Goal: Information Seeking & Learning: Learn about a topic

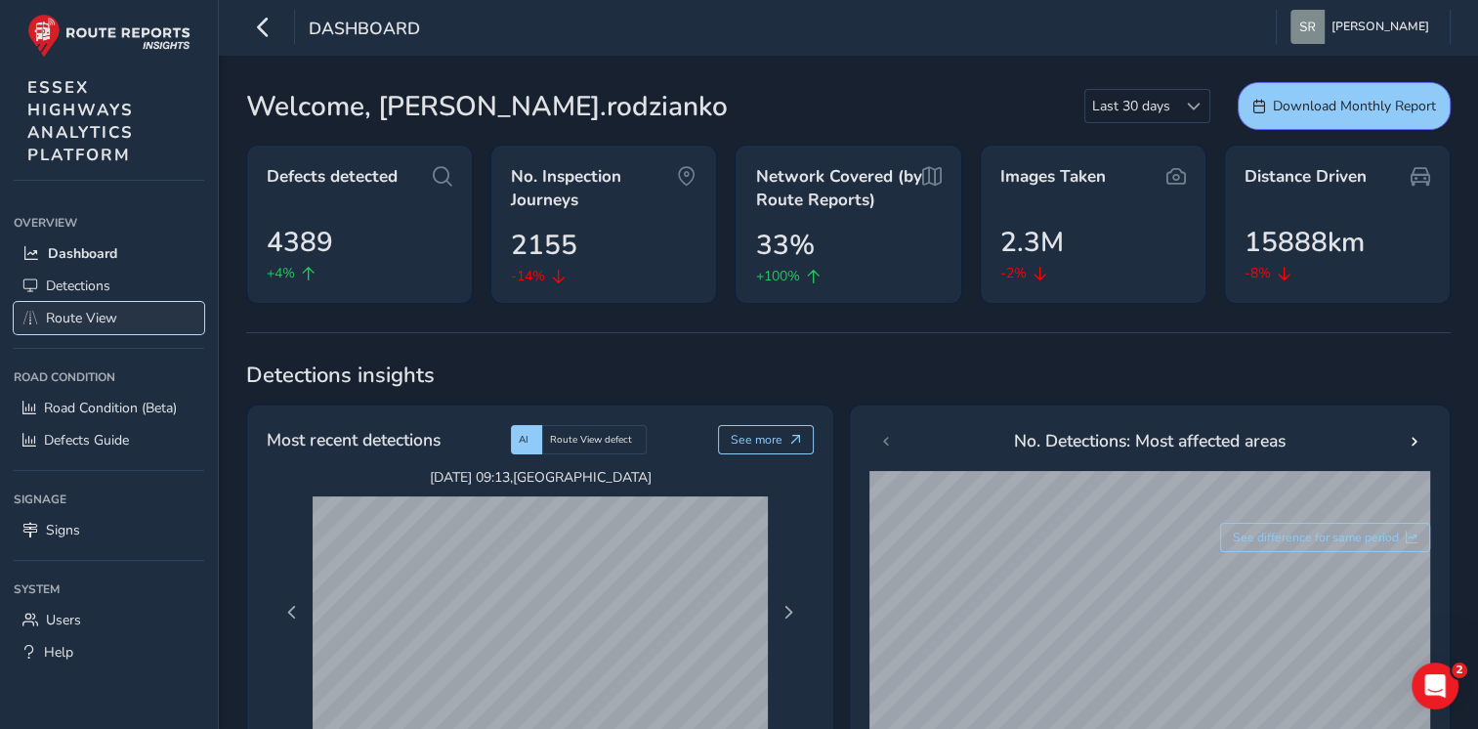
click at [62, 313] on span "Route View" at bounding box center [81, 318] width 71 height 19
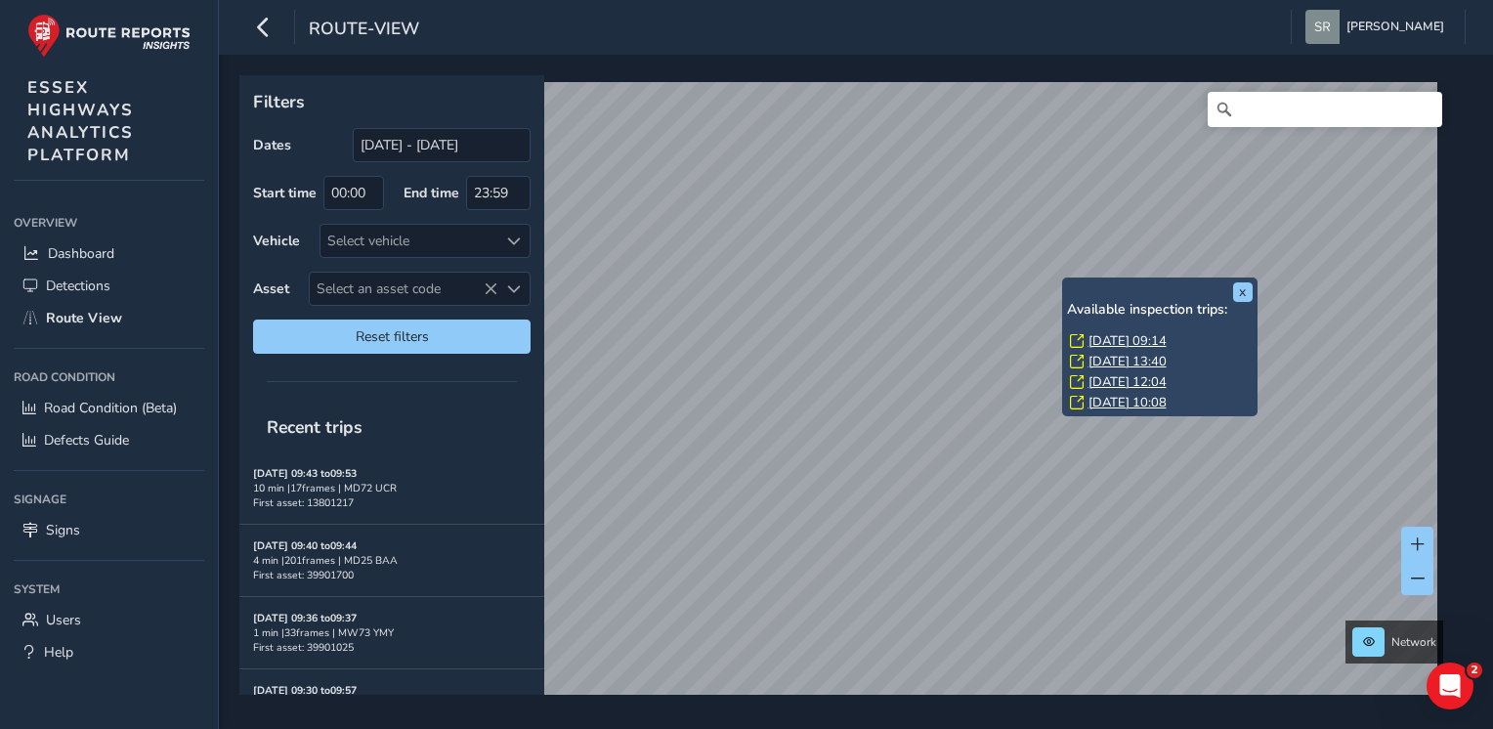
click at [1165, 337] on link "Fri, 12 Sep, 09:14" at bounding box center [1128, 341] width 78 height 18
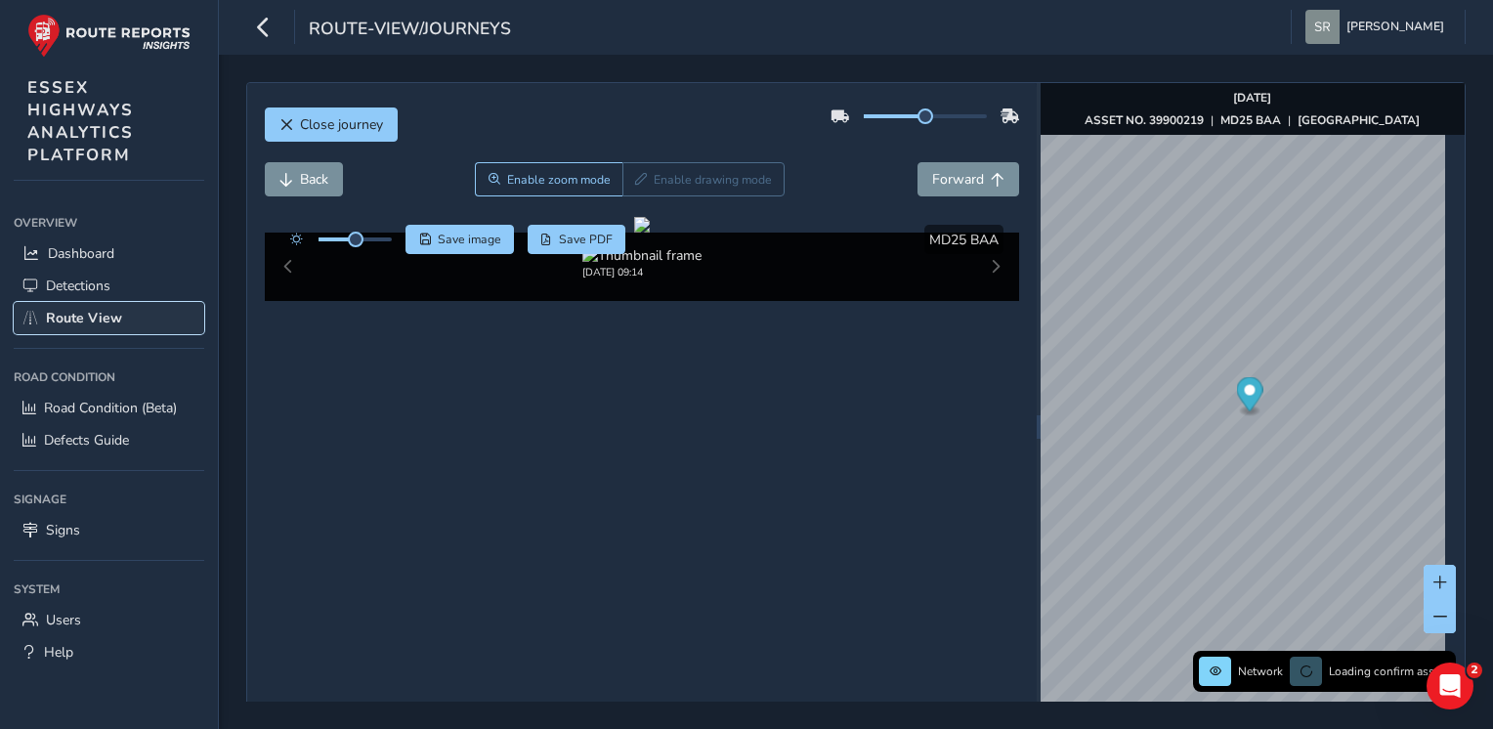
click at [82, 303] on link "Route View" at bounding box center [109, 318] width 191 height 32
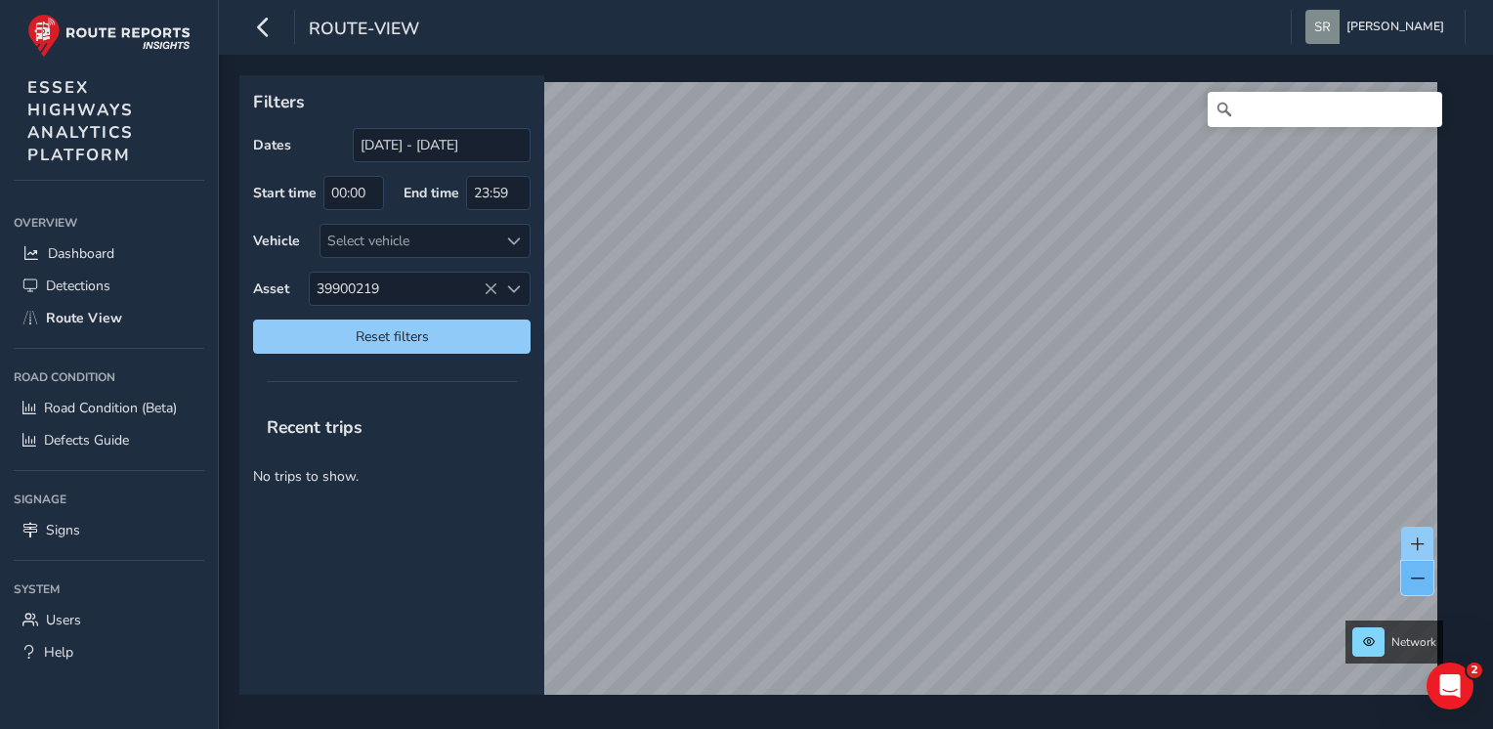
click at [1409, 584] on button at bounding box center [1417, 578] width 32 height 34
click at [485, 334] on span "Reset filters" at bounding box center [392, 336] width 248 height 19
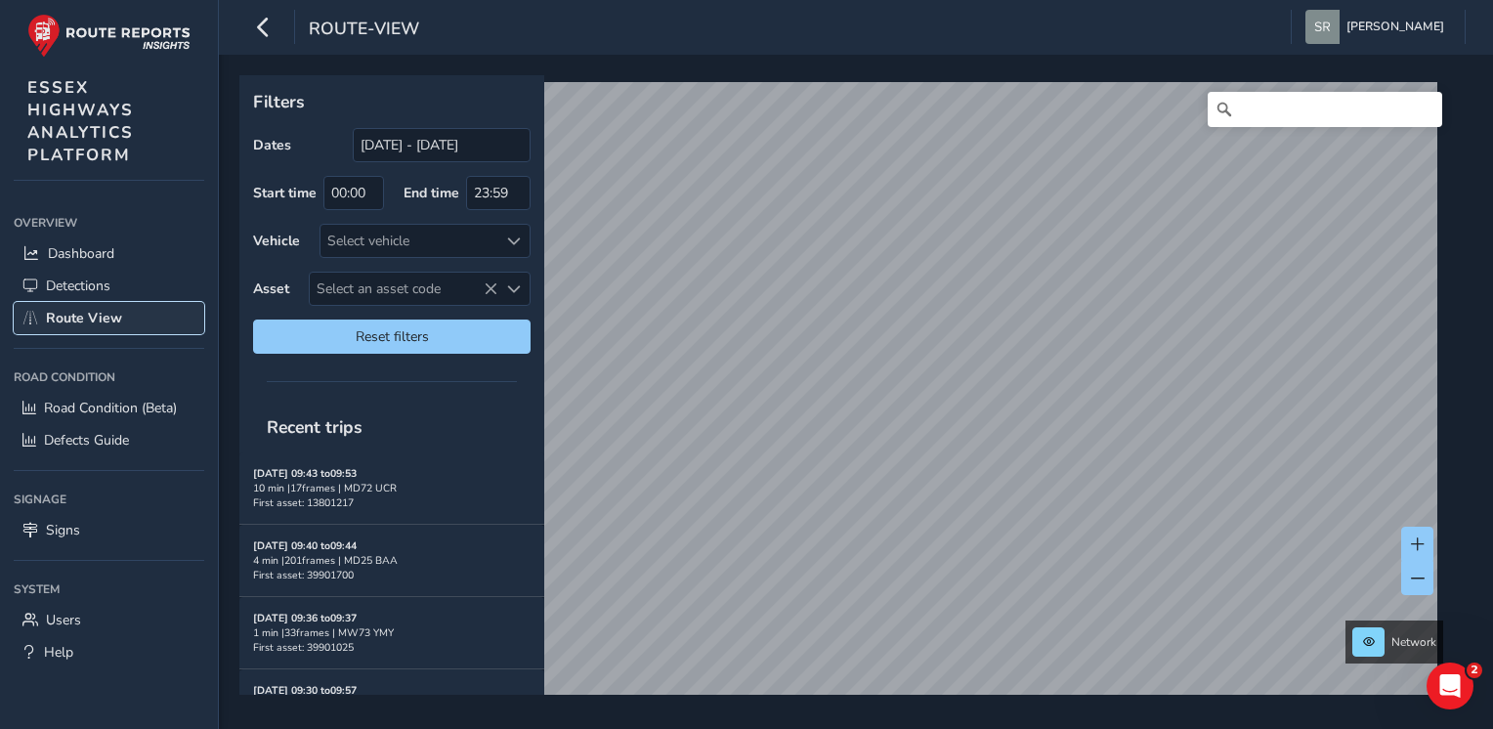
click at [90, 322] on span "Route View" at bounding box center [84, 318] width 76 height 19
click at [1368, 651] on button at bounding box center [1368, 641] width 32 height 29
click at [99, 244] on span "Dashboard" at bounding box center [81, 253] width 66 height 19
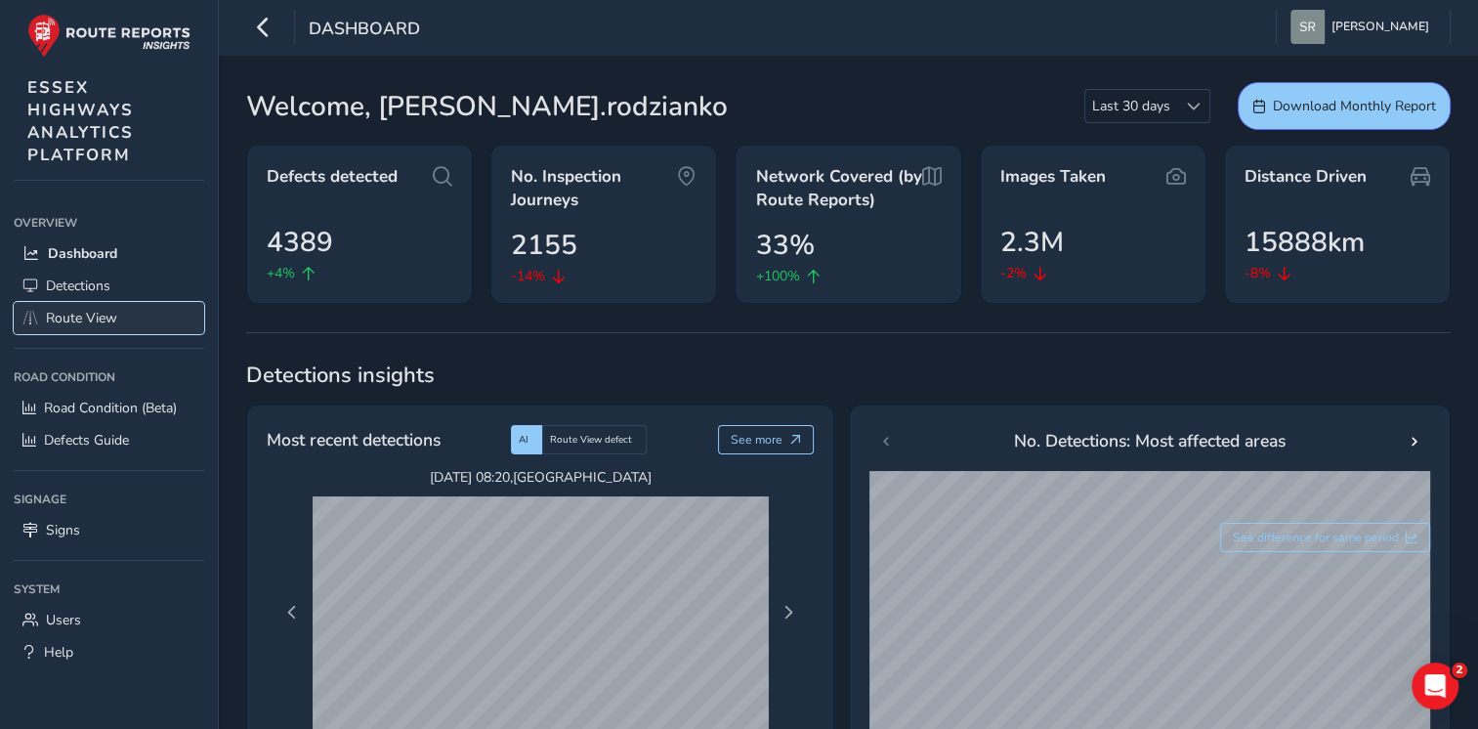
click at [84, 309] on span "Route View" at bounding box center [81, 318] width 71 height 19
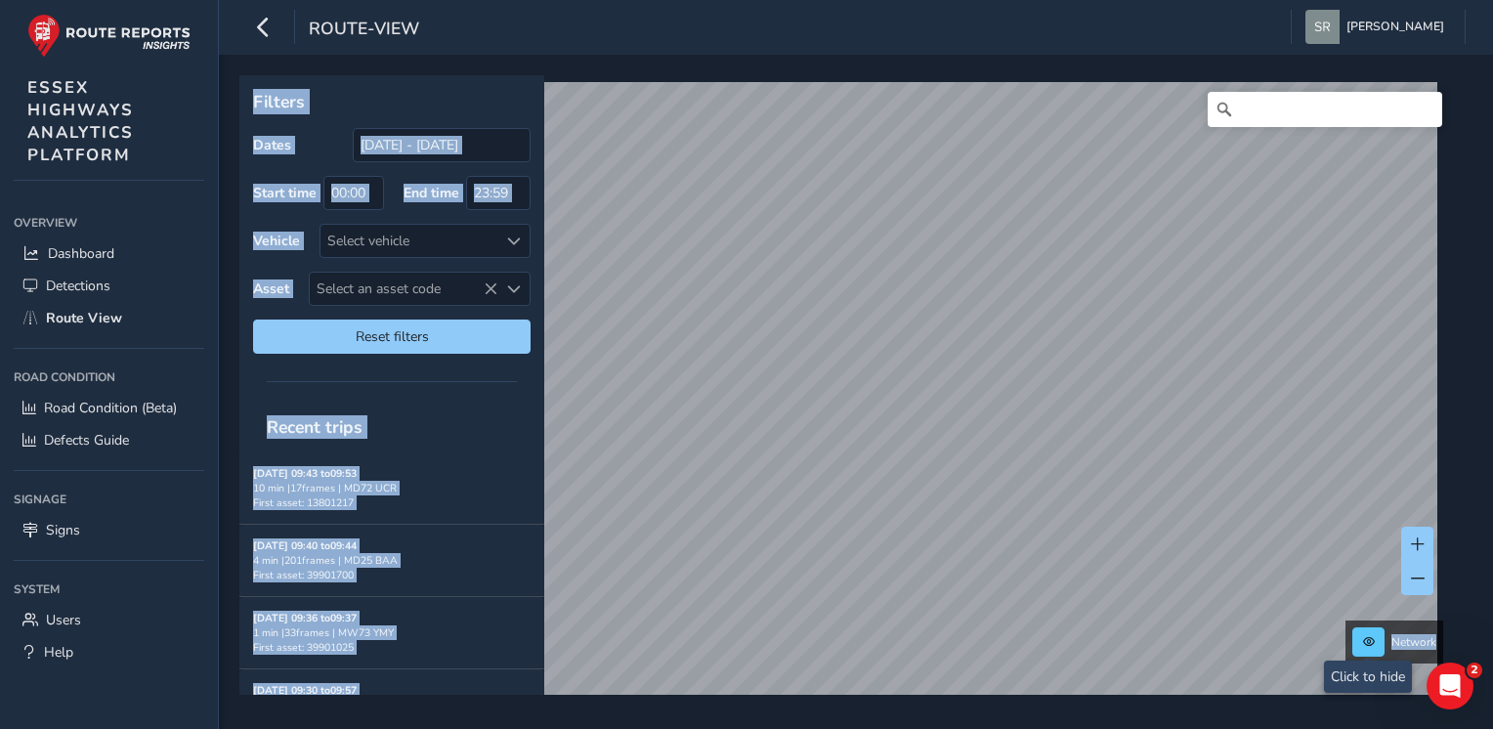
click at [1373, 652] on button at bounding box center [1368, 641] width 32 height 29
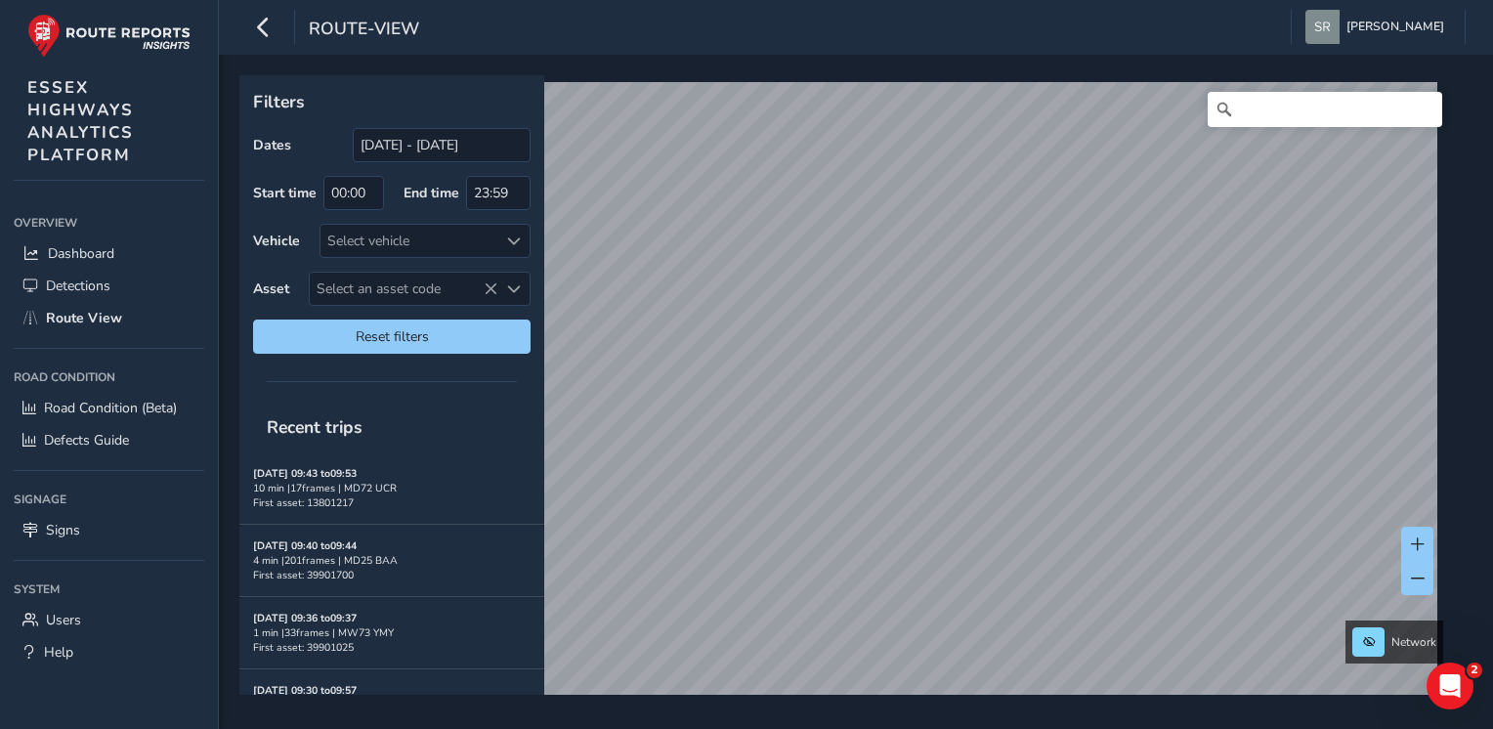
click at [562, 33] on div "route-view Steven Rodzianko Colour Scheme: Dark Dim Light Logout" at bounding box center [856, 27] width 1274 height 55
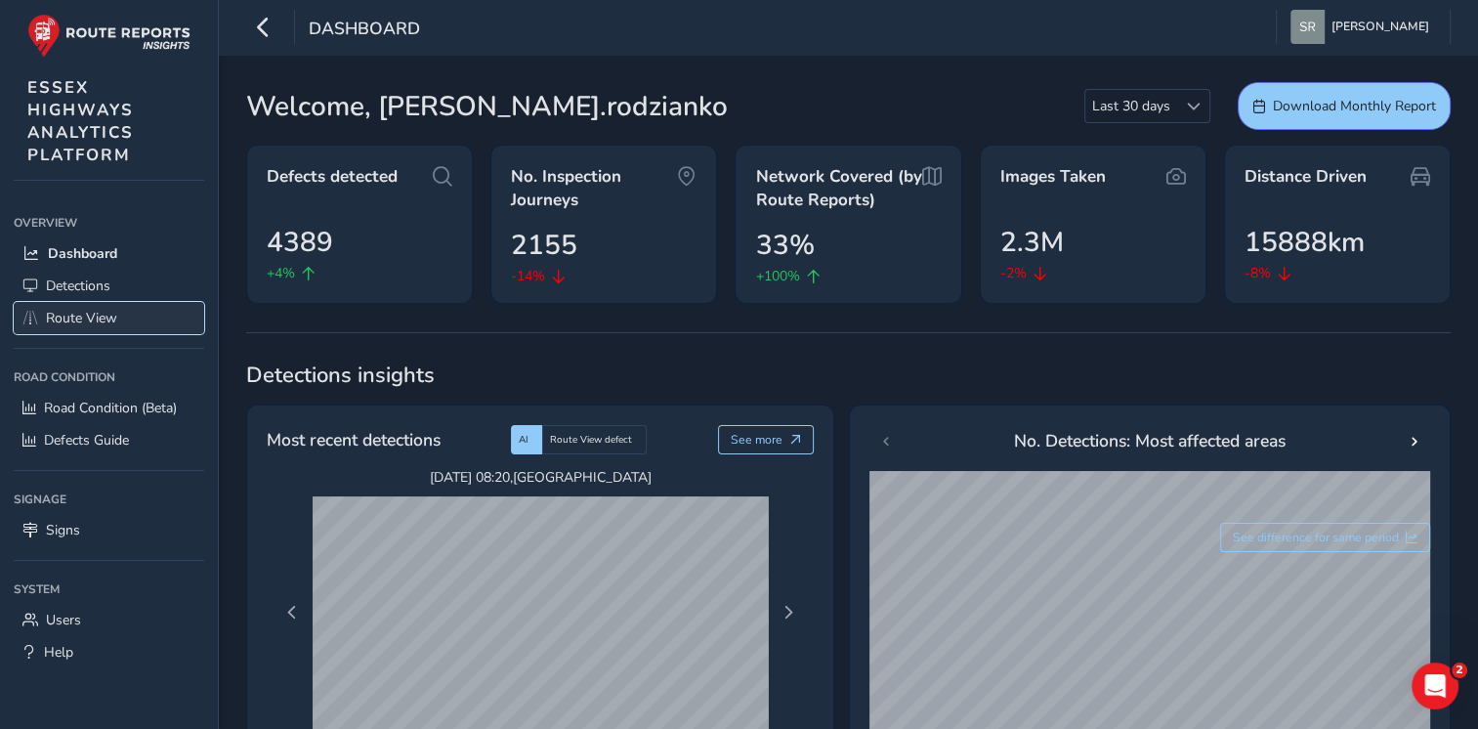
click at [63, 311] on span "Route View" at bounding box center [81, 318] width 71 height 19
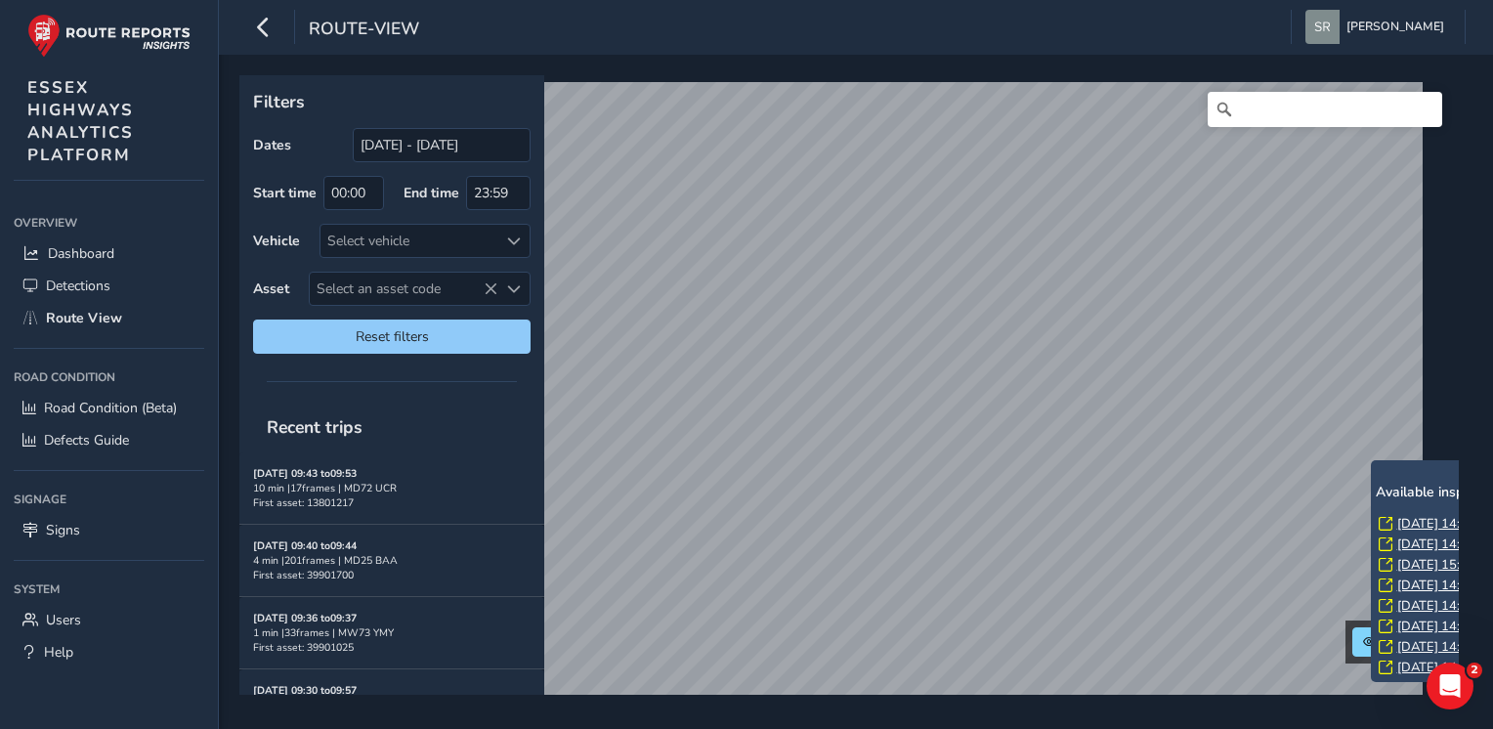
click at [1411, 465] on div "x Available inspection trips: [DATE] 14:39 [DATE] 14:33 [DATE] 15:21 [DATE] 14:…" at bounding box center [1469, 571] width 186 height 212
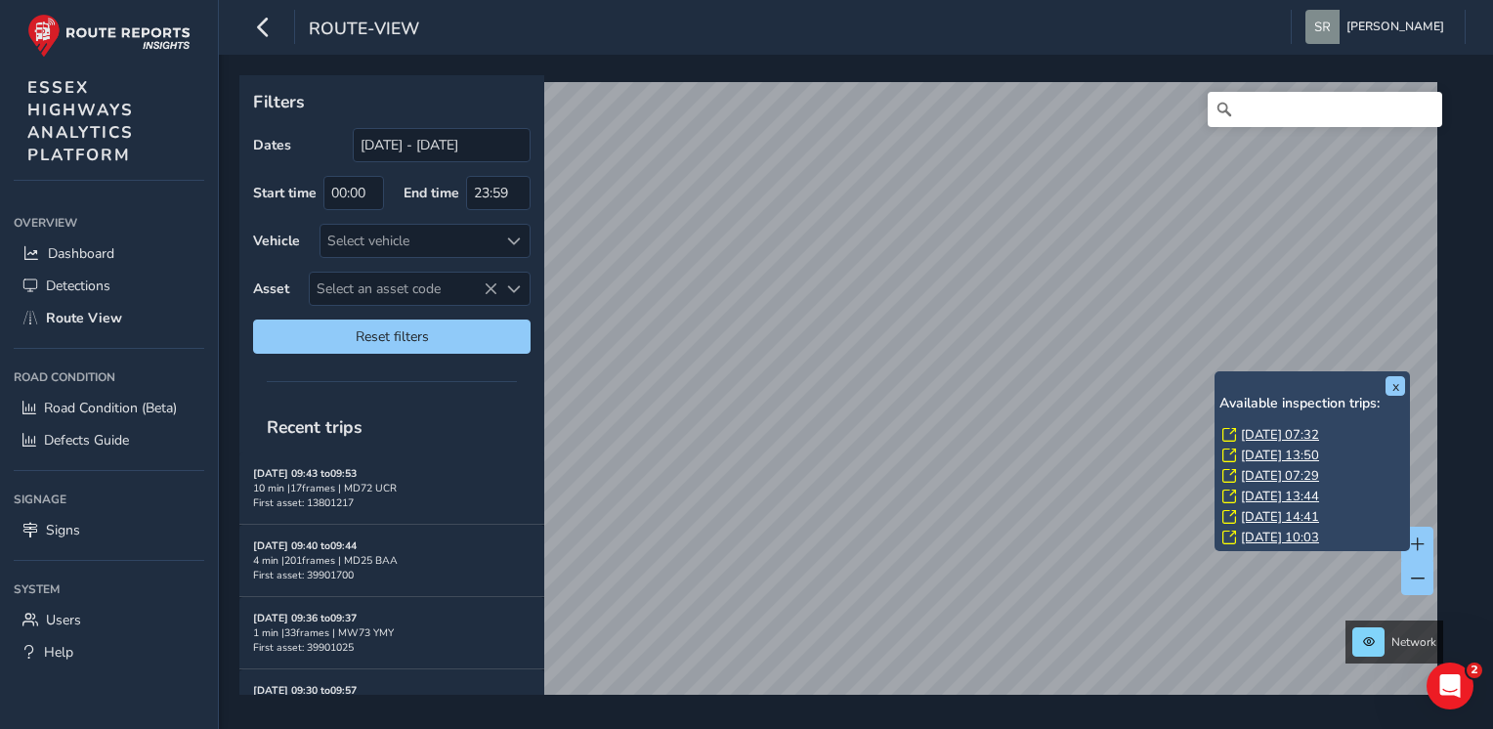
click at [1217, 380] on div "x Available inspection trips: [DATE] 07:32 [DATE] 13:50 [DATE] 07:29 [DATE] 13:…" at bounding box center [1312, 461] width 195 height 180
click at [1216, 379] on div "x Available inspection trips: [DATE] 07:32 [DATE] 13:50 [DATE] 07:29 [DATE] 13:…" at bounding box center [1312, 461] width 195 height 180
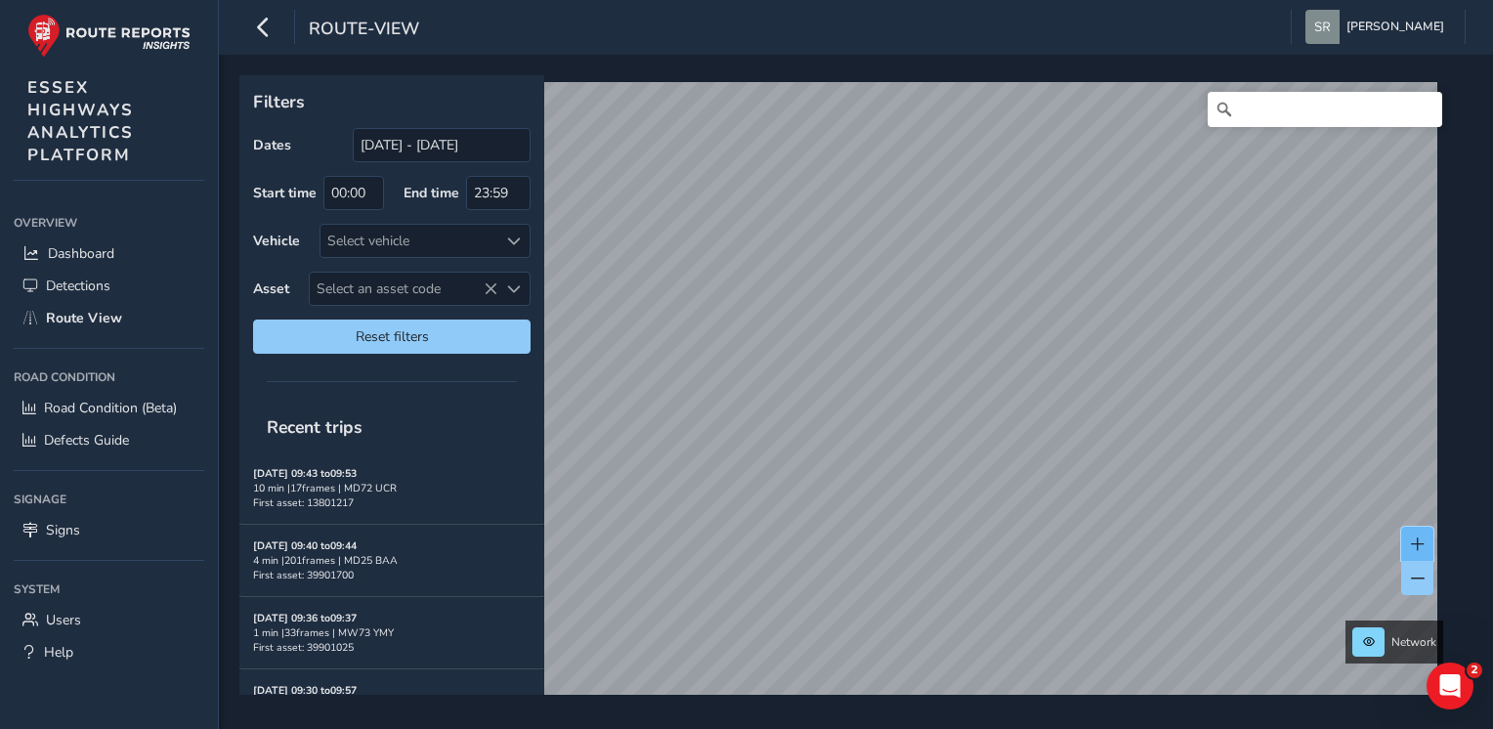
click at [1413, 532] on button at bounding box center [1417, 544] width 32 height 34
click at [1418, 545] on span at bounding box center [1418, 544] width 14 height 14
click at [1405, 540] on button at bounding box center [1417, 544] width 32 height 34
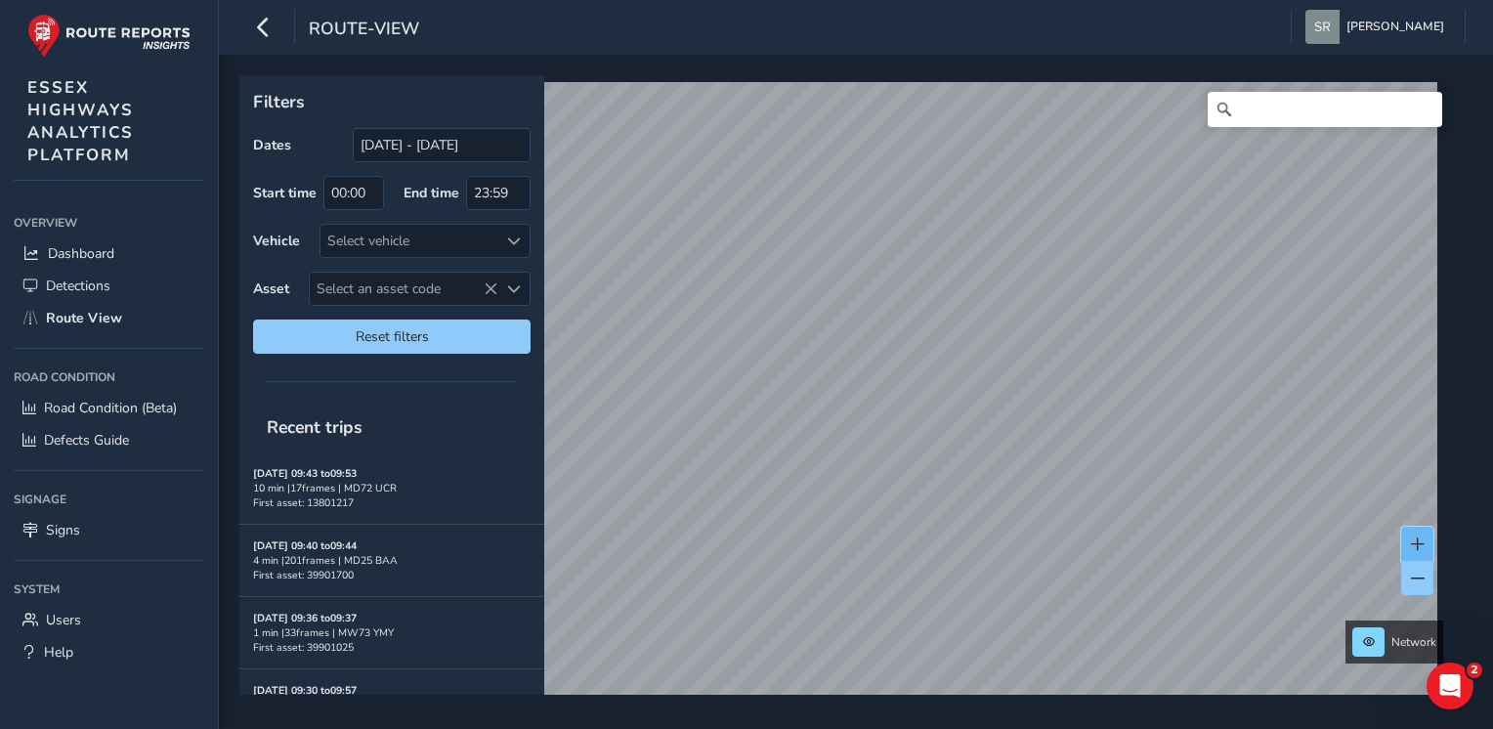
click at [1414, 537] on span at bounding box center [1418, 544] width 14 height 14
click at [1425, 537] on button at bounding box center [1417, 544] width 32 height 34
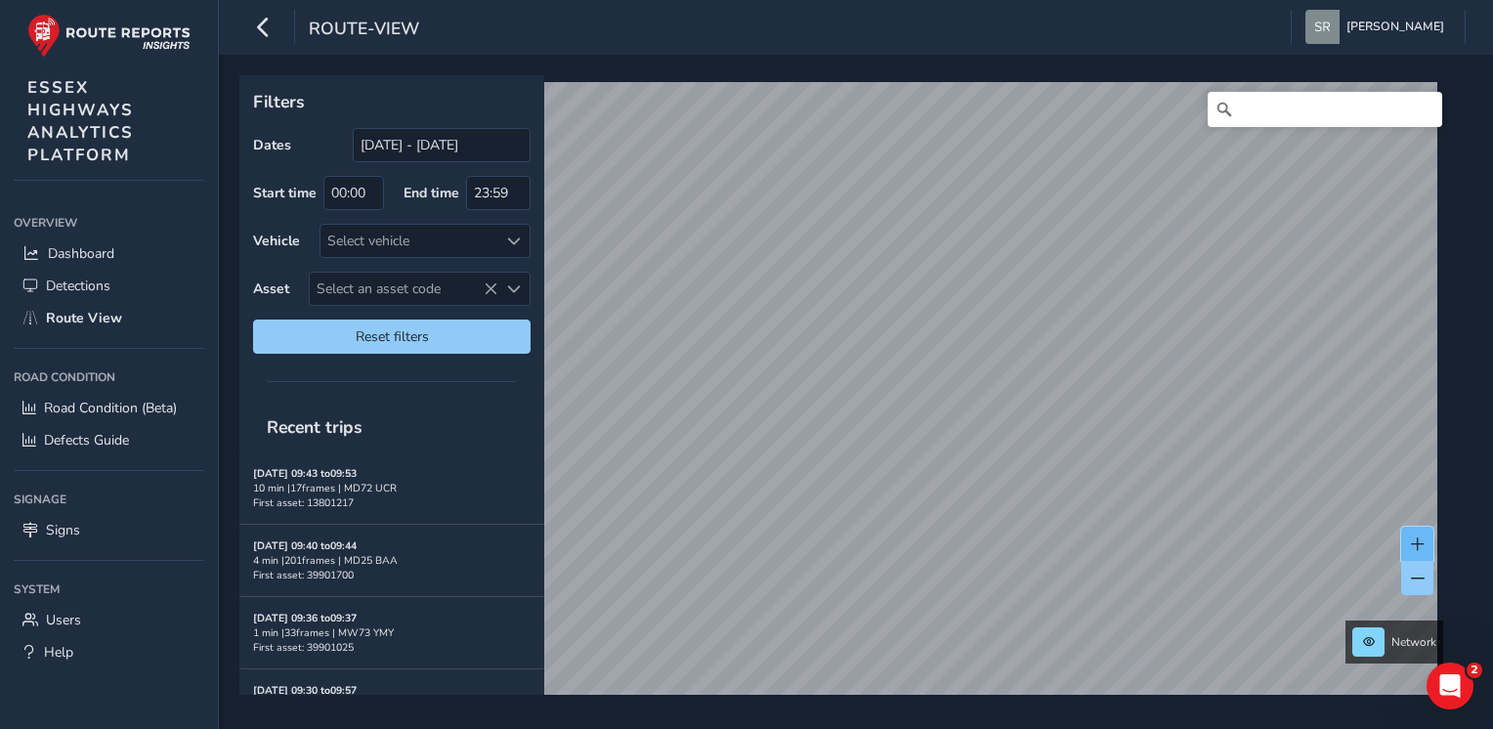
click at [1425, 537] on button at bounding box center [1417, 544] width 32 height 34
click at [1407, 541] on button at bounding box center [1417, 544] width 32 height 34
click at [1411, 541] on span at bounding box center [1418, 544] width 14 height 14
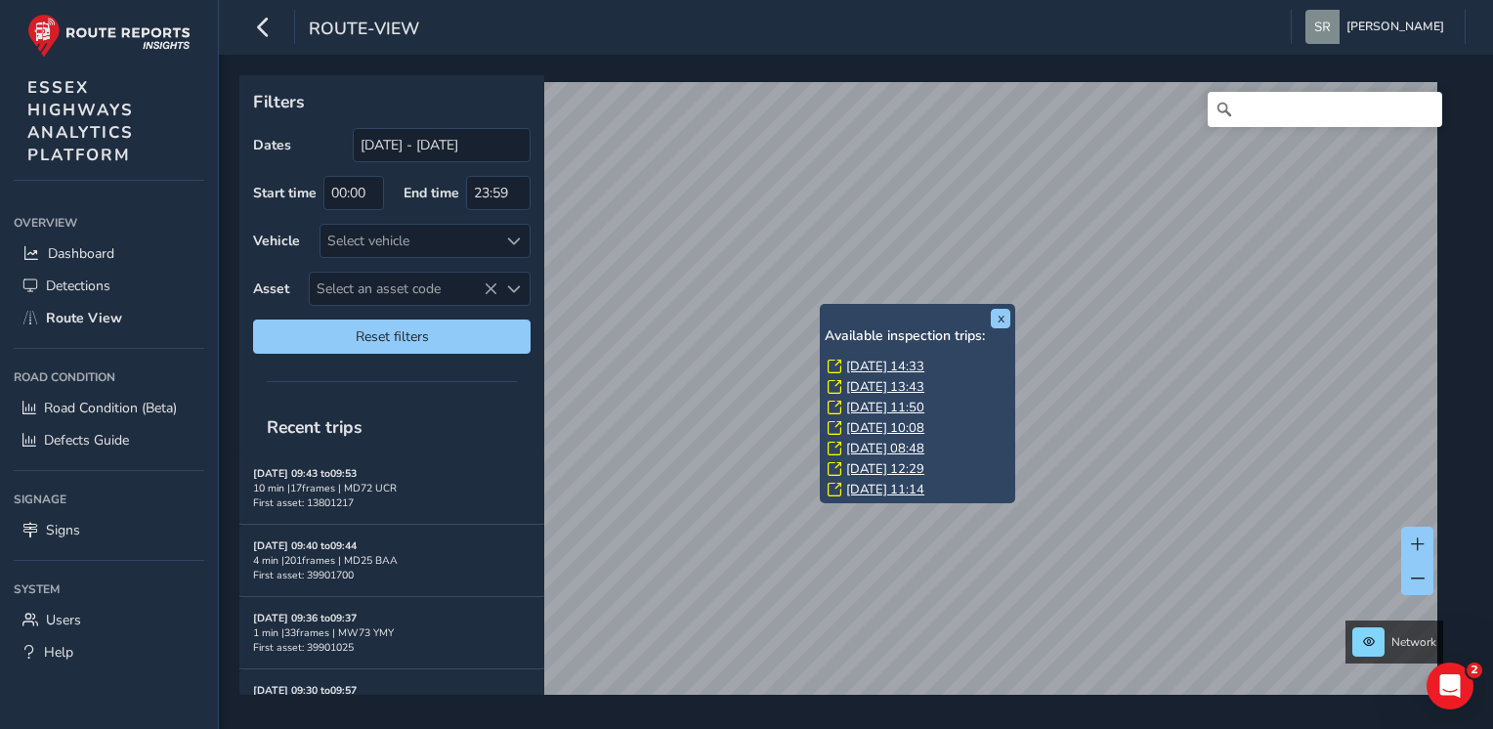
click at [853, 365] on link "[DATE] 14:33" at bounding box center [885, 367] width 78 height 18
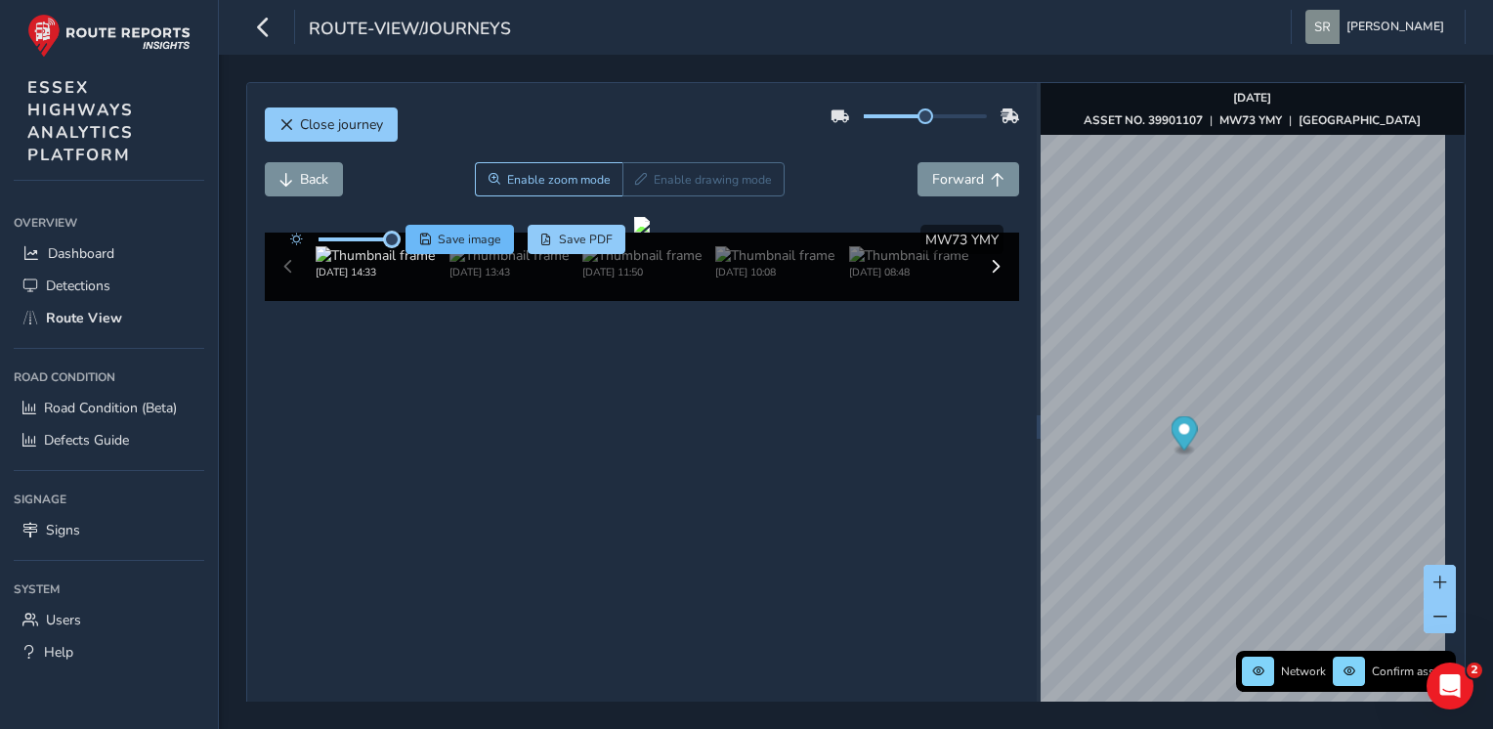
drag, startPoint x: 356, startPoint y: 241, endPoint x: 415, endPoint y: 232, distance: 60.4
click at [415, 232] on div "Save image Save PDF" at bounding box center [453, 239] width 346 height 29
click at [991, 178] on span "Forward" at bounding box center [998, 180] width 14 height 14
click at [307, 166] on button "Back" at bounding box center [304, 179] width 78 height 34
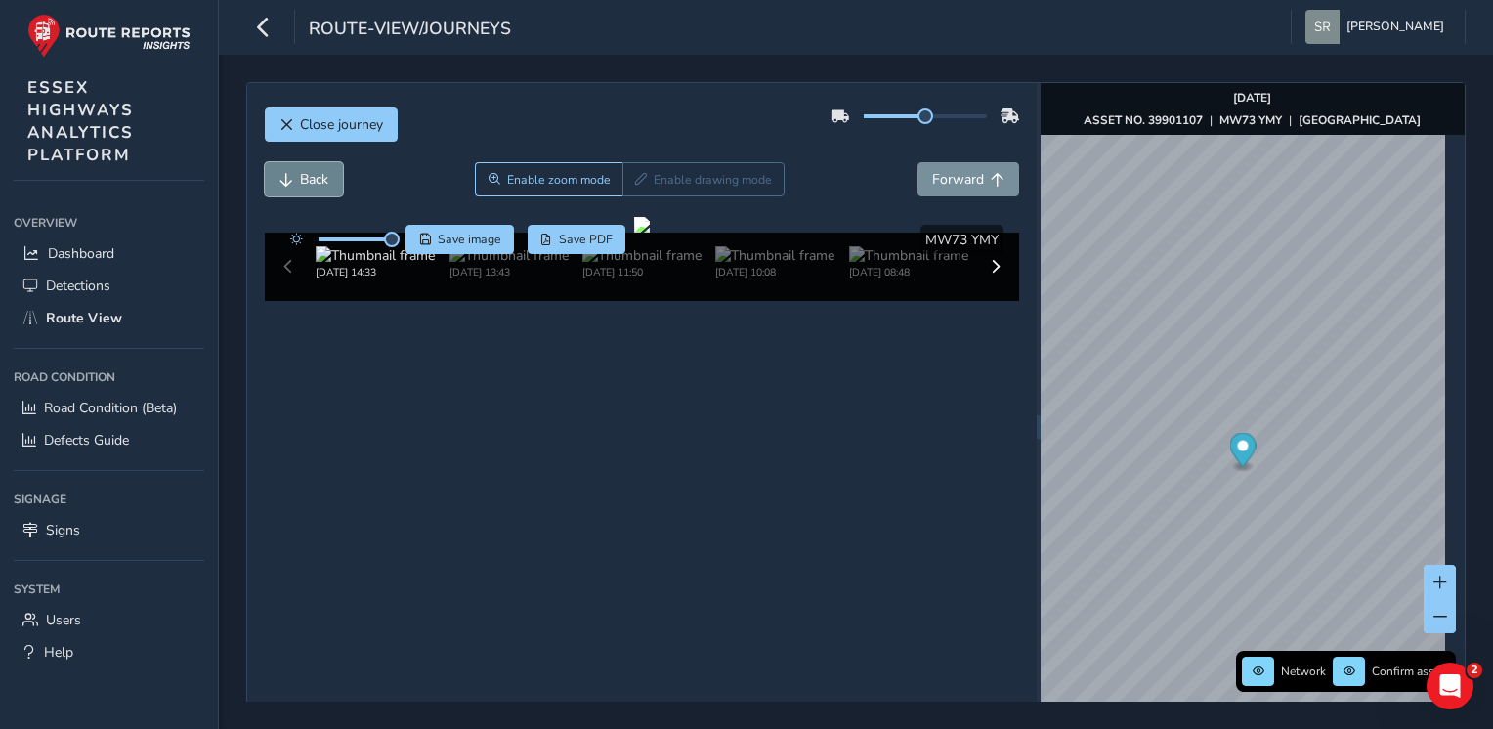
click at [307, 166] on button "Back" at bounding box center [304, 179] width 78 height 34
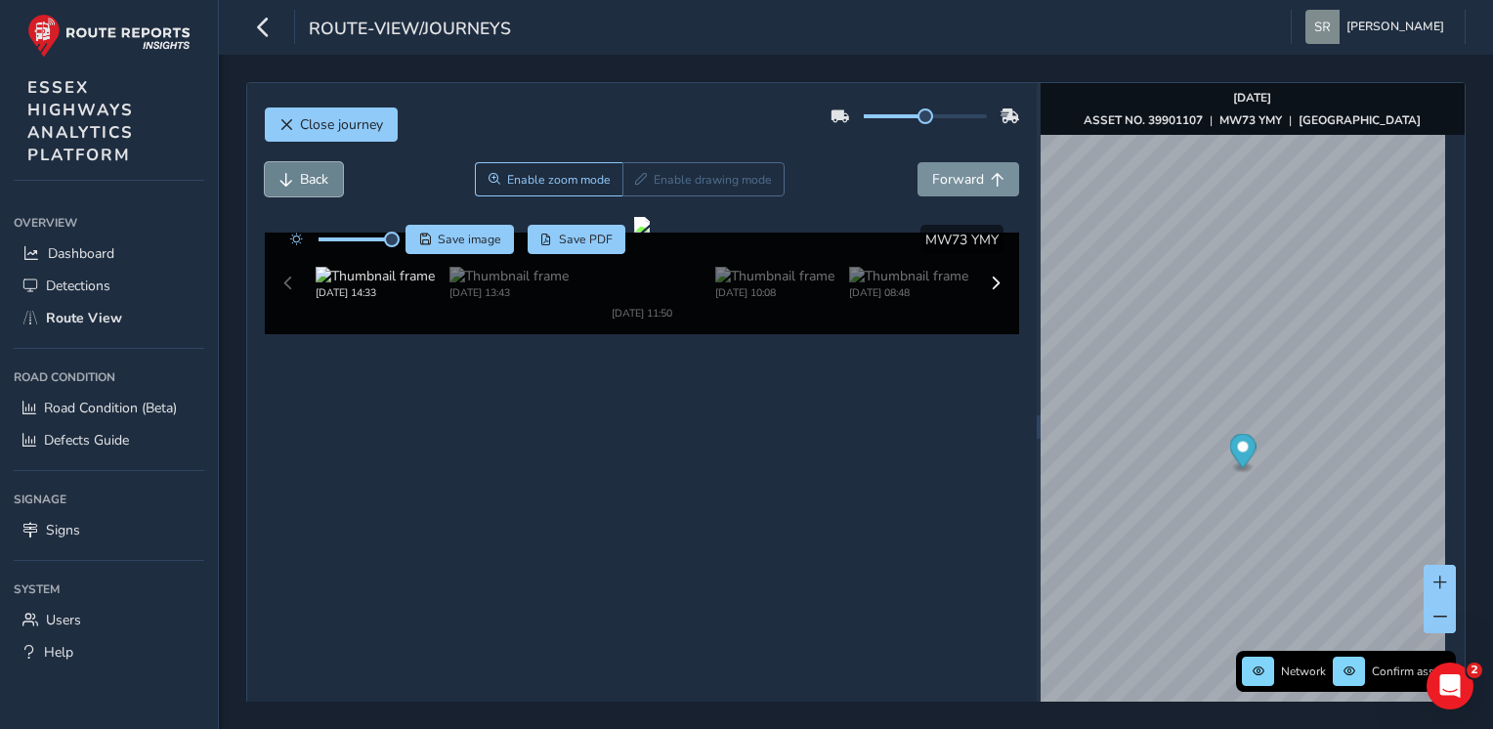
click at [307, 166] on button "Back" at bounding box center [304, 179] width 78 height 34
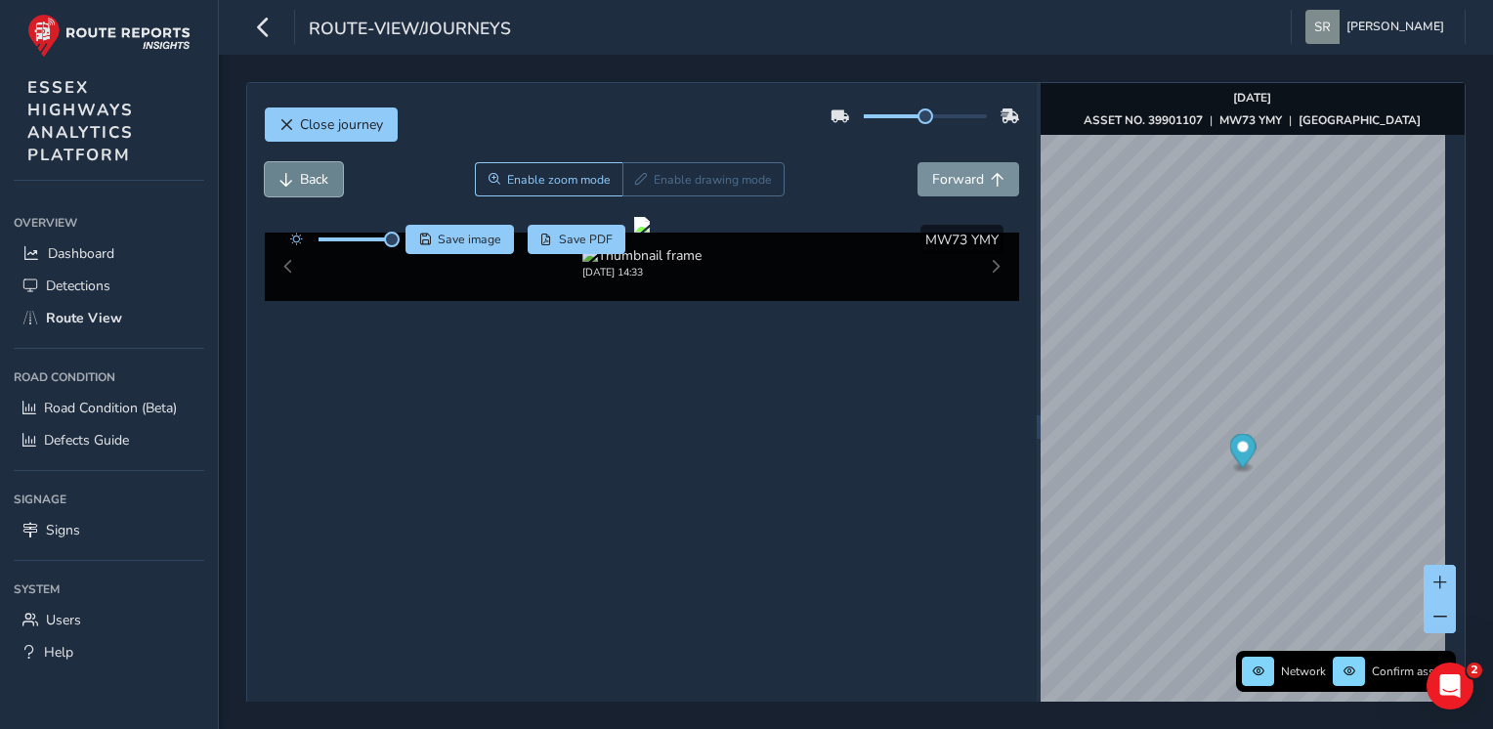
click at [307, 166] on button "Back" at bounding box center [304, 179] width 78 height 34
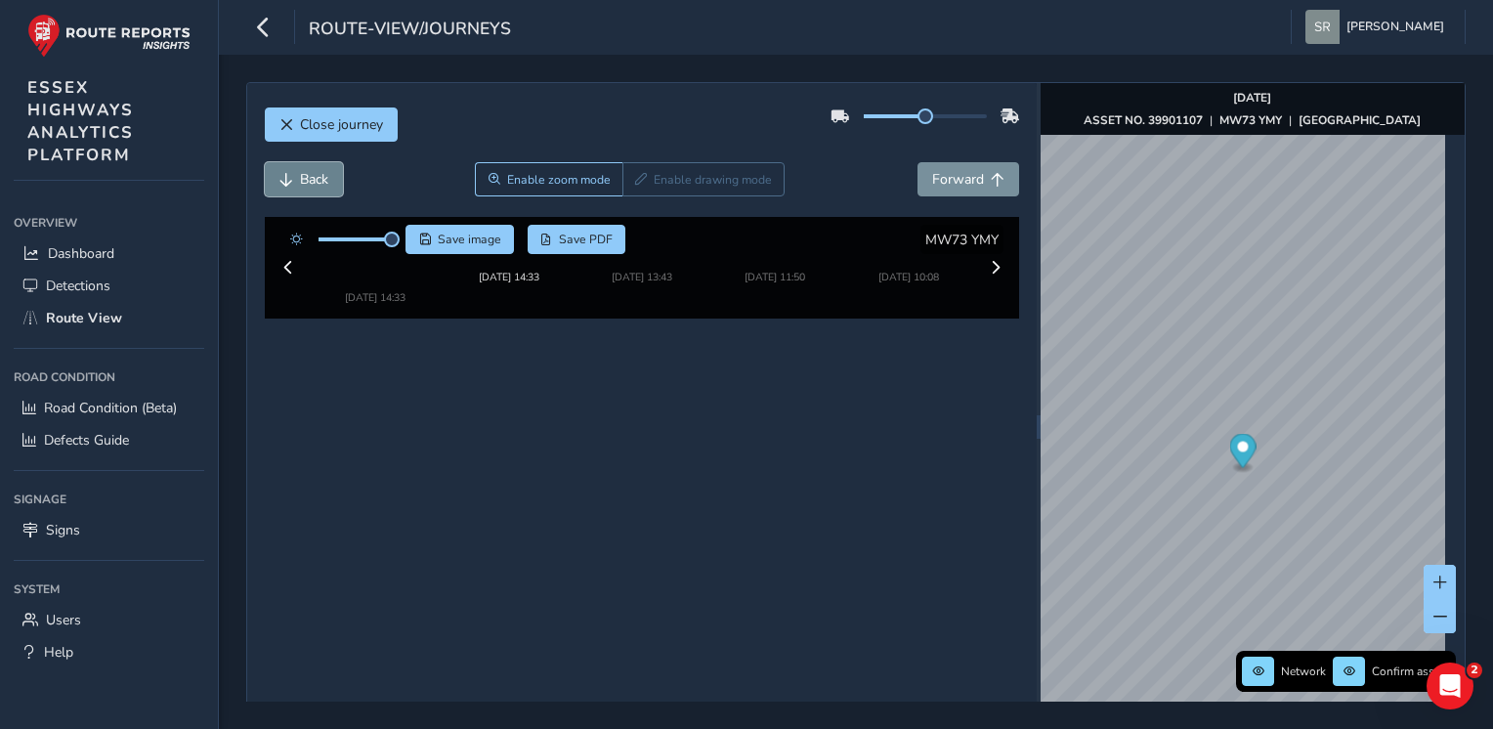
click at [307, 166] on button "Back" at bounding box center [304, 179] width 78 height 34
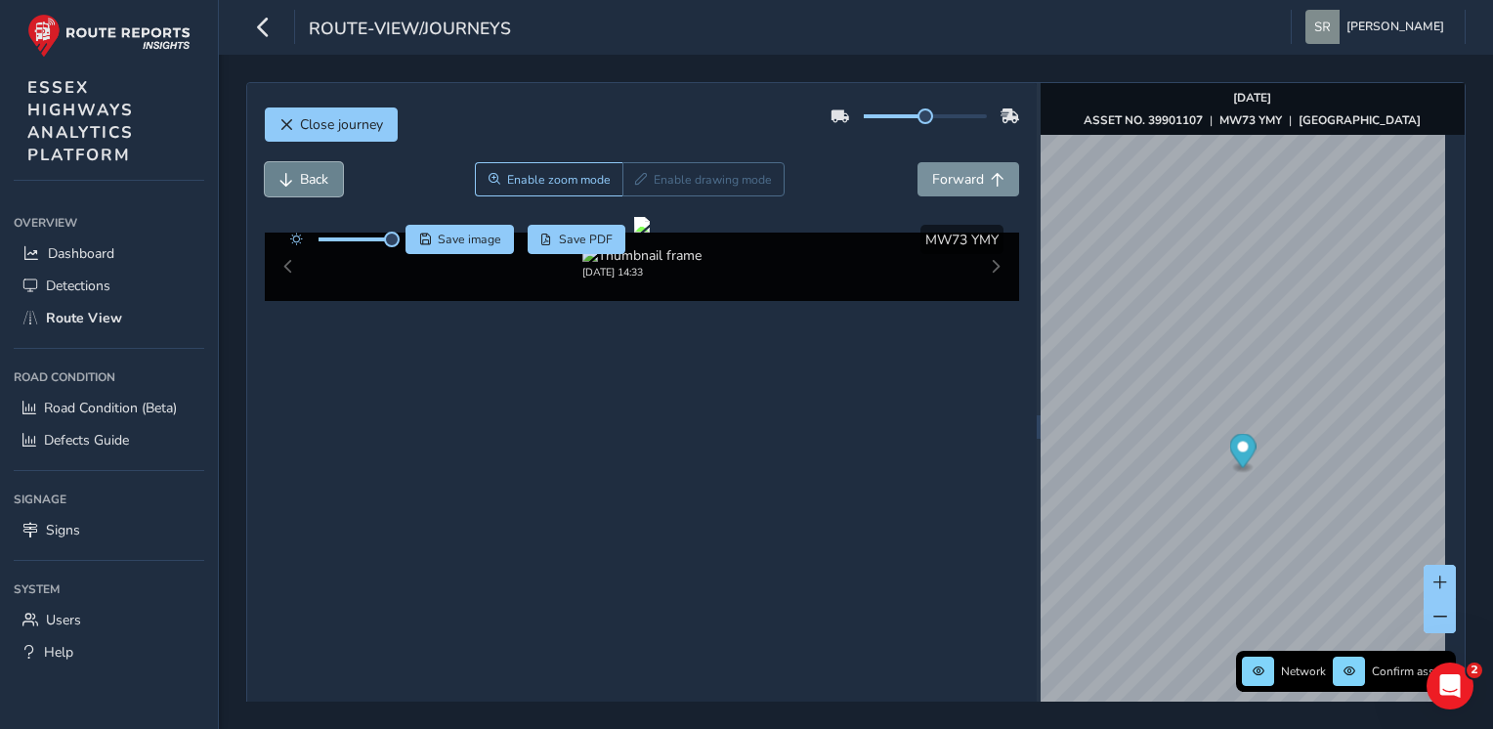
click at [307, 166] on button "Back" at bounding box center [304, 179] width 78 height 34
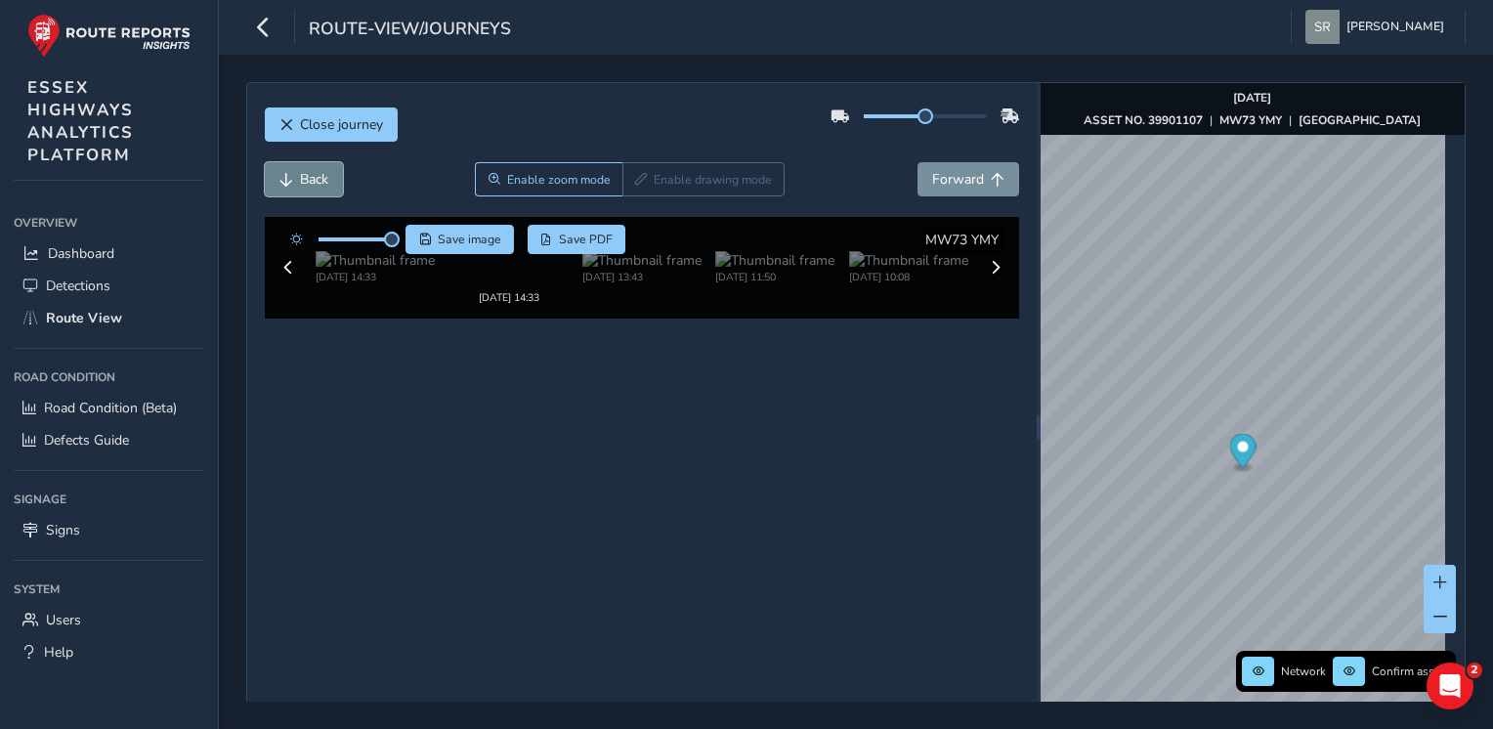
click at [307, 166] on button "Back" at bounding box center [304, 179] width 78 height 34
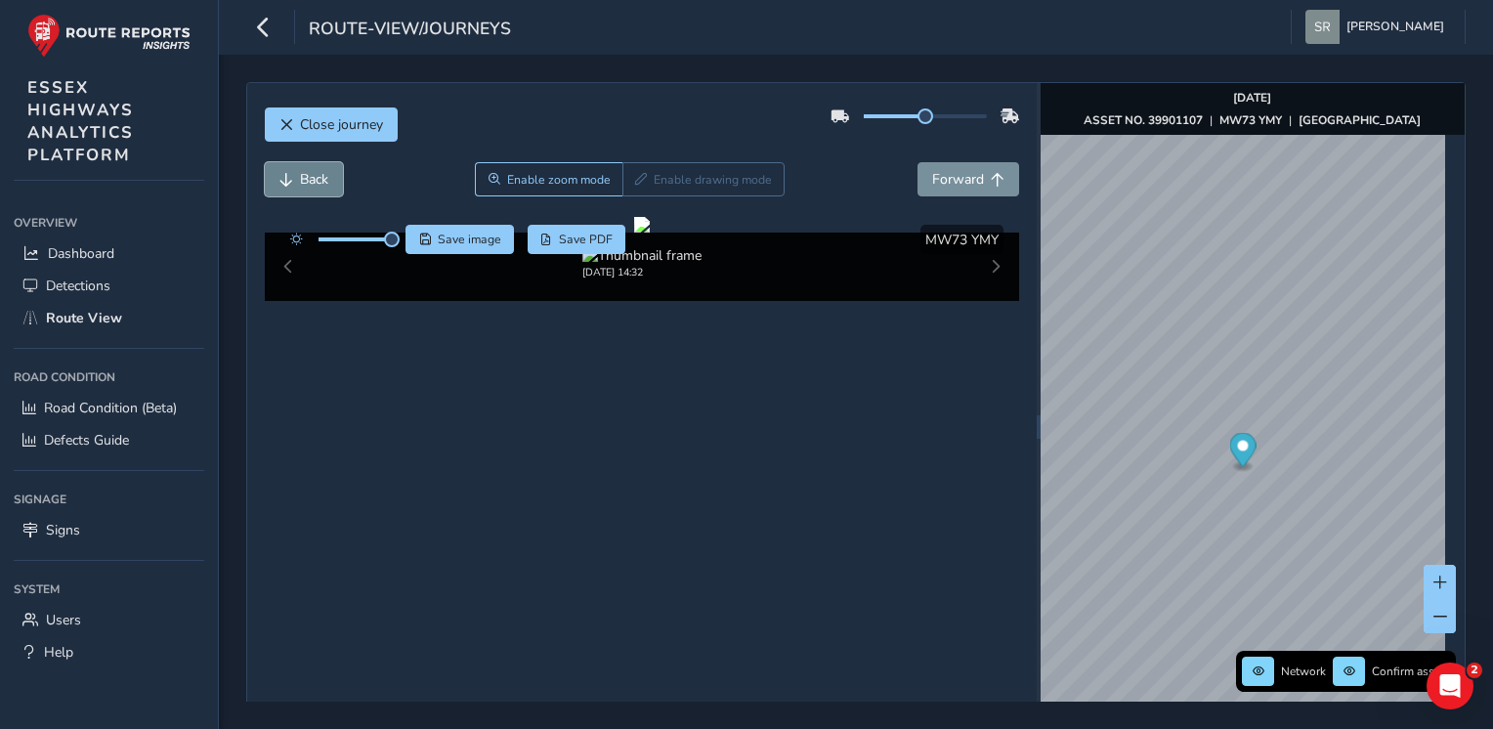
click at [307, 166] on button "Back" at bounding box center [304, 179] width 78 height 34
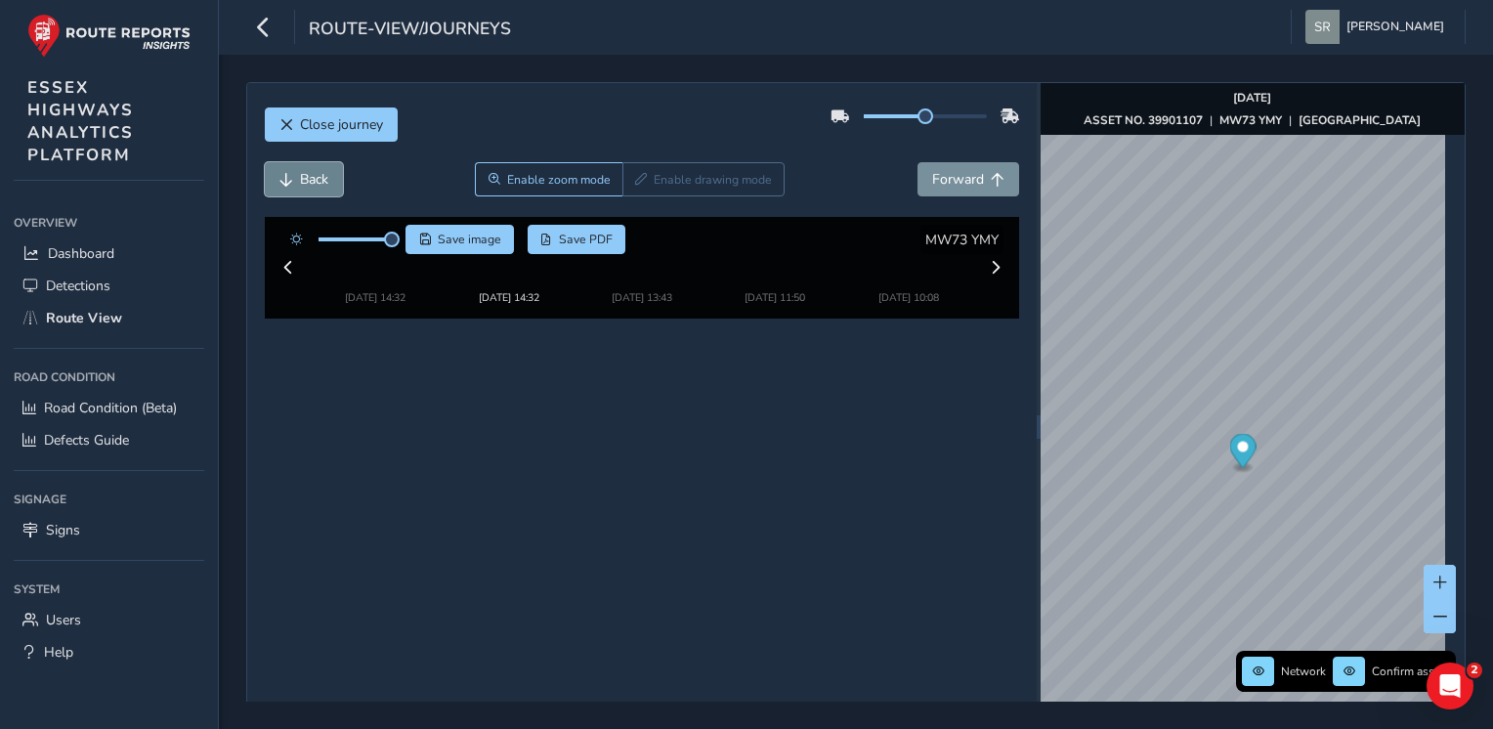
click at [307, 166] on button "Back" at bounding box center [304, 179] width 78 height 34
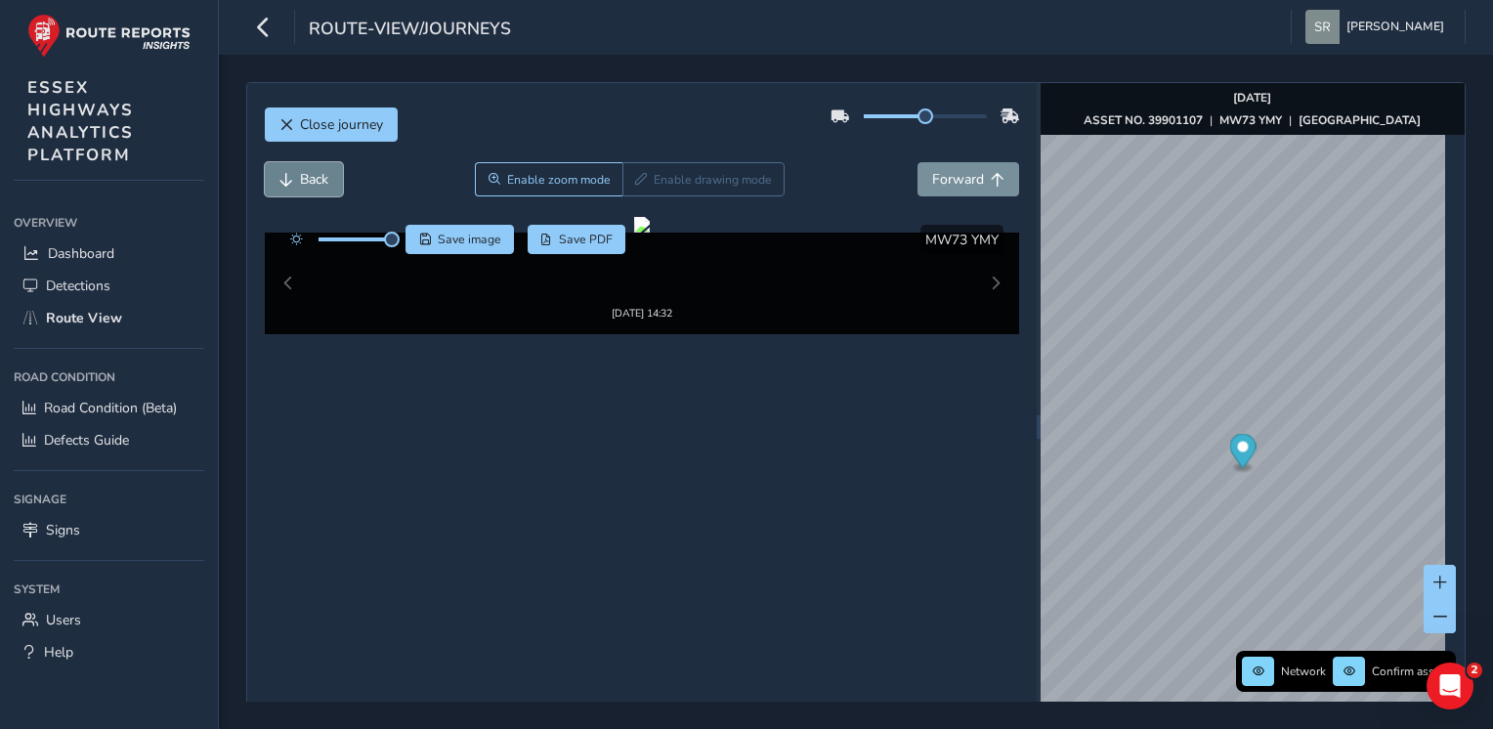
click at [307, 166] on button "Back" at bounding box center [304, 179] width 78 height 34
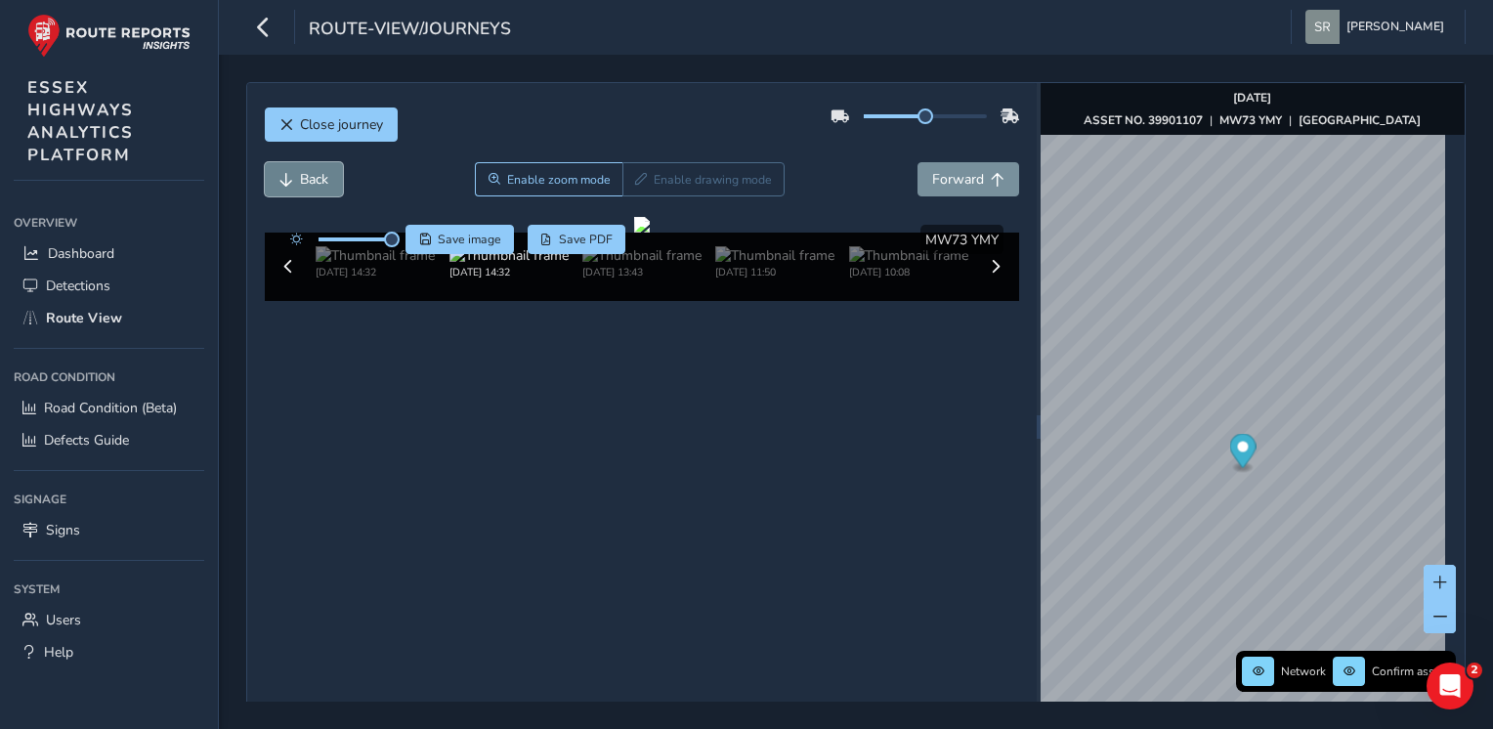
click at [307, 166] on button "Back" at bounding box center [304, 179] width 78 height 34
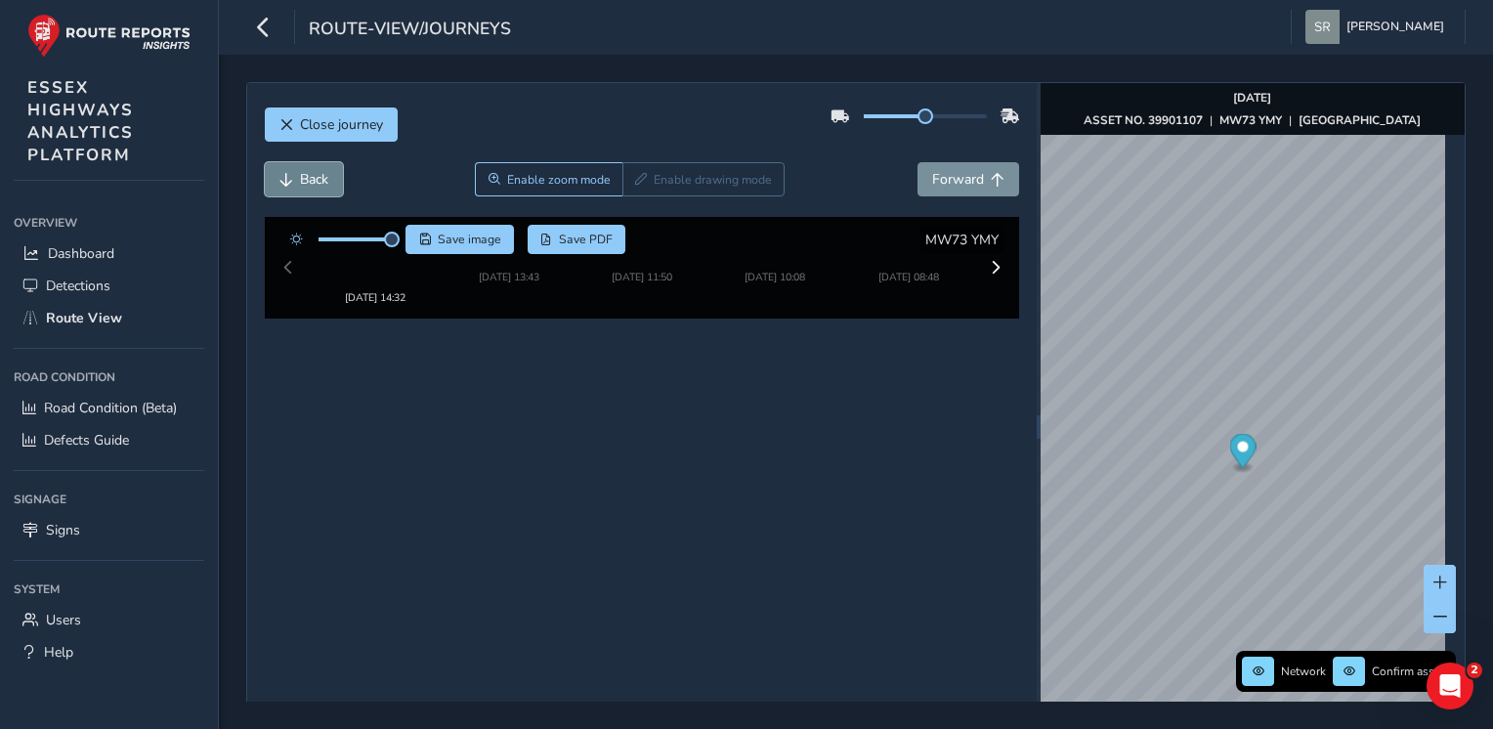
click at [307, 166] on button "Back" at bounding box center [304, 179] width 78 height 34
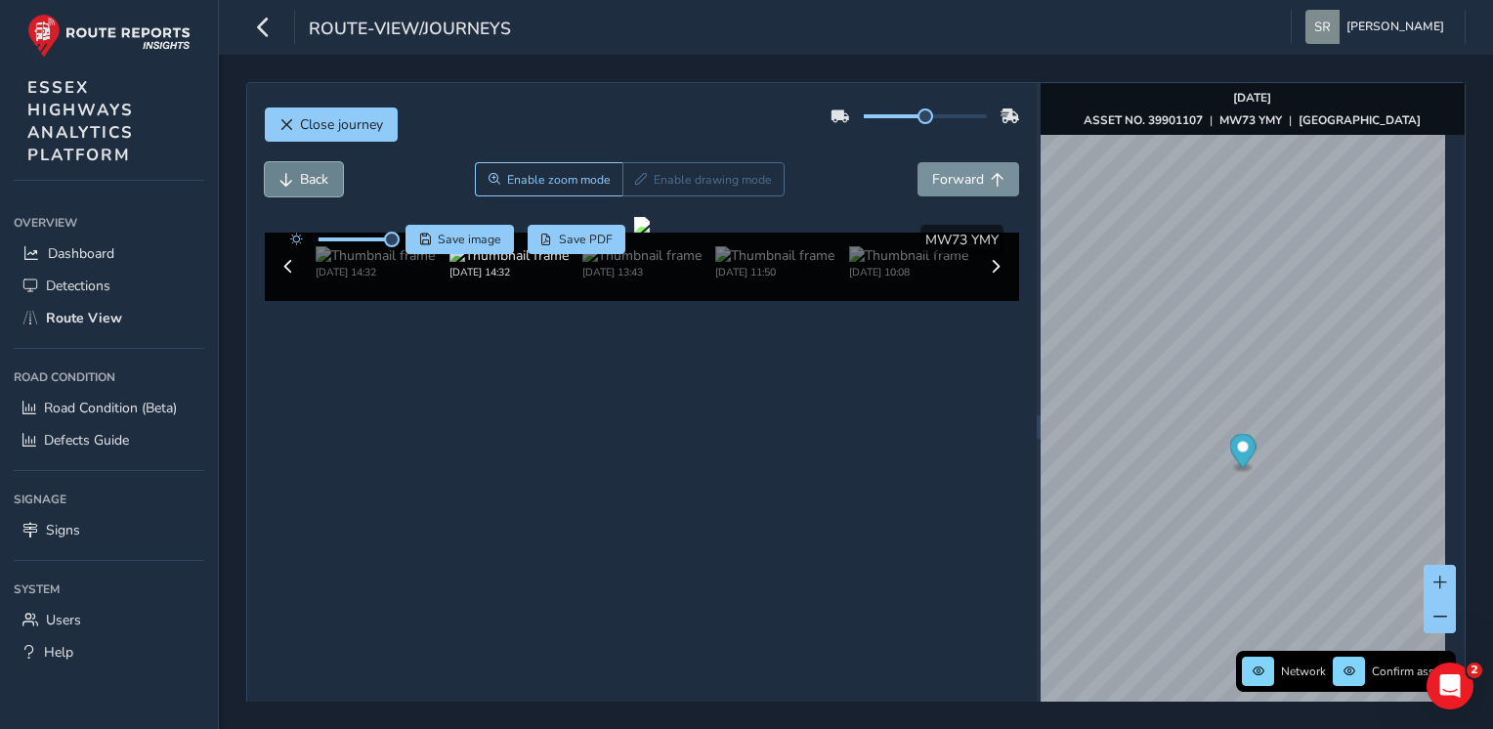
click at [307, 166] on button "Back" at bounding box center [304, 179] width 78 height 34
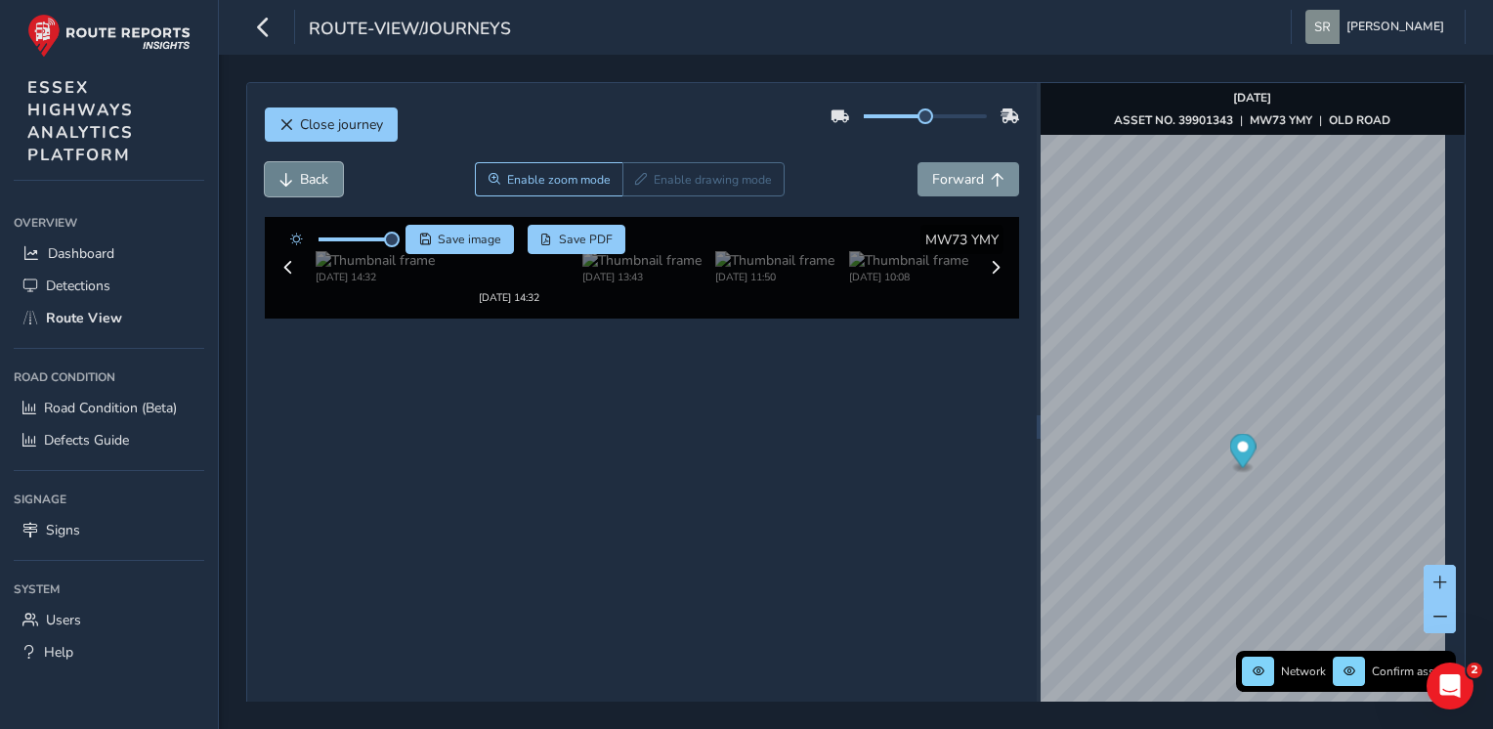
click at [307, 166] on button "Back" at bounding box center [304, 179] width 78 height 34
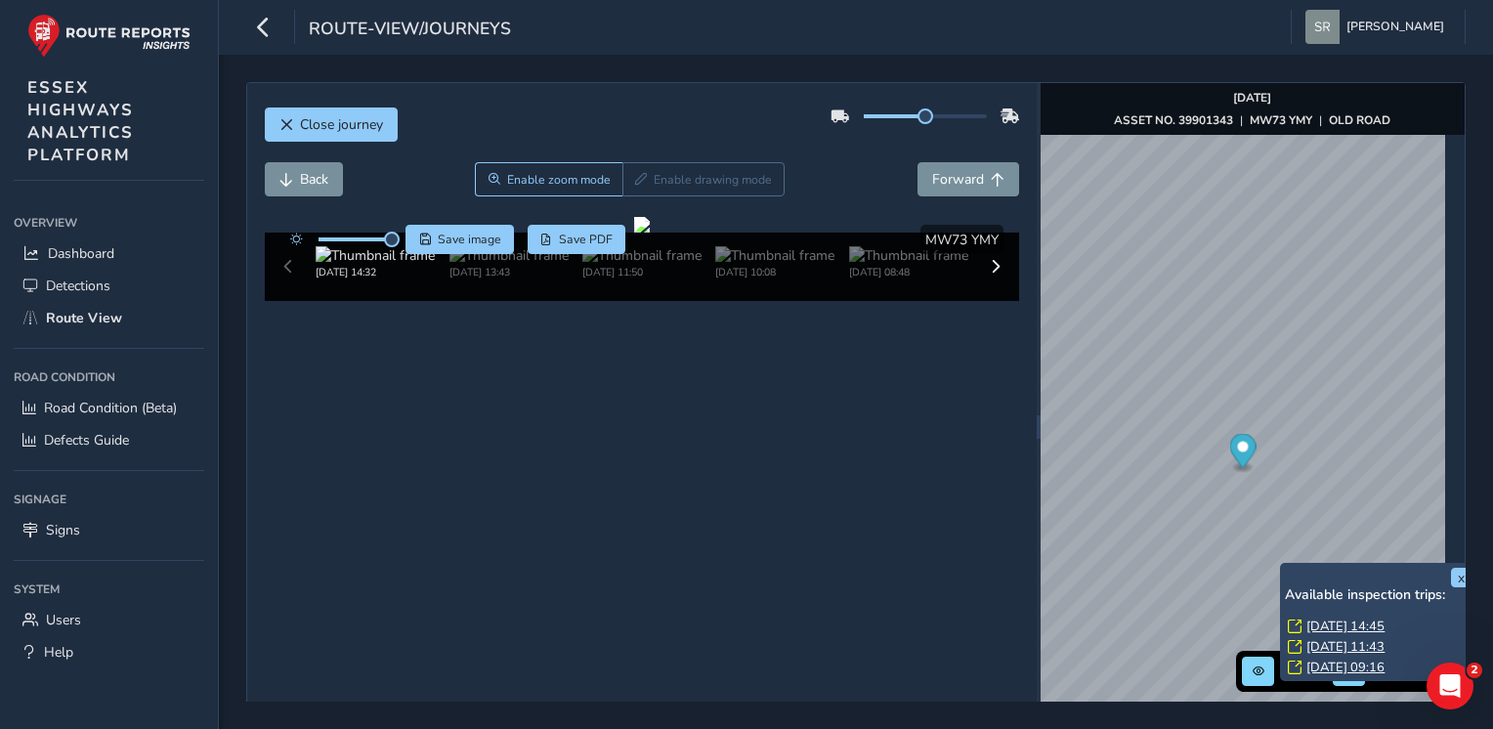
click at [1341, 620] on link "[DATE] 14:45" at bounding box center [1345, 627] width 78 height 18
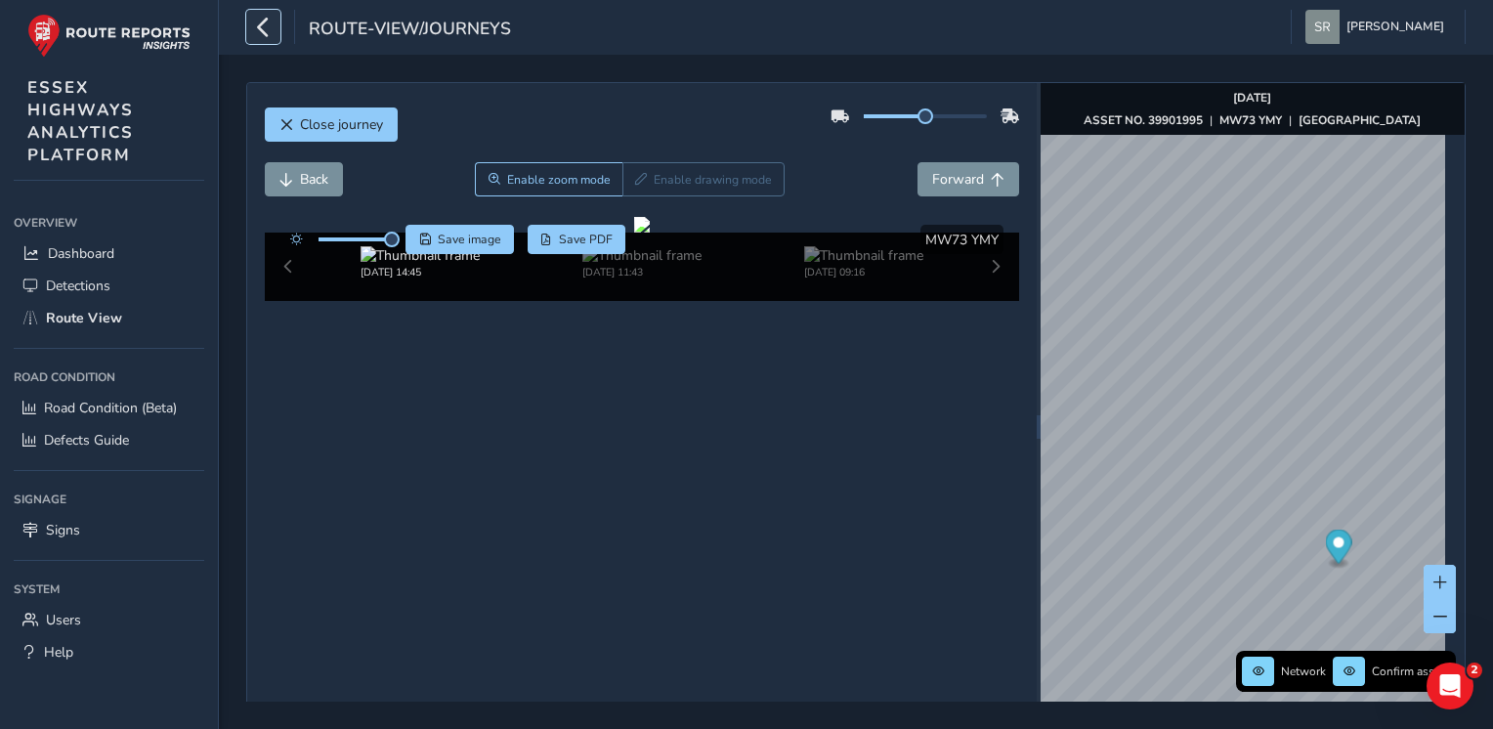
click at [269, 27] on icon "button" at bounding box center [263, 27] width 21 height 34
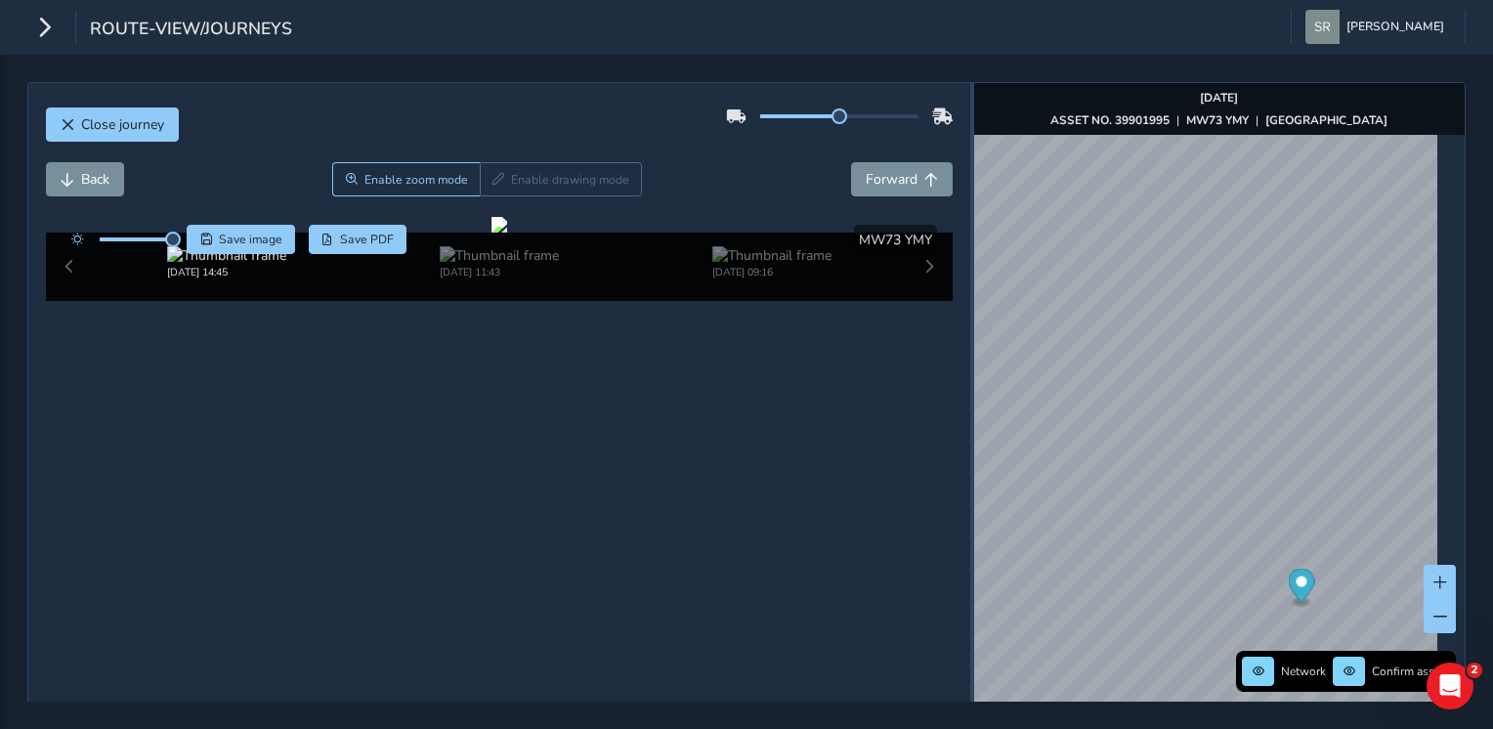
drag, startPoint x: 952, startPoint y: 362, endPoint x: 965, endPoint y: 351, distance: 17.4
click at [970, 351] on div at bounding box center [972, 426] width 4 height 687
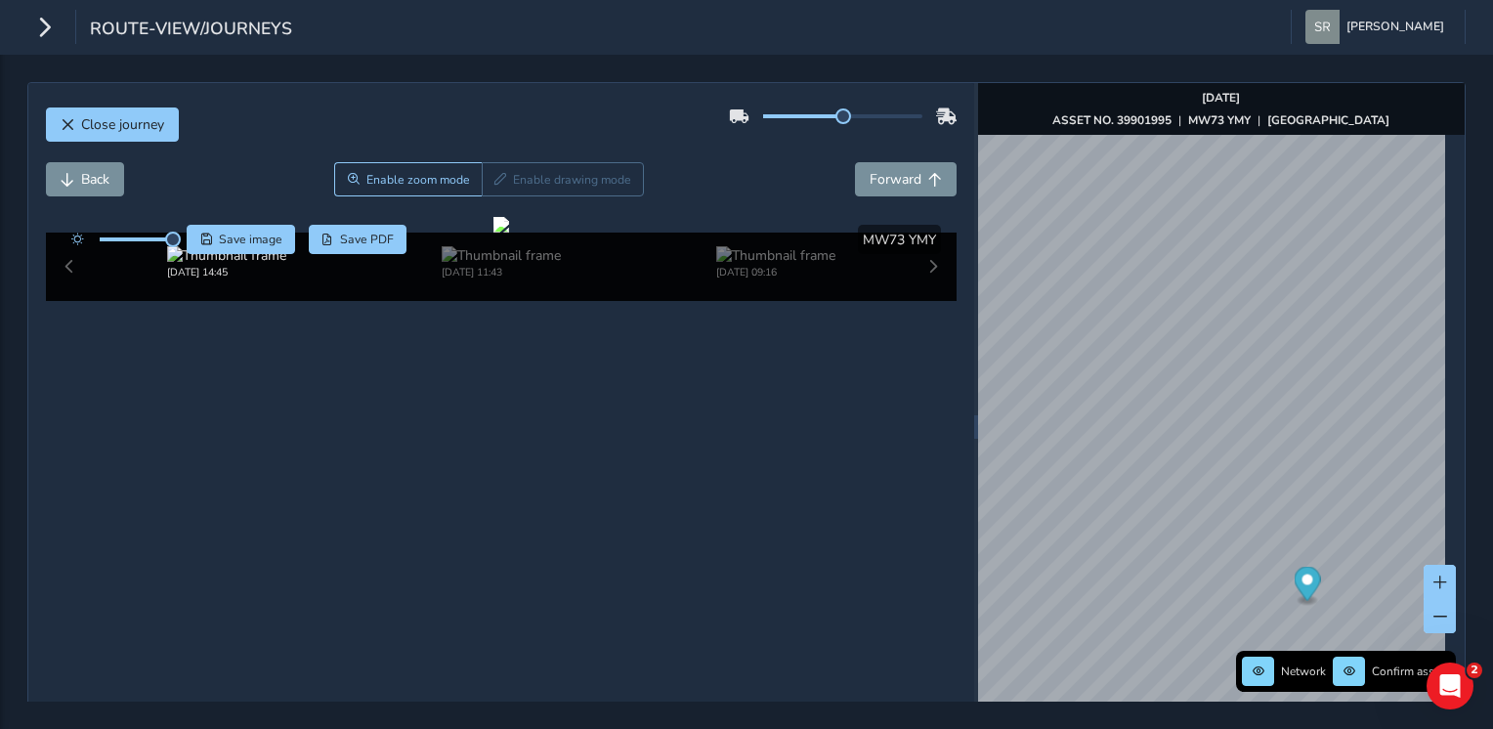
click at [963, 447] on div "Close journey Back Enable zoom mode Enable drawing mode Forward Click and Drag …" at bounding box center [746, 426] width 1438 height 689
click at [1061, 431] on div "Close journey Back Enable zoom mode Enable drawing mode Forward Click and Drag …" at bounding box center [746, 426] width 1438 height 689
click at [509, 233] on div at bounding box center [501, 225] width 16 height 16
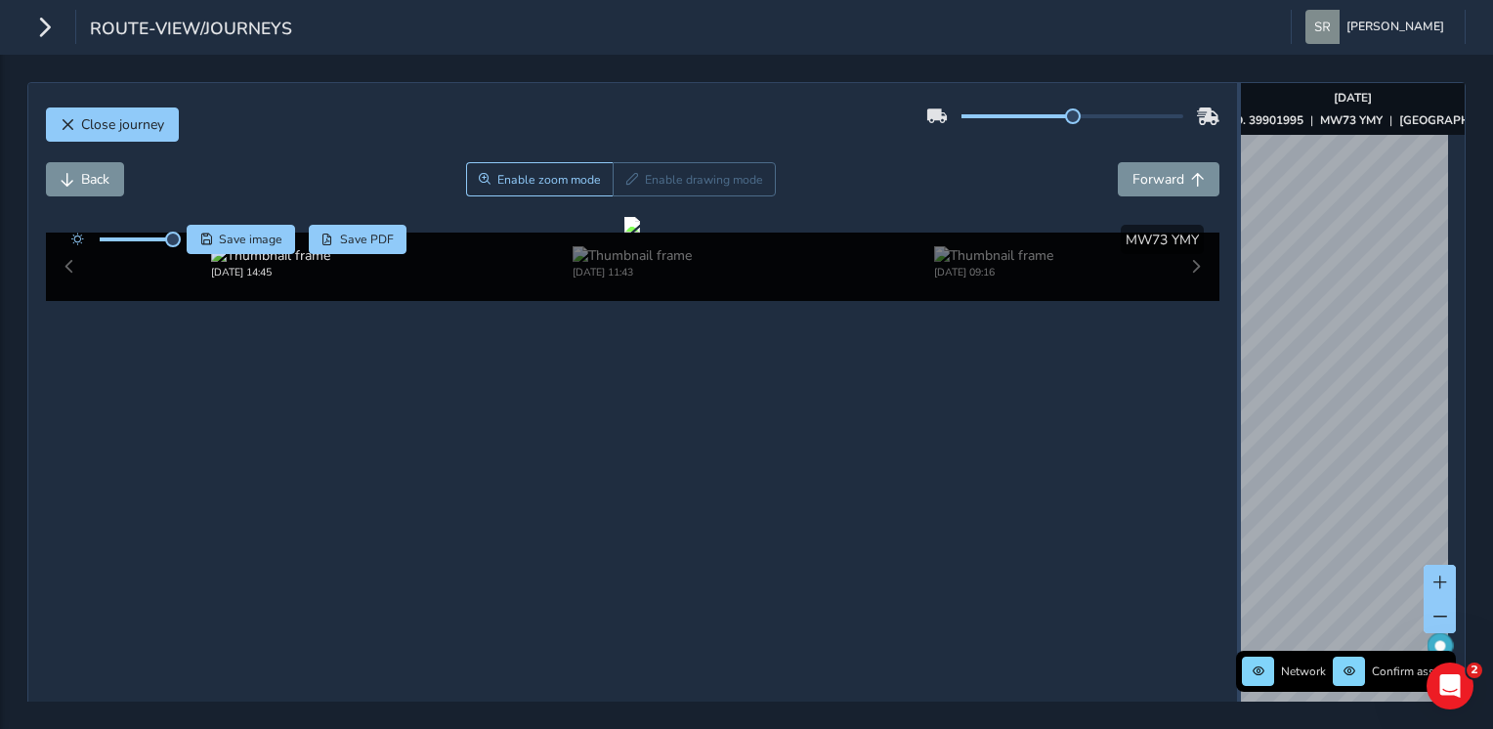
click at [1433, 389] on div "Close journey Back Enable zoom mode Enable drawing mode Forward Click and Drag …" at bounding box center [746, 426] width 1438 height 689
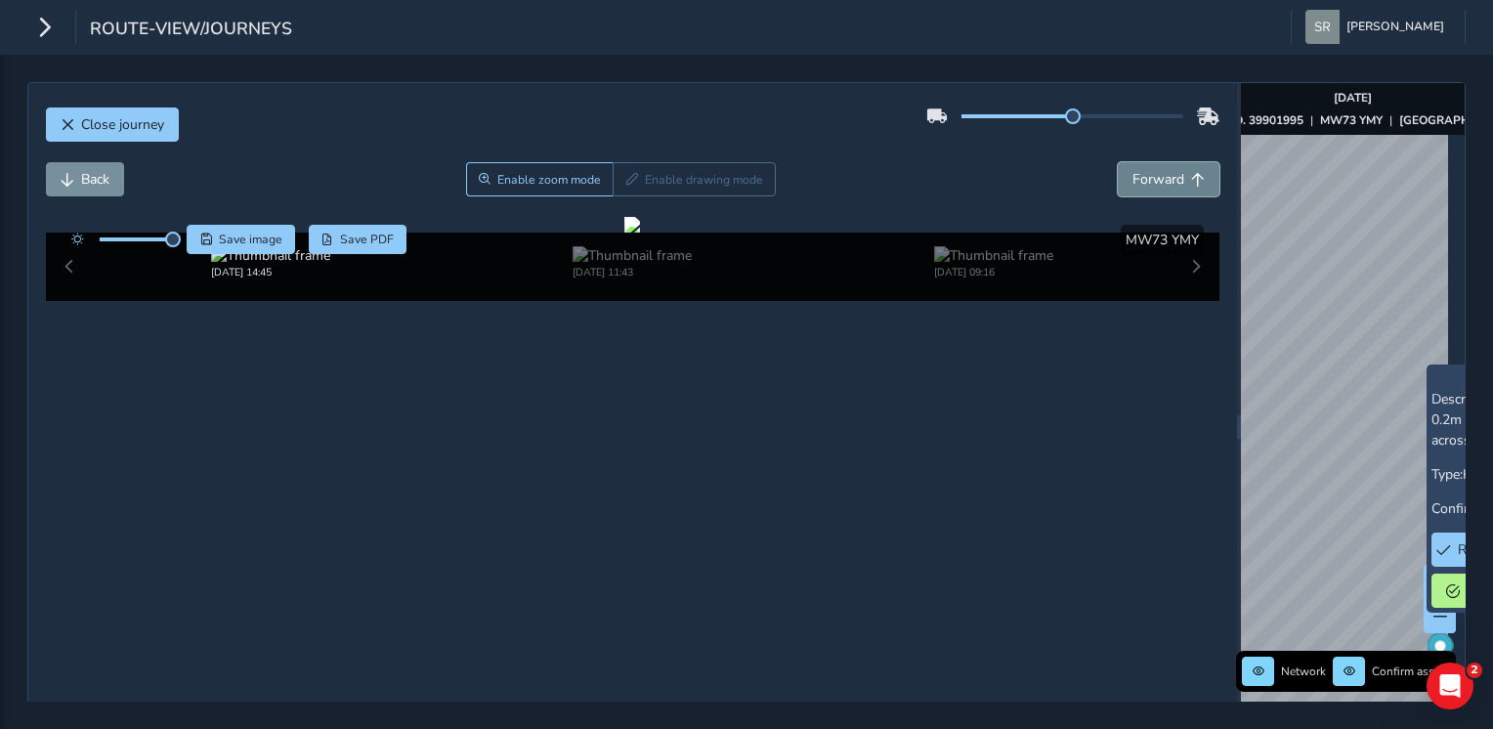
click at [1153, 162] on button "Forward" at bounding box center [1169, 179] width 102 height 34
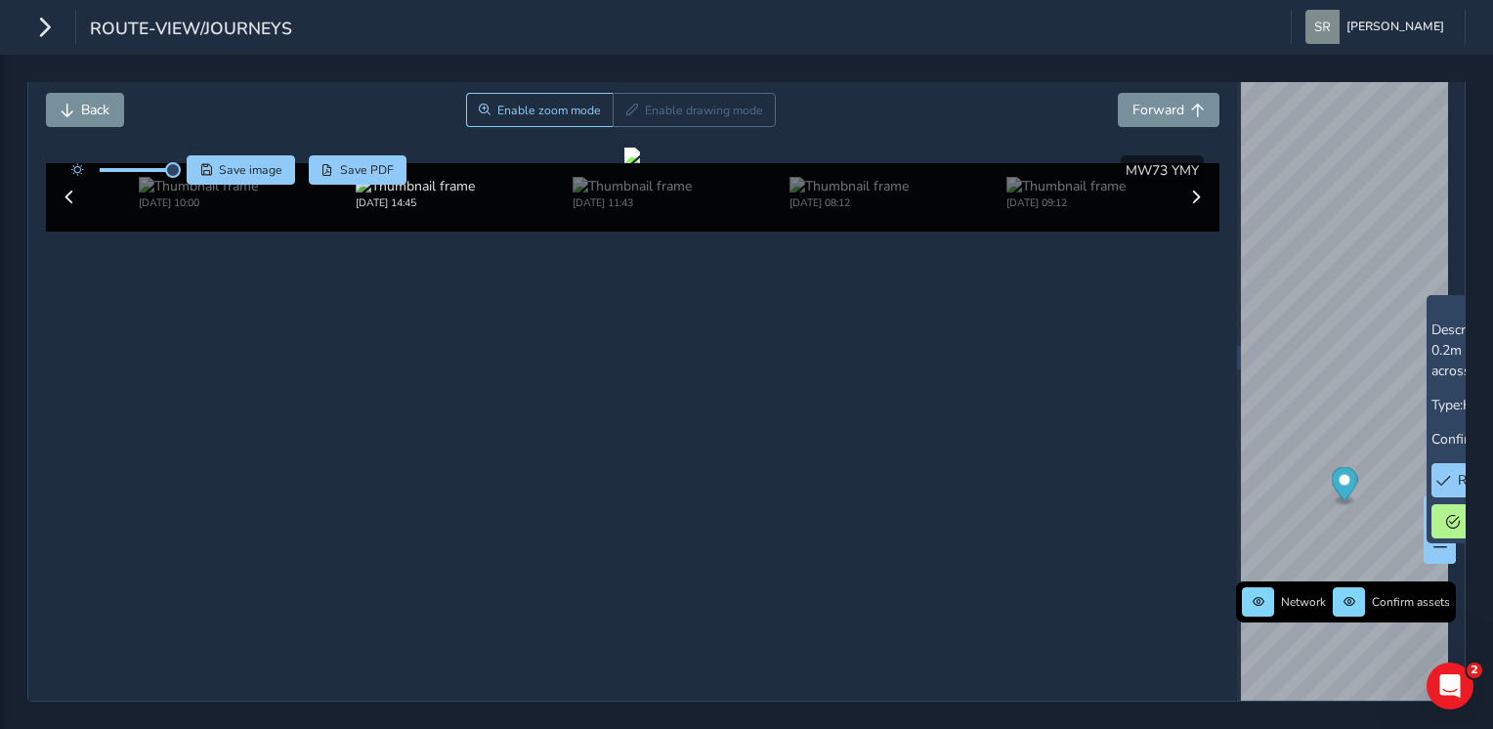
scroll to position [90, 0]
click at [1164, 101] on button "Forward" at bounding box center [1169, 110] width 102 height 34
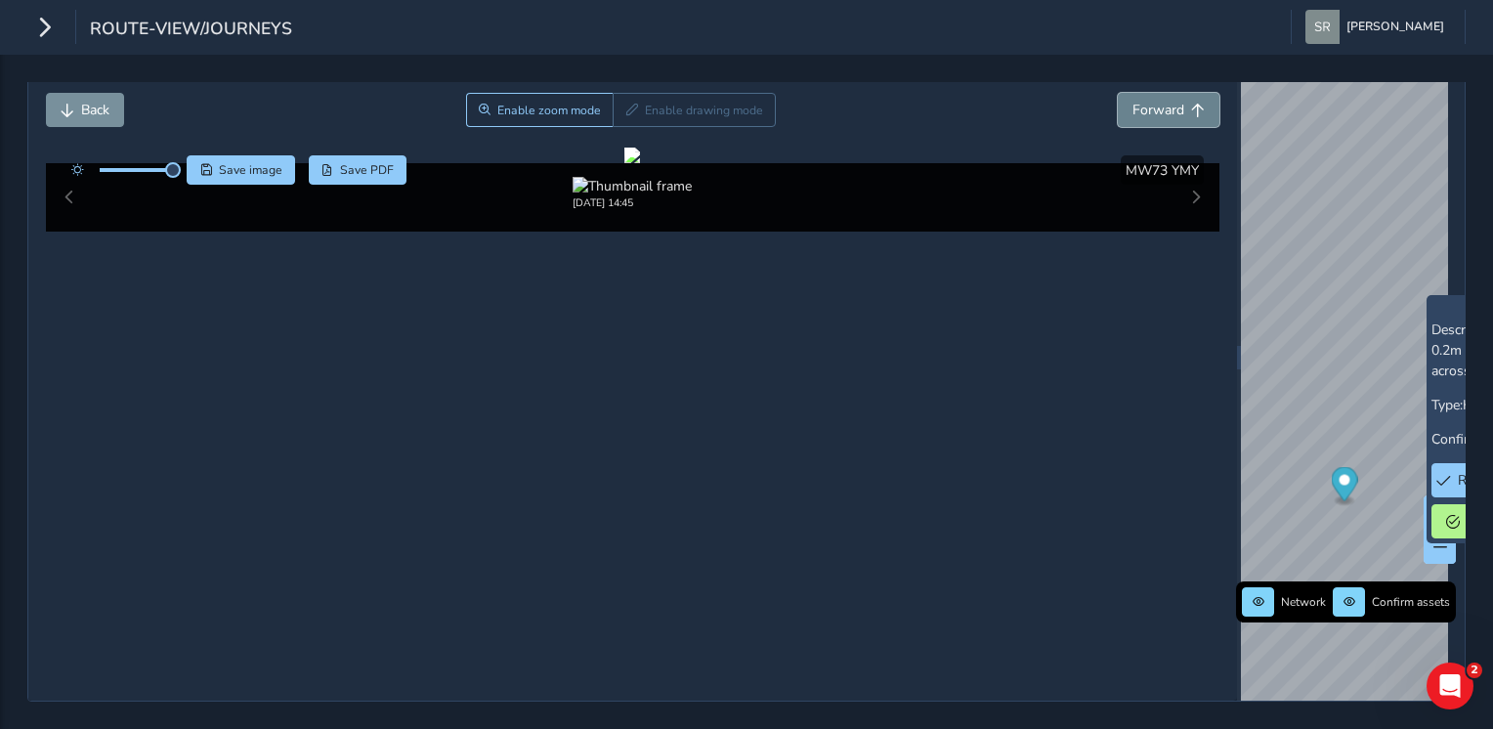
click at [1164, 101] on button "Forward" at bounding box center [1169, 110] width 102 height 34
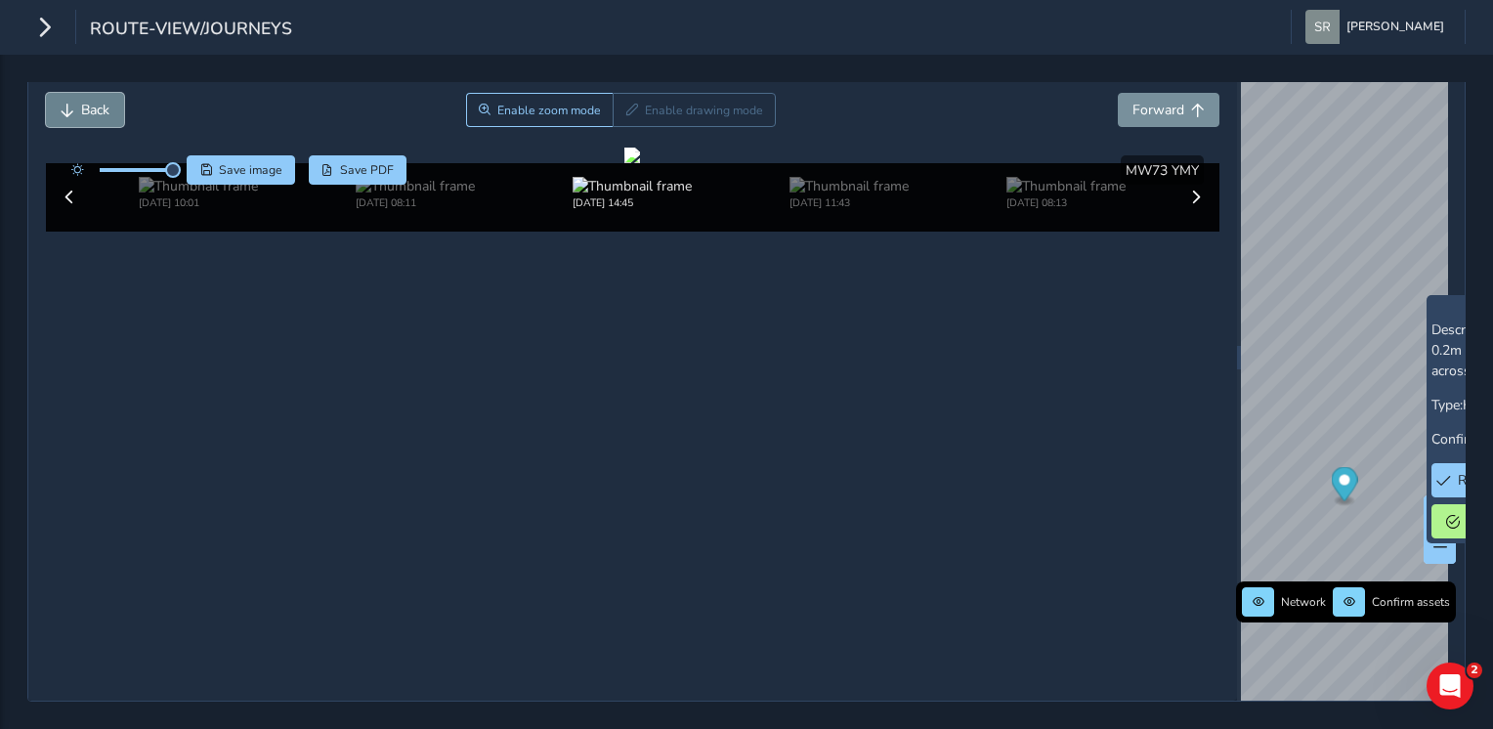
click at [85, 101] on span "Back" at bounding box center [95, 110] width 28 height 19
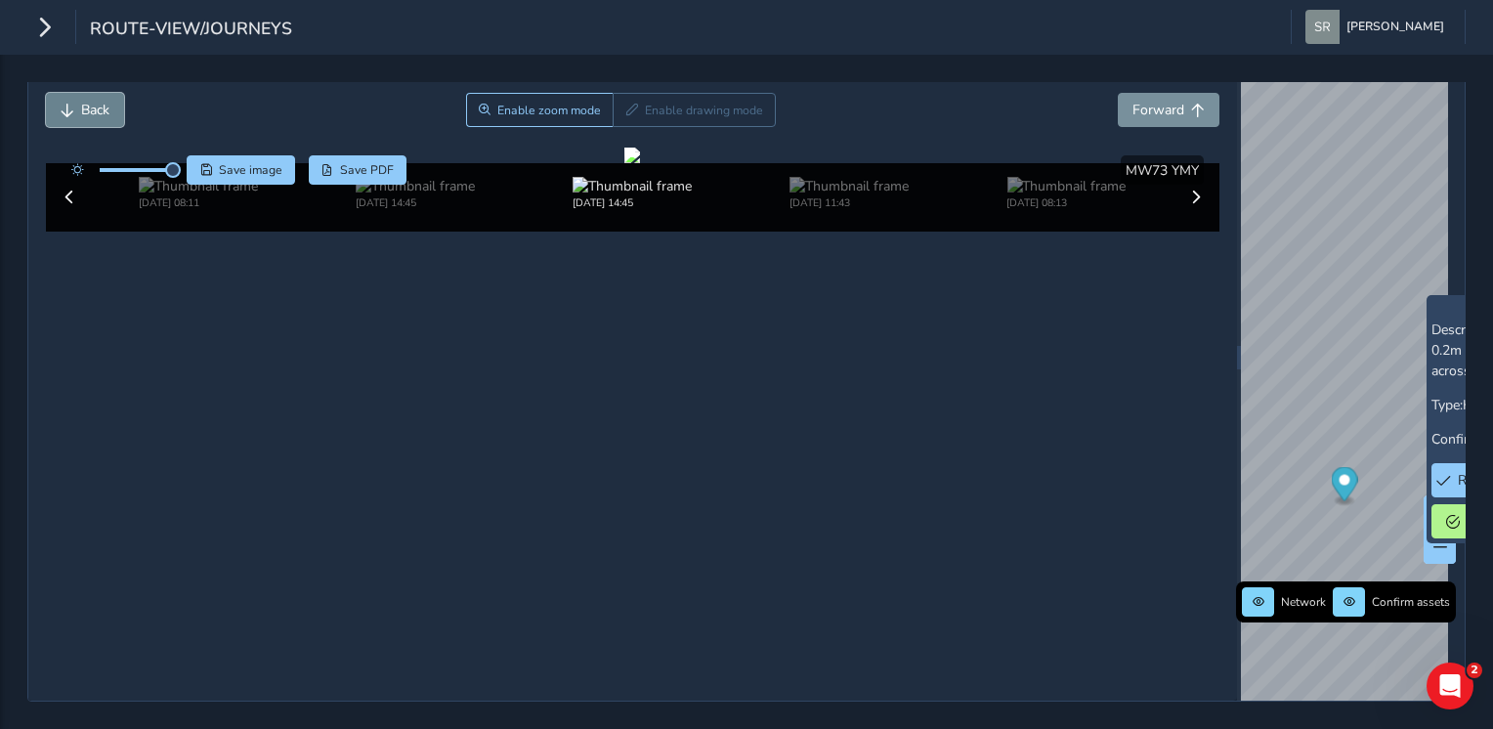
click at [85, 101] on span "Back" at bounding box center [95, 110] width 28 height 19
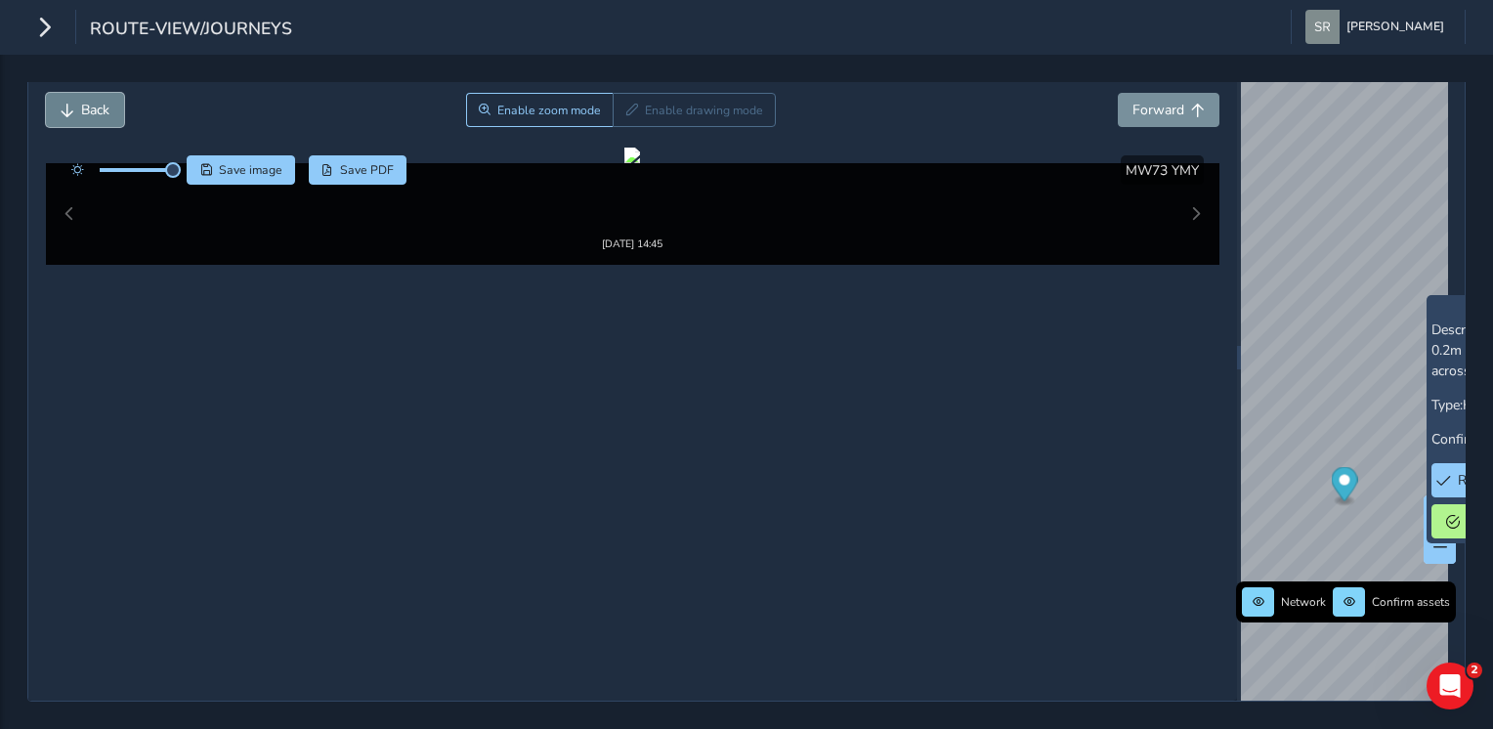
click at [85, 101] on span "Back" at bounding box center [95, 110] width 28 height 19
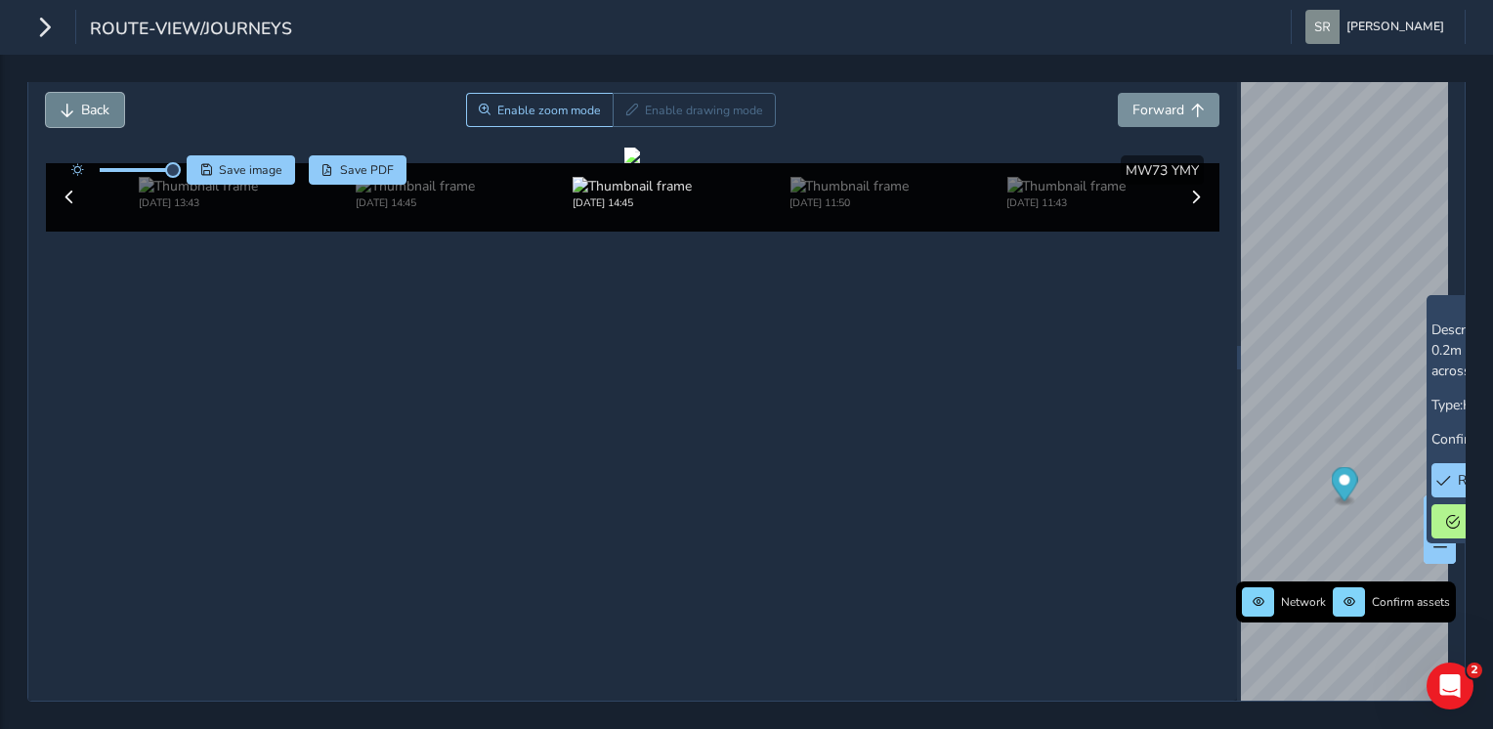
click at [85, 101] on span "Back" at bounding box center [95, 110] width 28 height 19
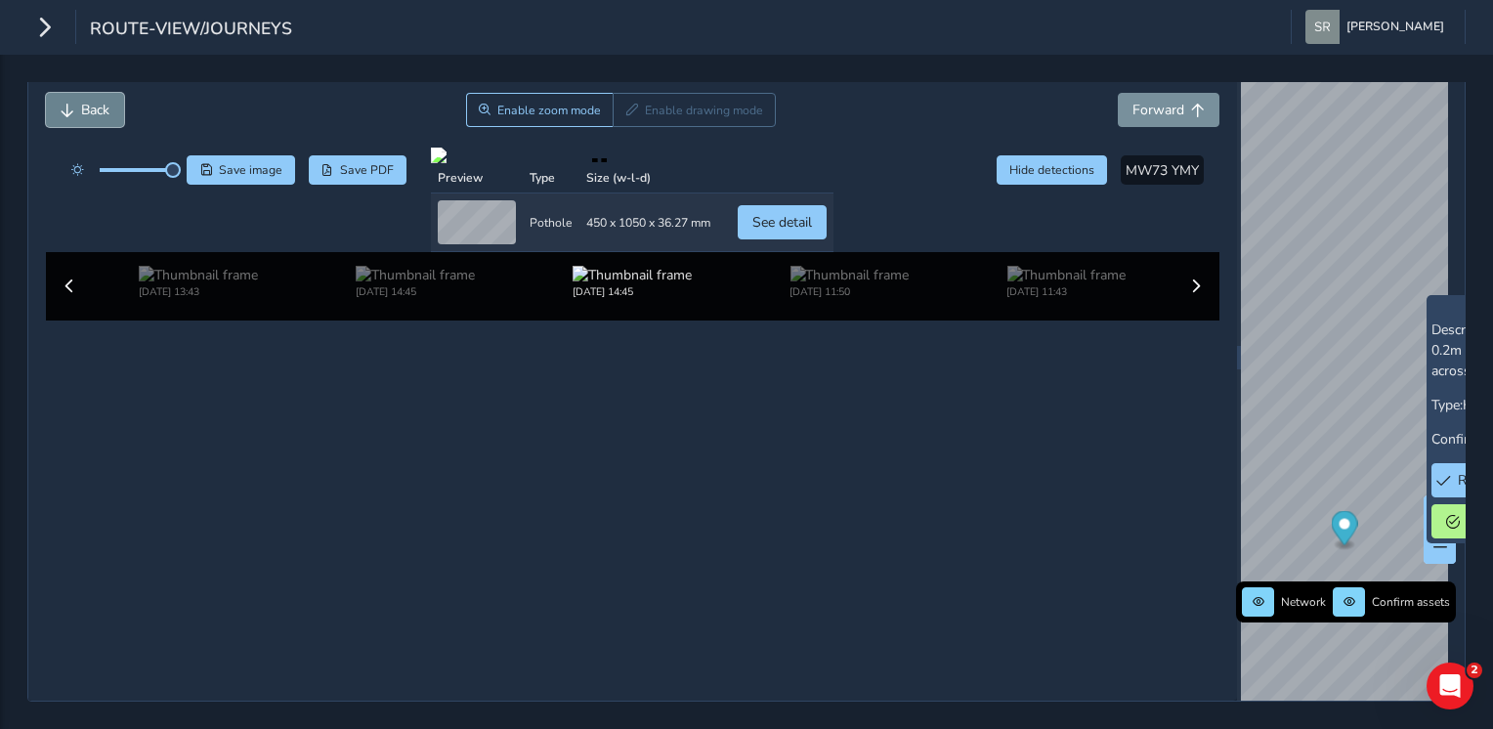
click at [85, 101] on span "Back" at bounding box center [95, 110] width 28 height 19
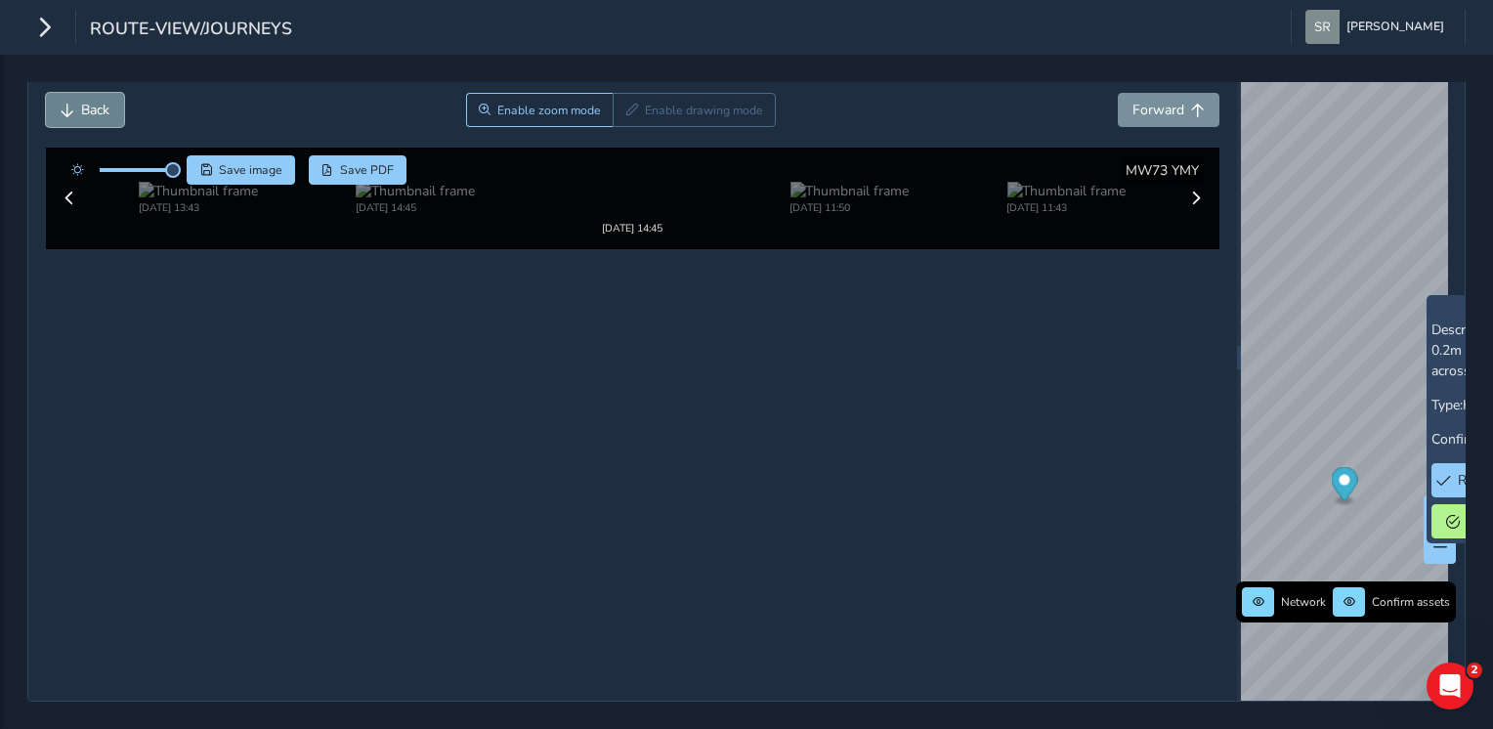
click at [85, 101] on span "Back" at bounding box center [95, 110] width 28 height 19
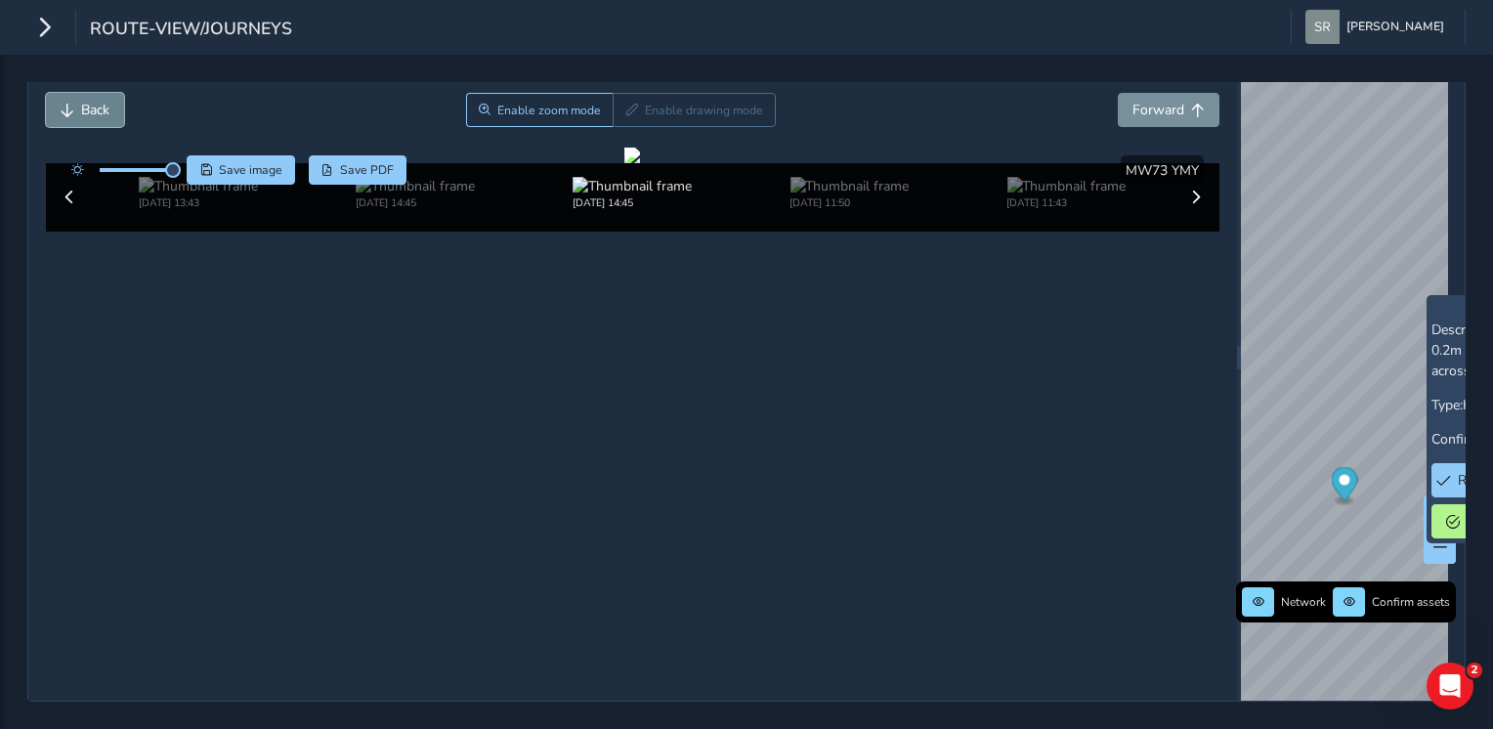
click at [85, 101] on span "Back" at bounding box center [95, 110] width 28 height 19
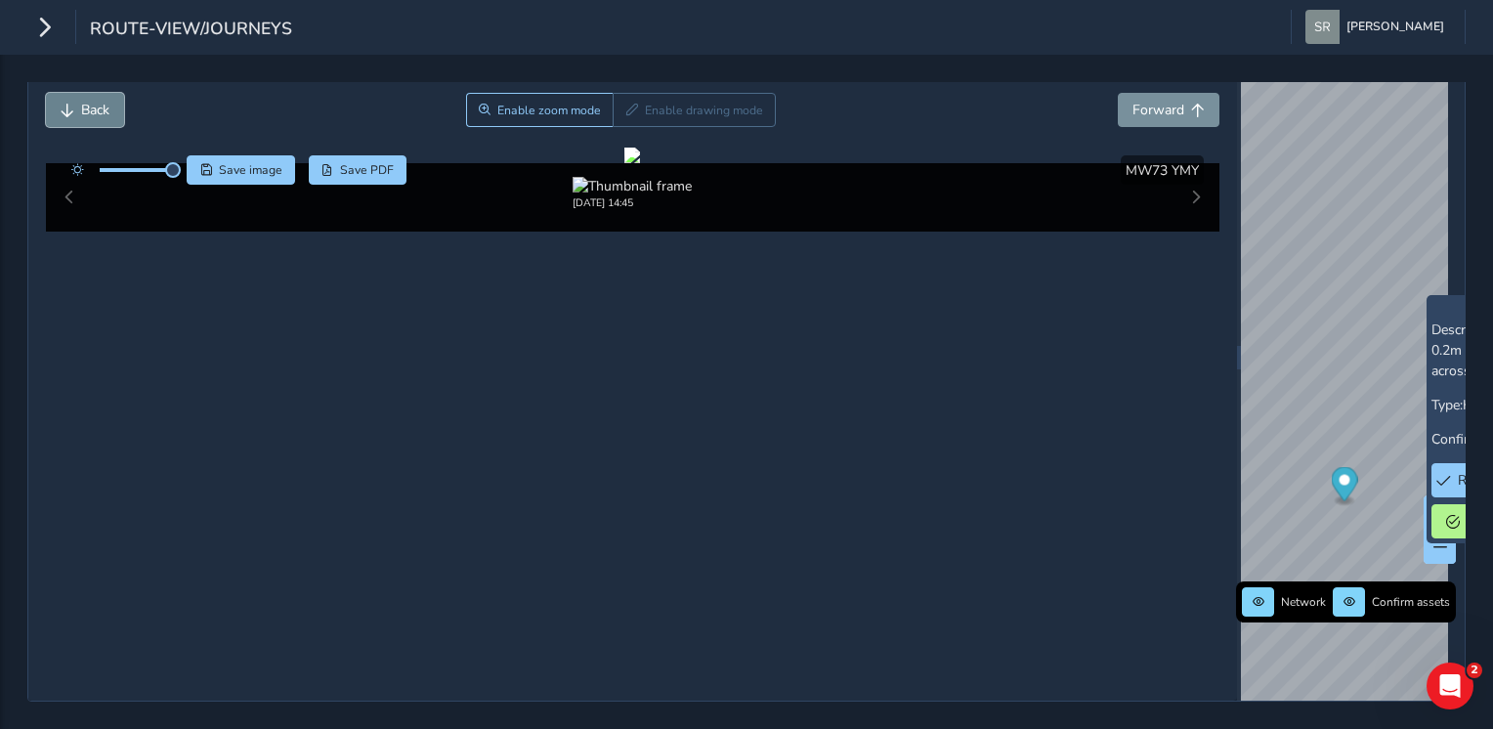
click at [85, 101] on span "Back" at bounding box center [95, 110] width 28 height 19
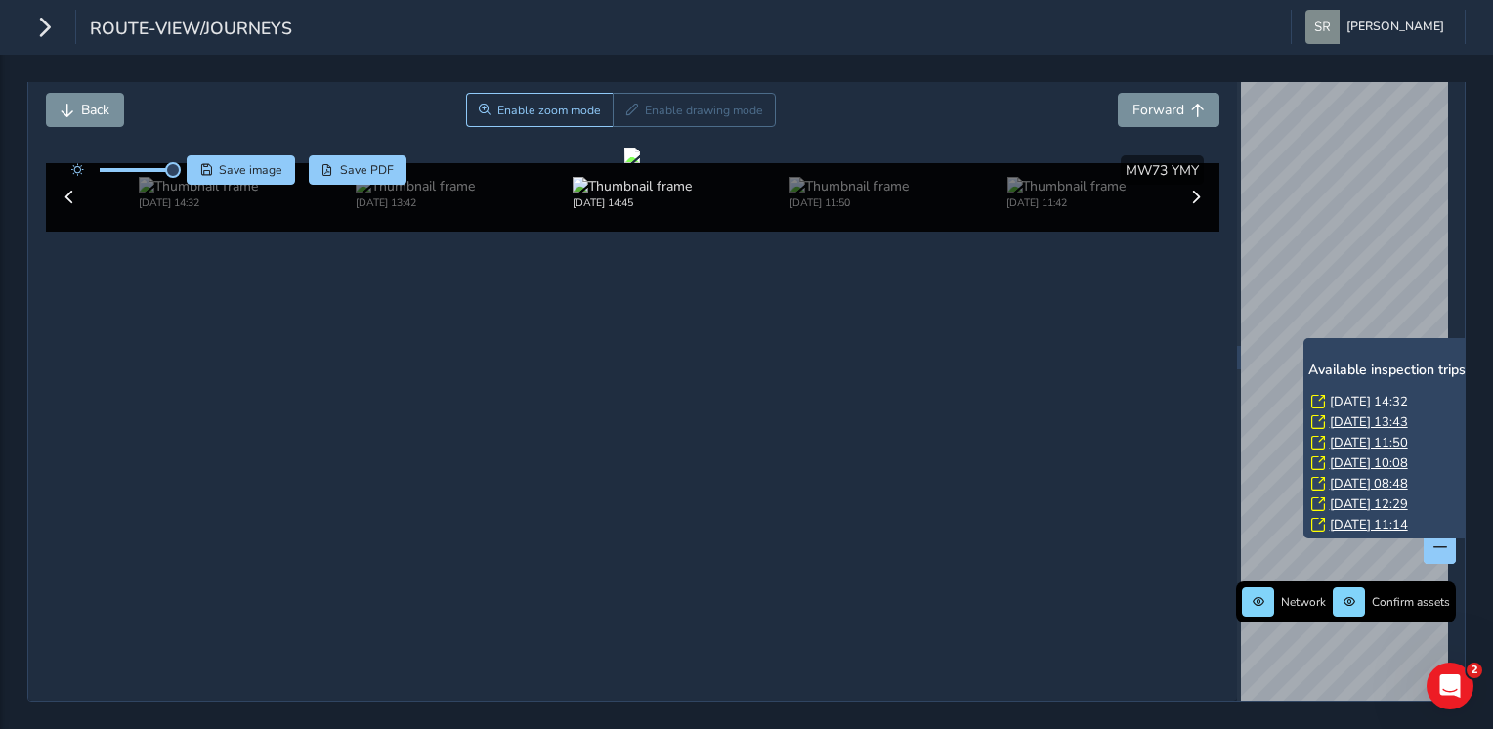
click at [1359, 393] on link "[DATE] 14:32" at bounding box center [1369, 402] width 78 height 18
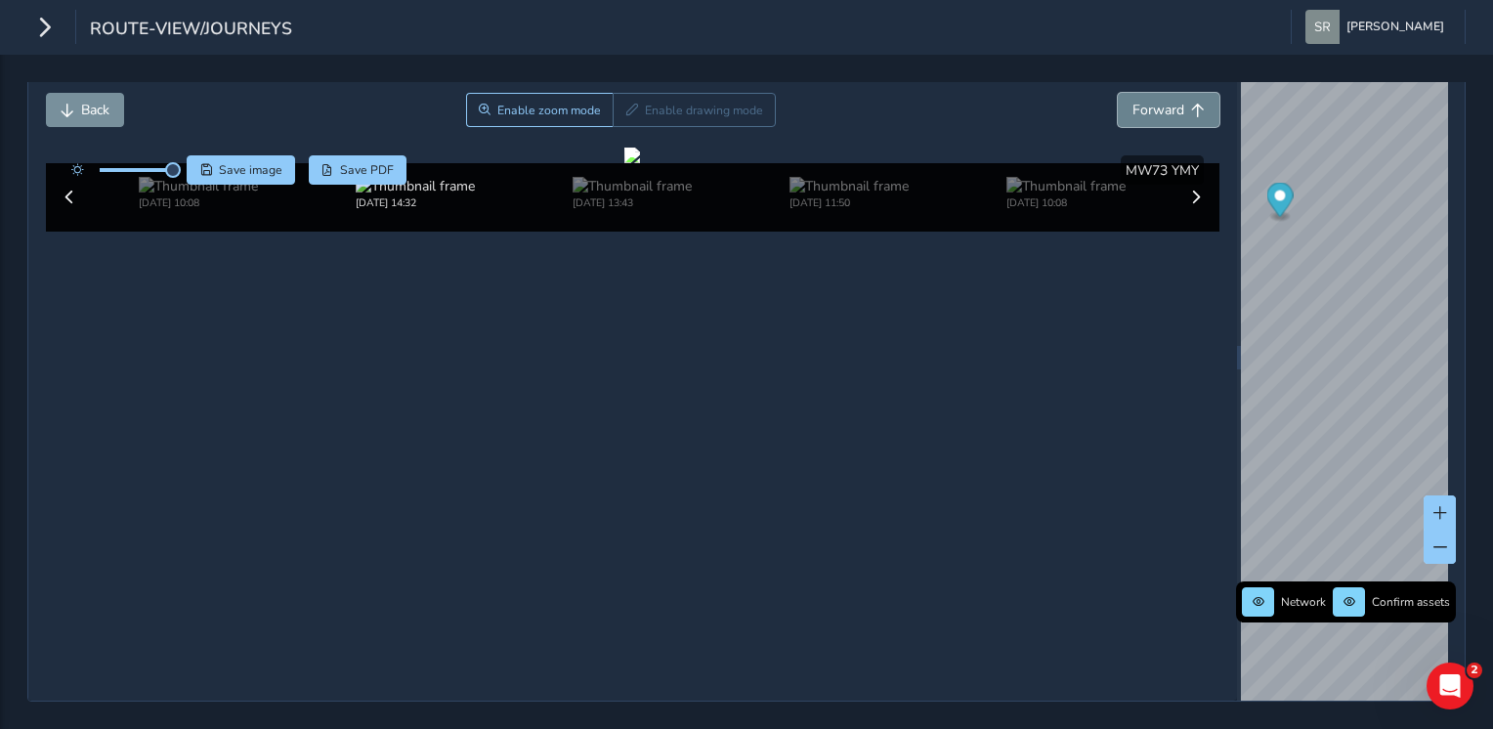
click at [1133, 101] on span "Forward" at bounding box center [1158, 110] width 52 height 19
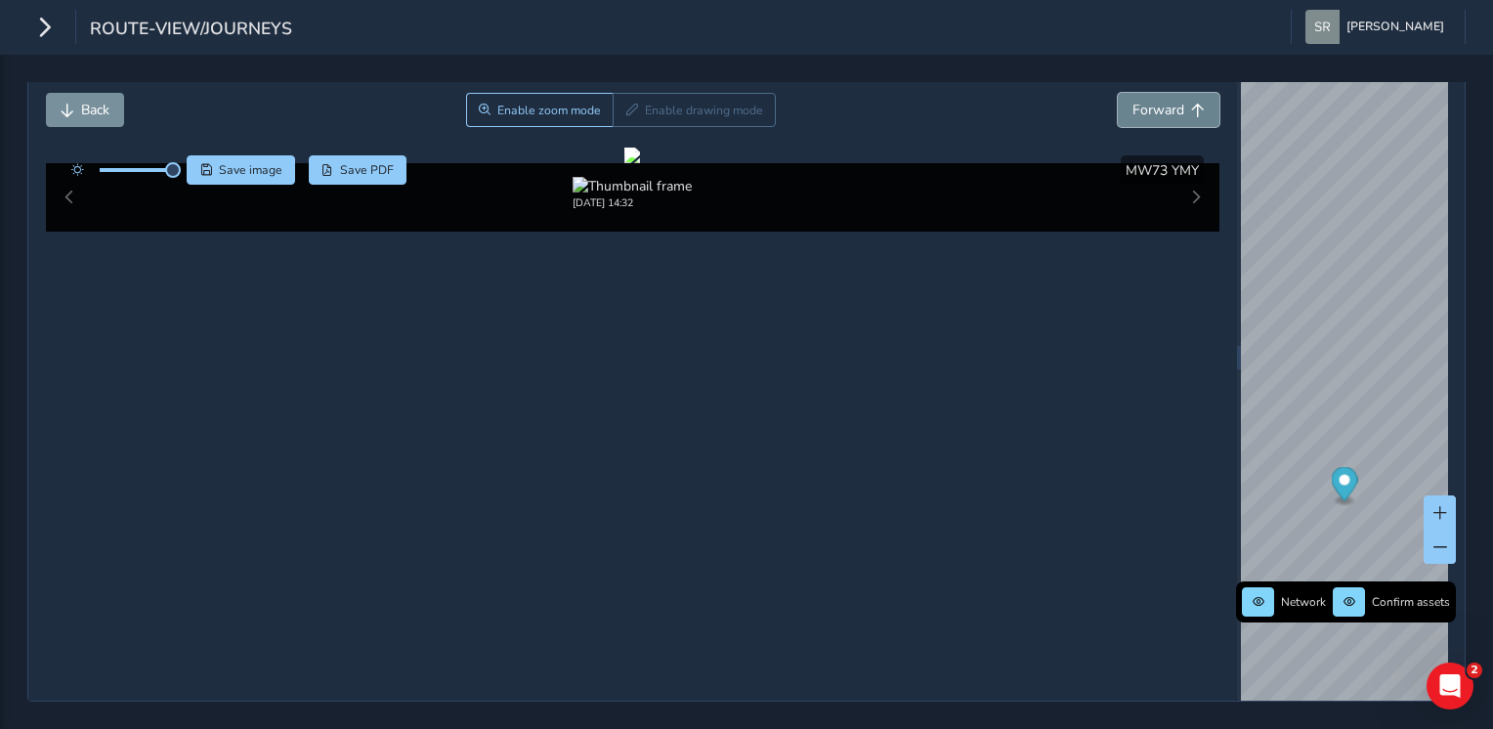
click at [1133, 101] on span "Forward" at bounding box center [1158, 110] width 52 height 19
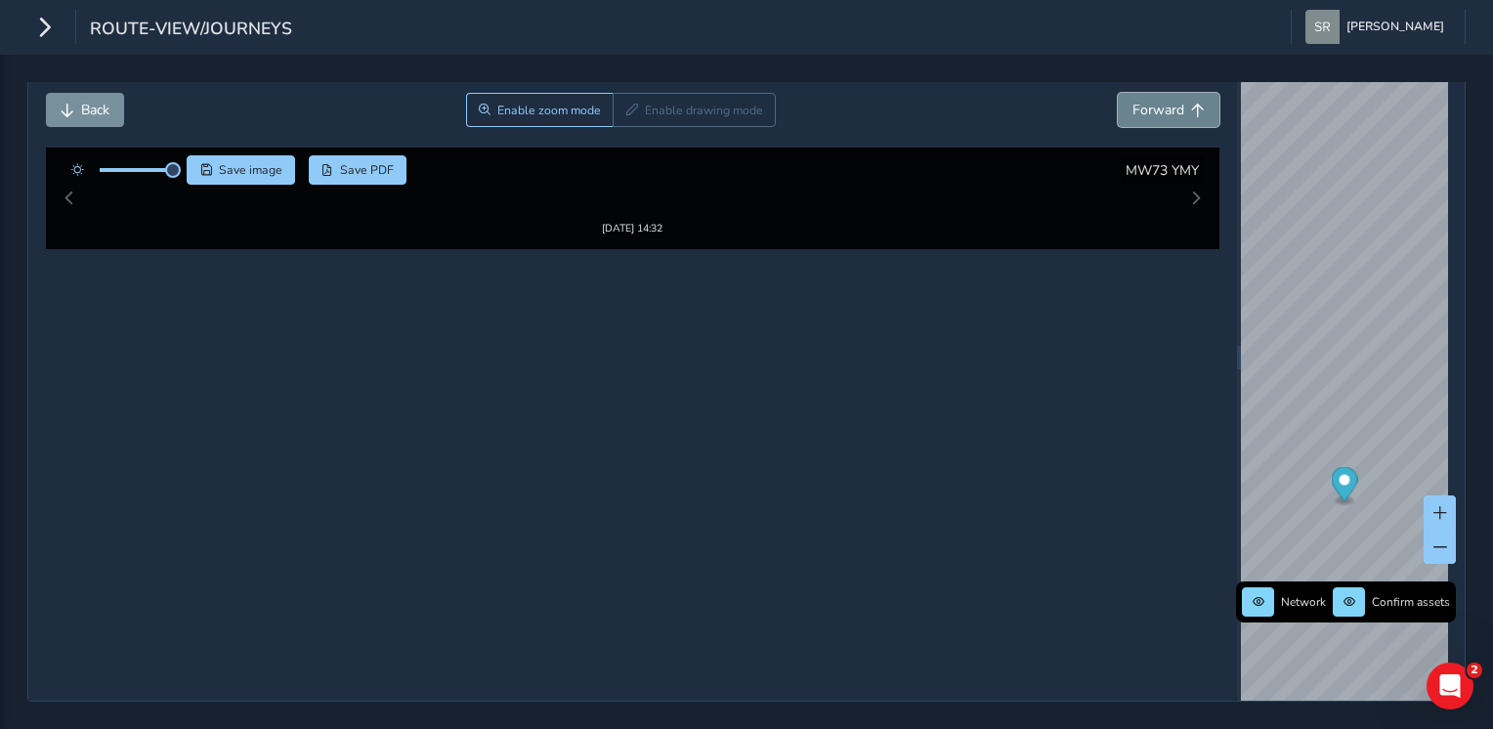
click at [1133, 101] on span "Forward" at bounding box center [1158, 110] width 52 height 19
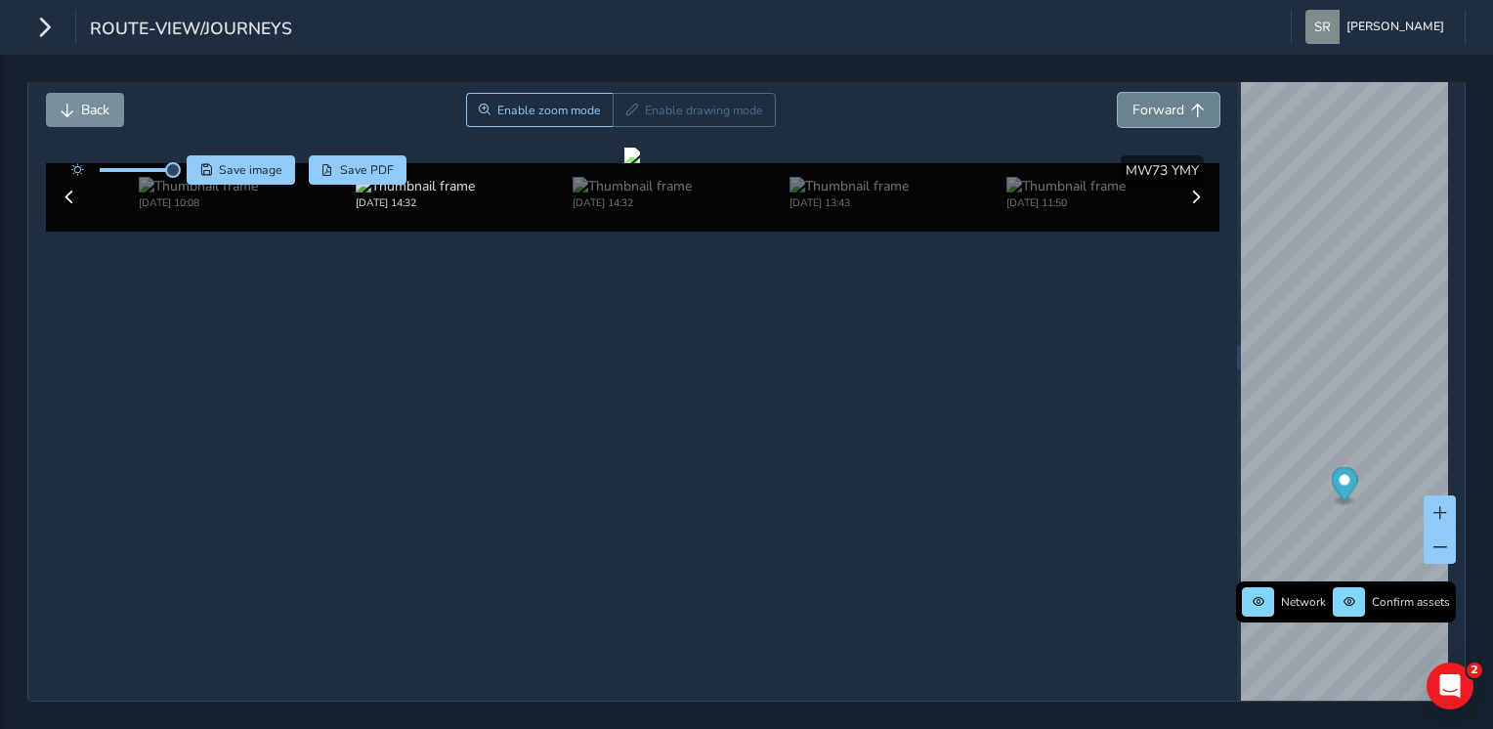
click at [1133, 101] on span "Forward" at bounding box center [1158, 110] width 52 height 19
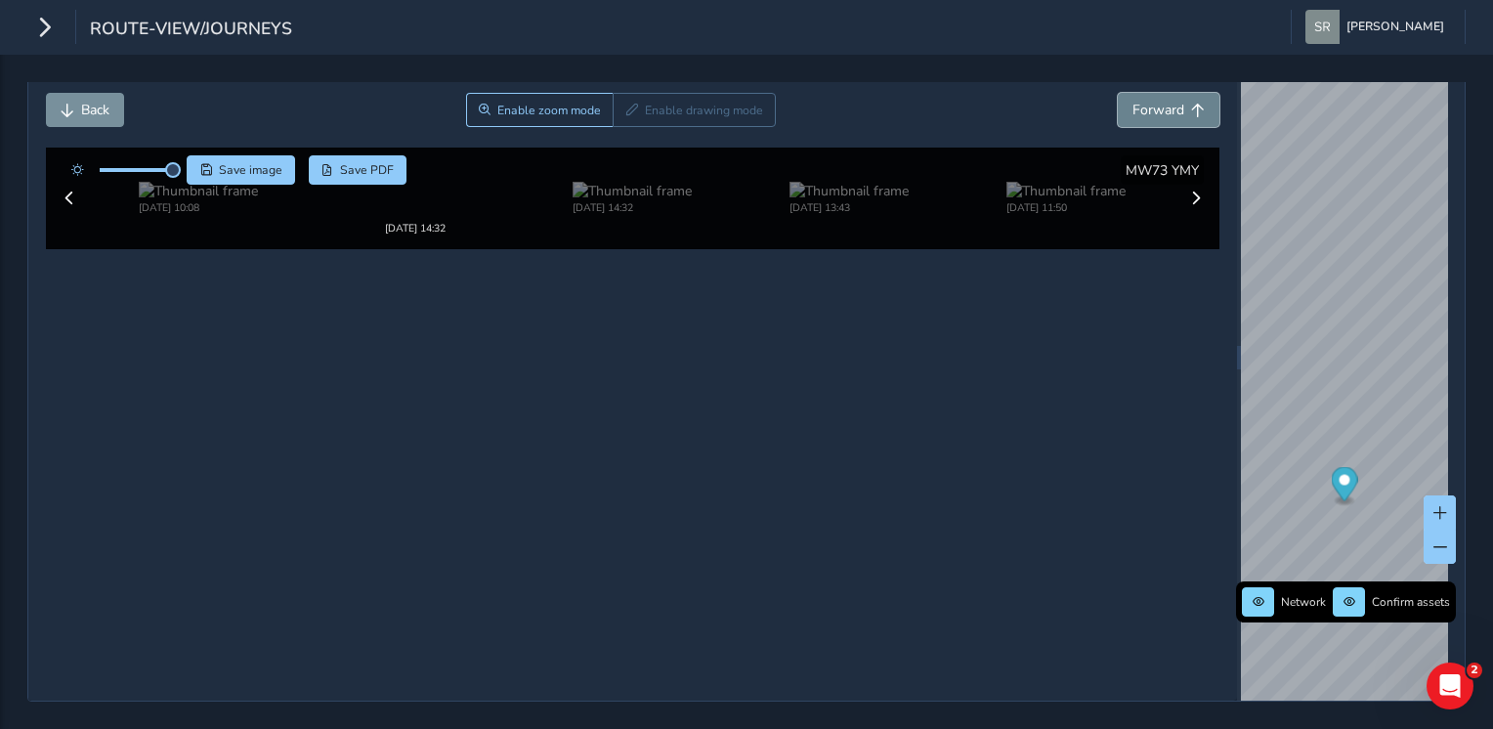
click at [1133, 101] on span "Forward" at bounding box center [1158, 110] width 52 height 19
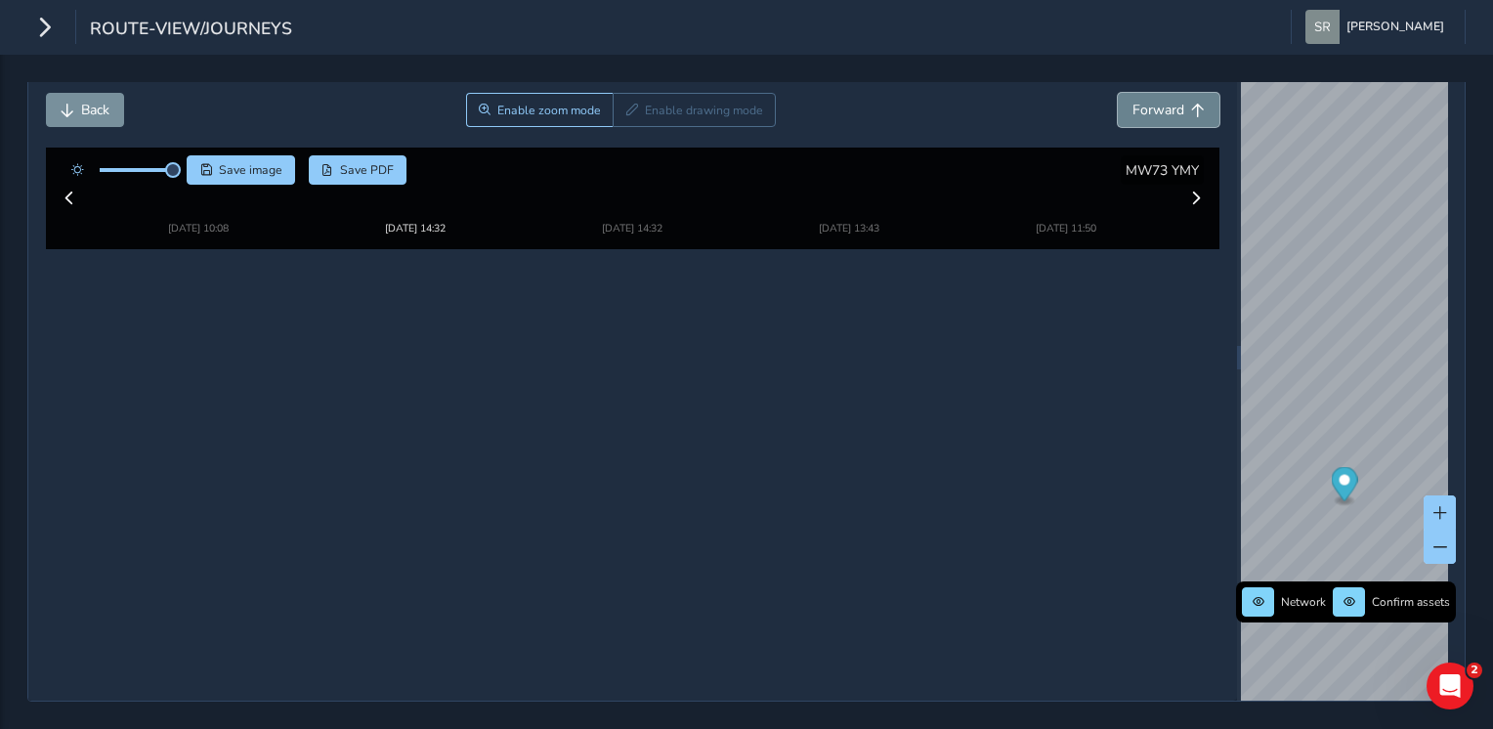
click at [1133, 101] on span "Forward" at bounding box center [1158, 110] width 52 height 19
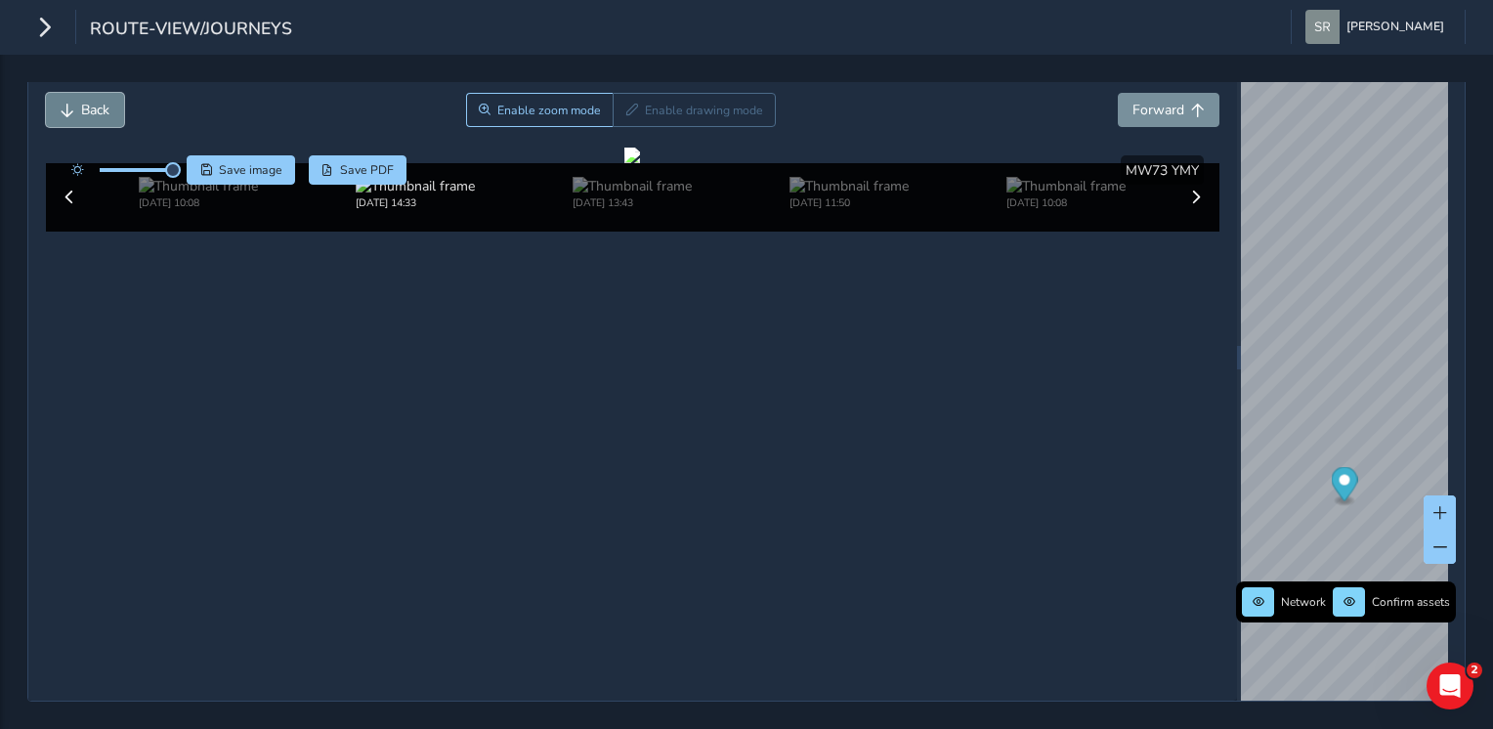
click at [81, 101] on span "Back" at bounding box center [95, 110] width 28 height 19
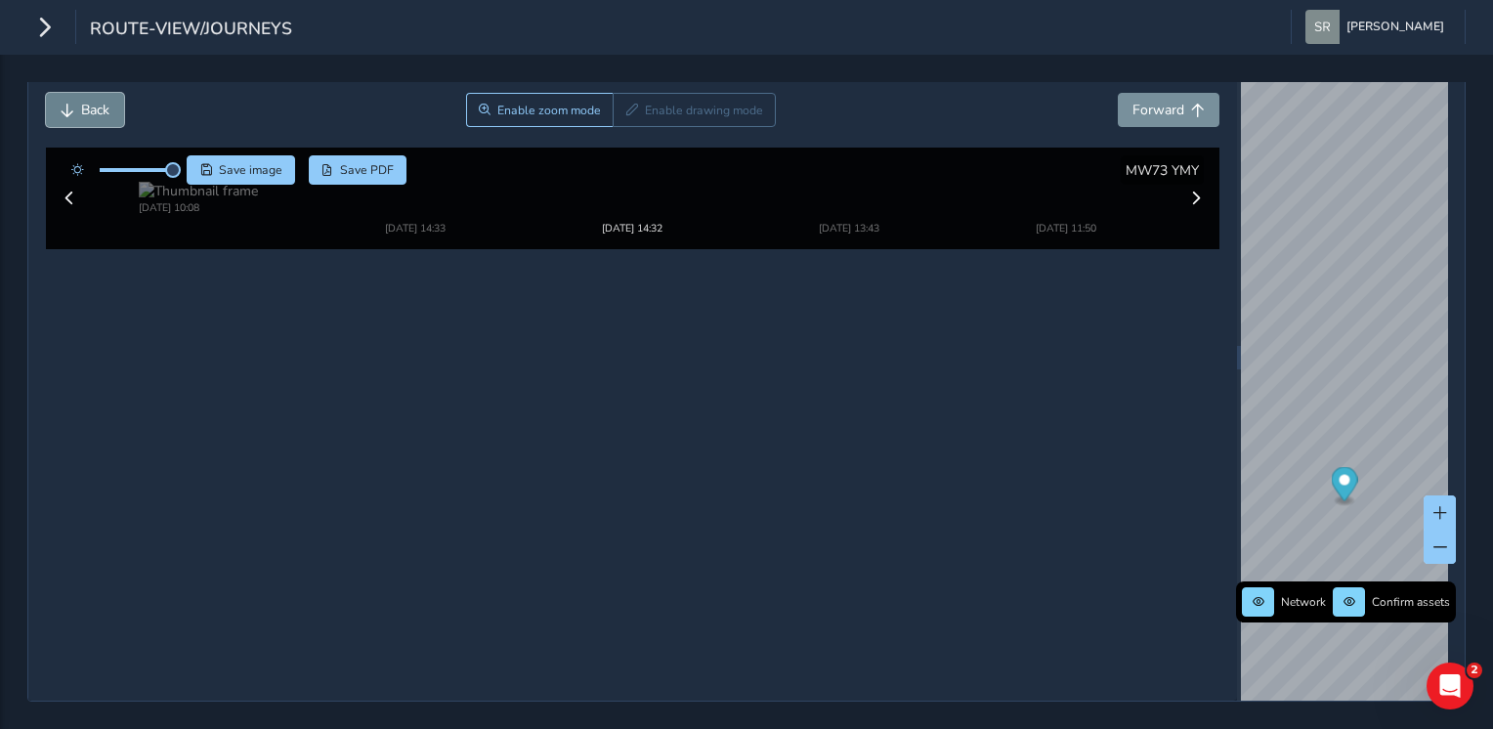
click at [81, 101] on span "Back" at bounding box center [95, 110] width 28 height 19
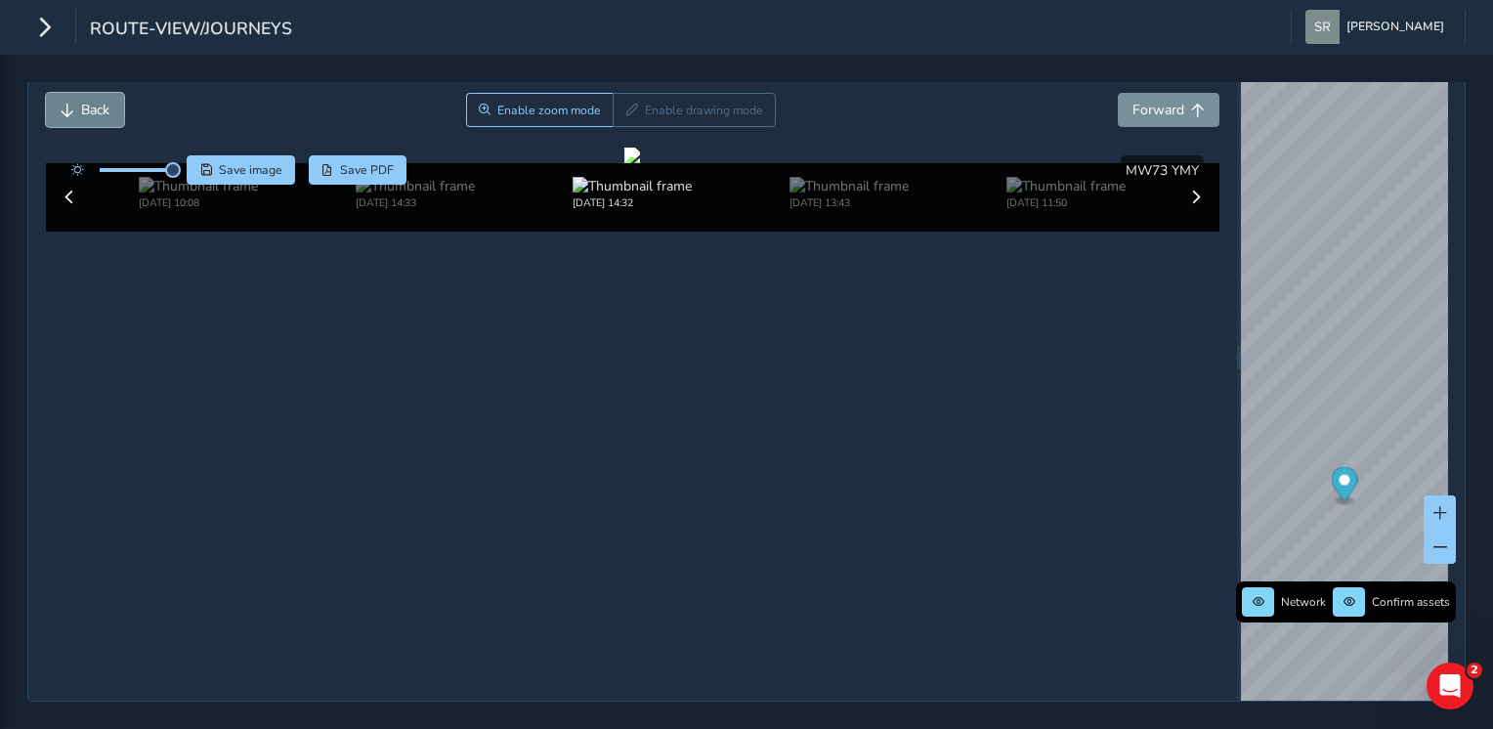
click at [81, 101] on span "Back" at bounding box center [95, 110] width 28 height 19
drag, startPoint x: 81, startPoint y: 98, endPoint x: 222, endPoint y: 197, distance: 172.4
click at [222, 197] on div "Close journey Back Enable zoom mode Enable drawing mode Forward Click and Drag …" at bounding box center [632, 357] width 1209 height 687
drag, startPoint x: 172, startPoint y: 150, endPoint x: 214, endPoint y: 152, distance: 42.1
click at [214, 155] on div "Save image Save PDF" at bounding box center [235, 169] width 346 height 29
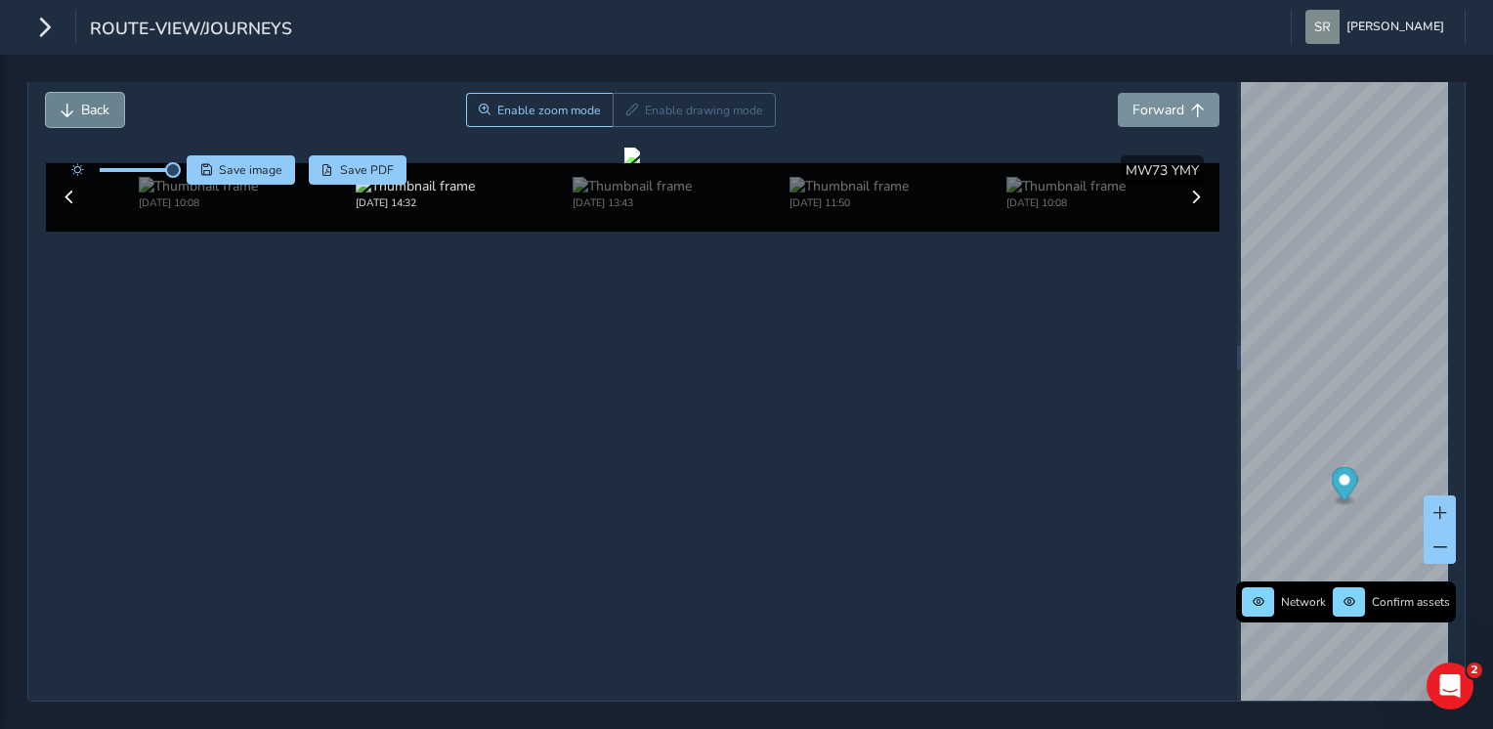
drag, startPoint x: 214, startPoint y: 152, endPoint x: 93, endPoint y: 96, distance: 133.8
click at [93, 101] on span "Back" at bounding box center [95, 110] width 28 height 19
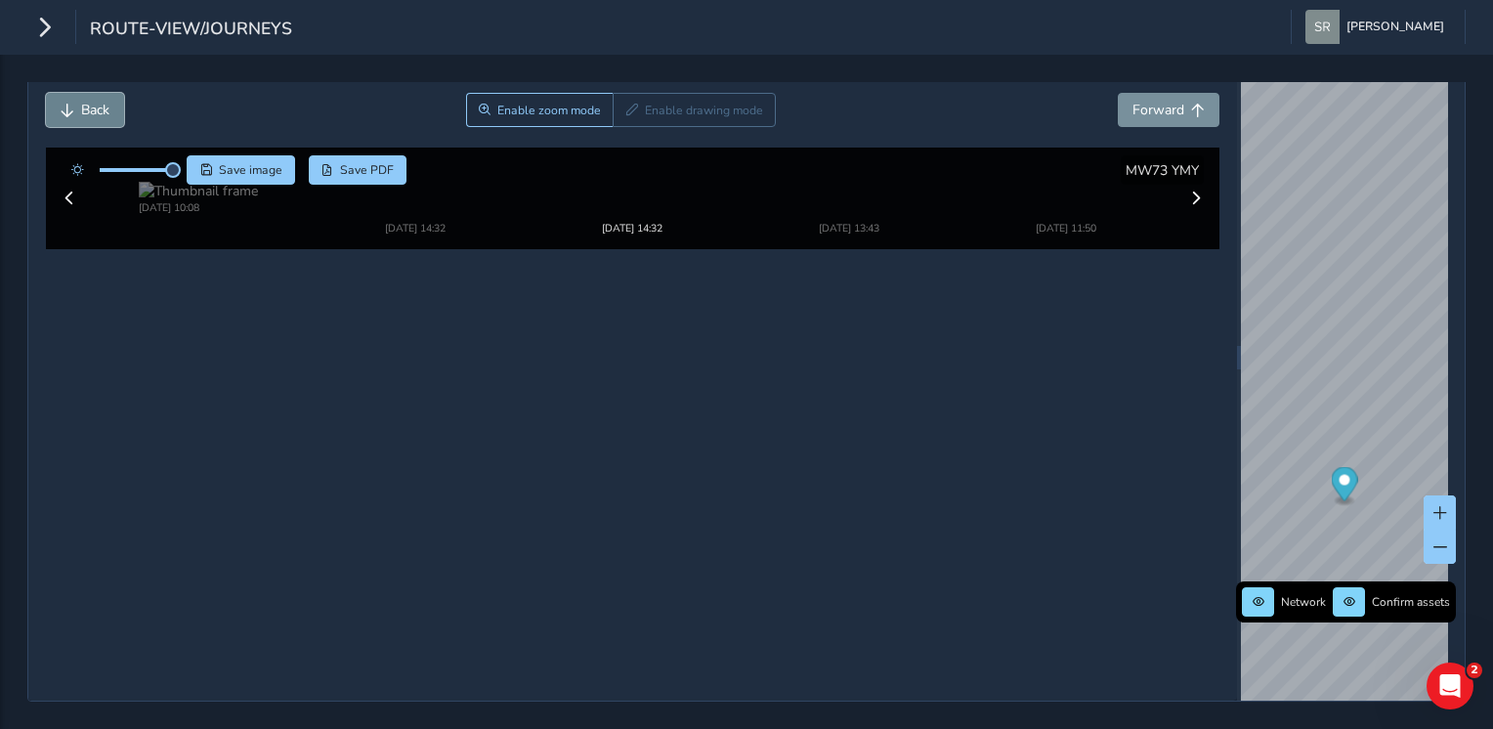
click at [93, 101] on span "Back" at bounding box center [95, 110] width 28 height 19
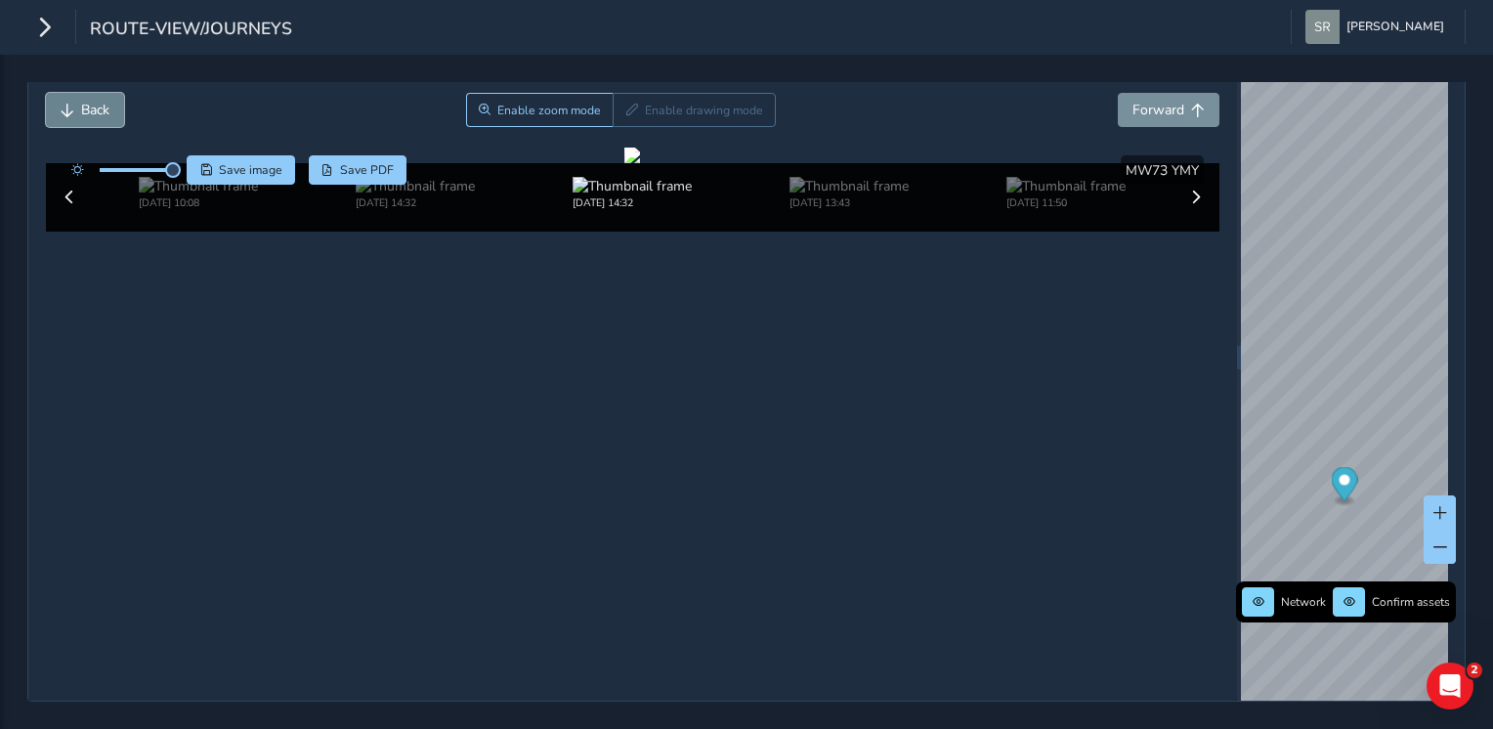
click at [93, 101] on span "Back" at bounding box center [95, 110] width 28 height 19
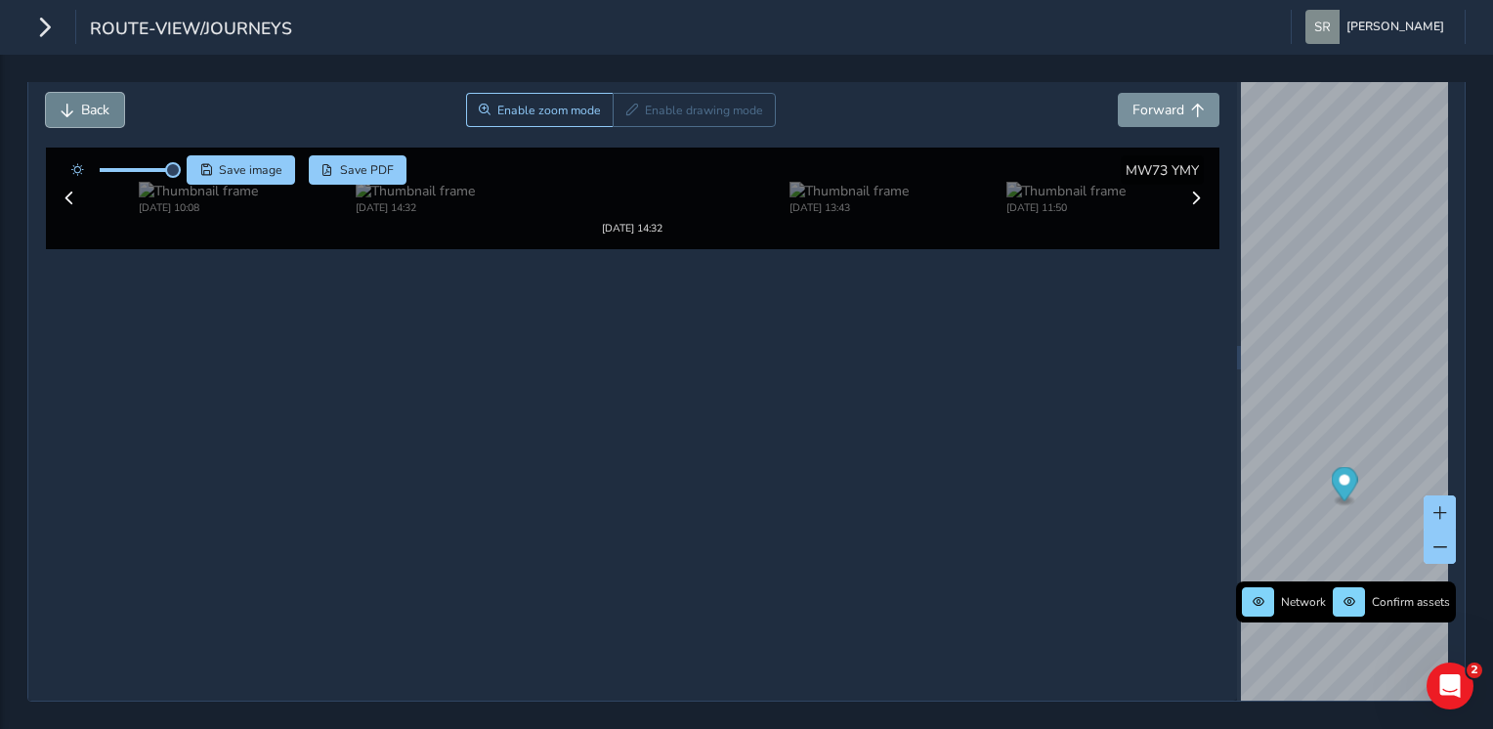
click at [93, 101] on span "Back" at bounding box center [95, 110] width 28 height 19
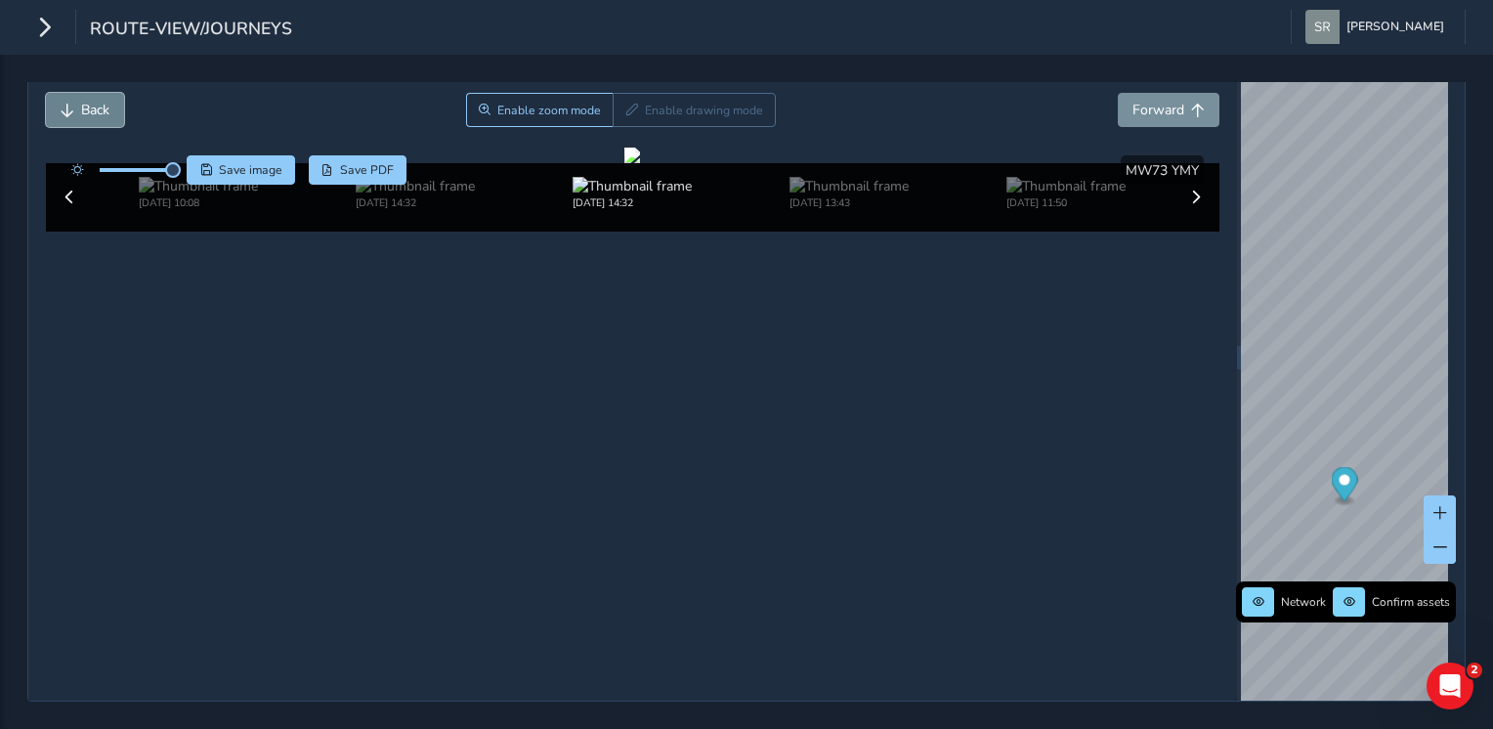
click at [93, 101] on span "Back" at bounding box center [95, 110] width 28 height 19
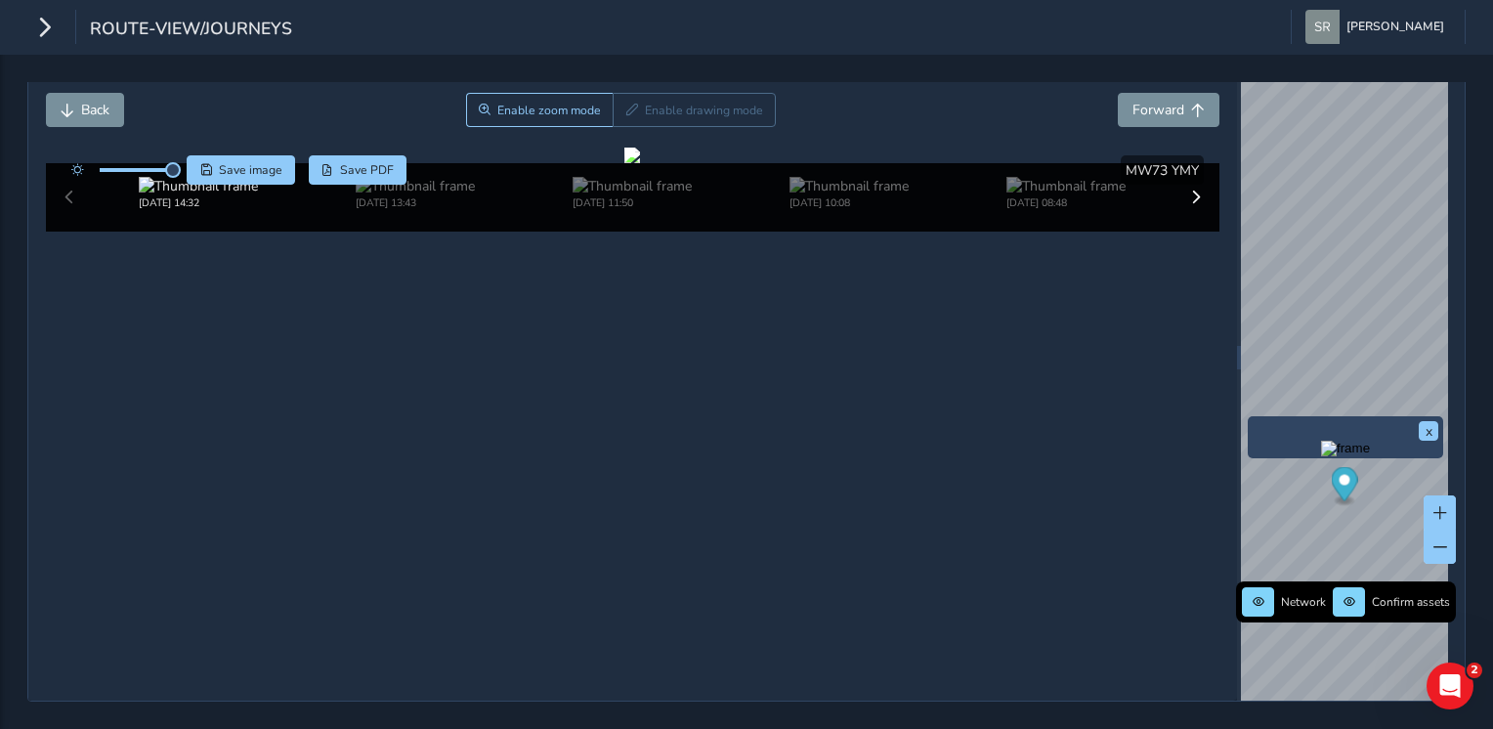
click at [1324, 456] on img "Preview frame" at bounding box center [1345, 449] width 49 height 16
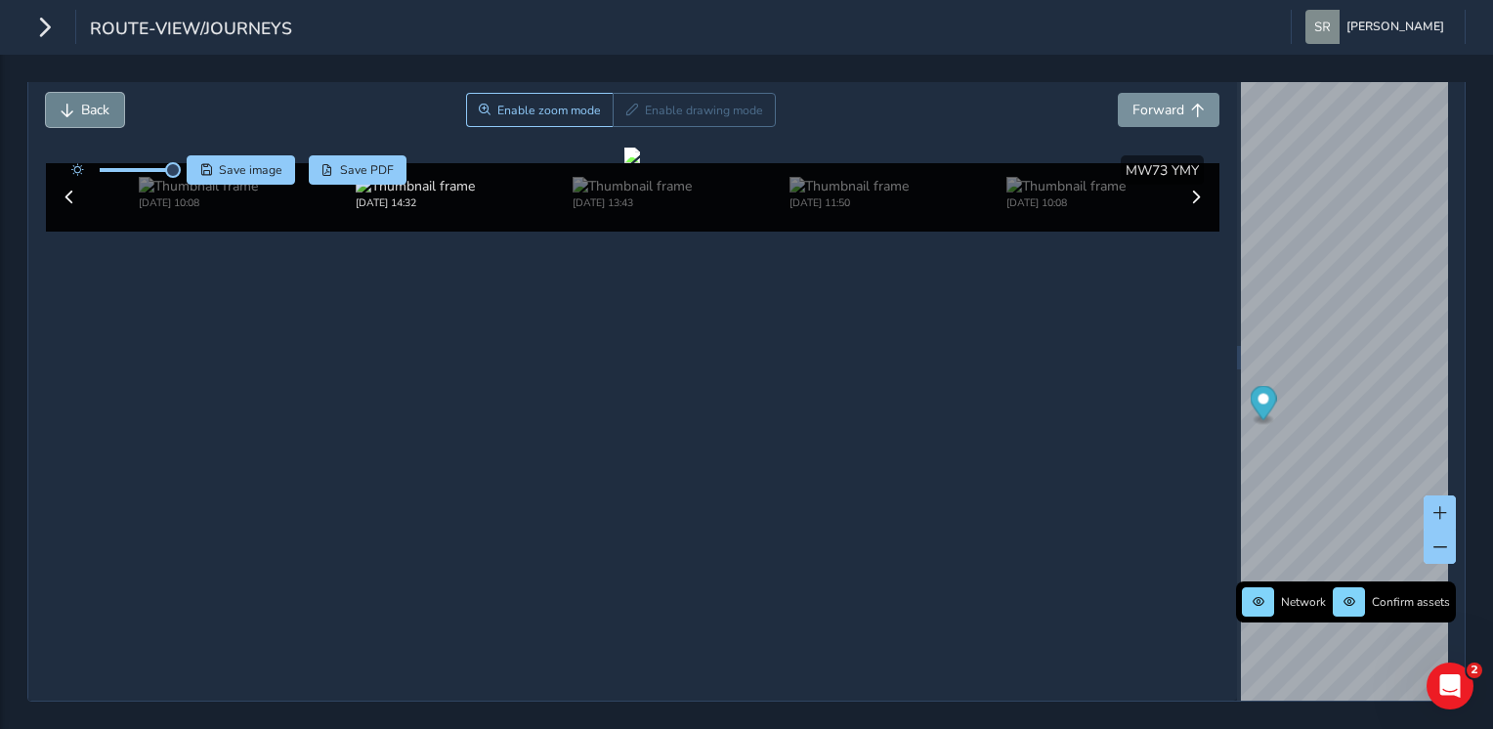
click at [59, 93] on button "Back" at bounding box center [85, 110] width 78 height 34
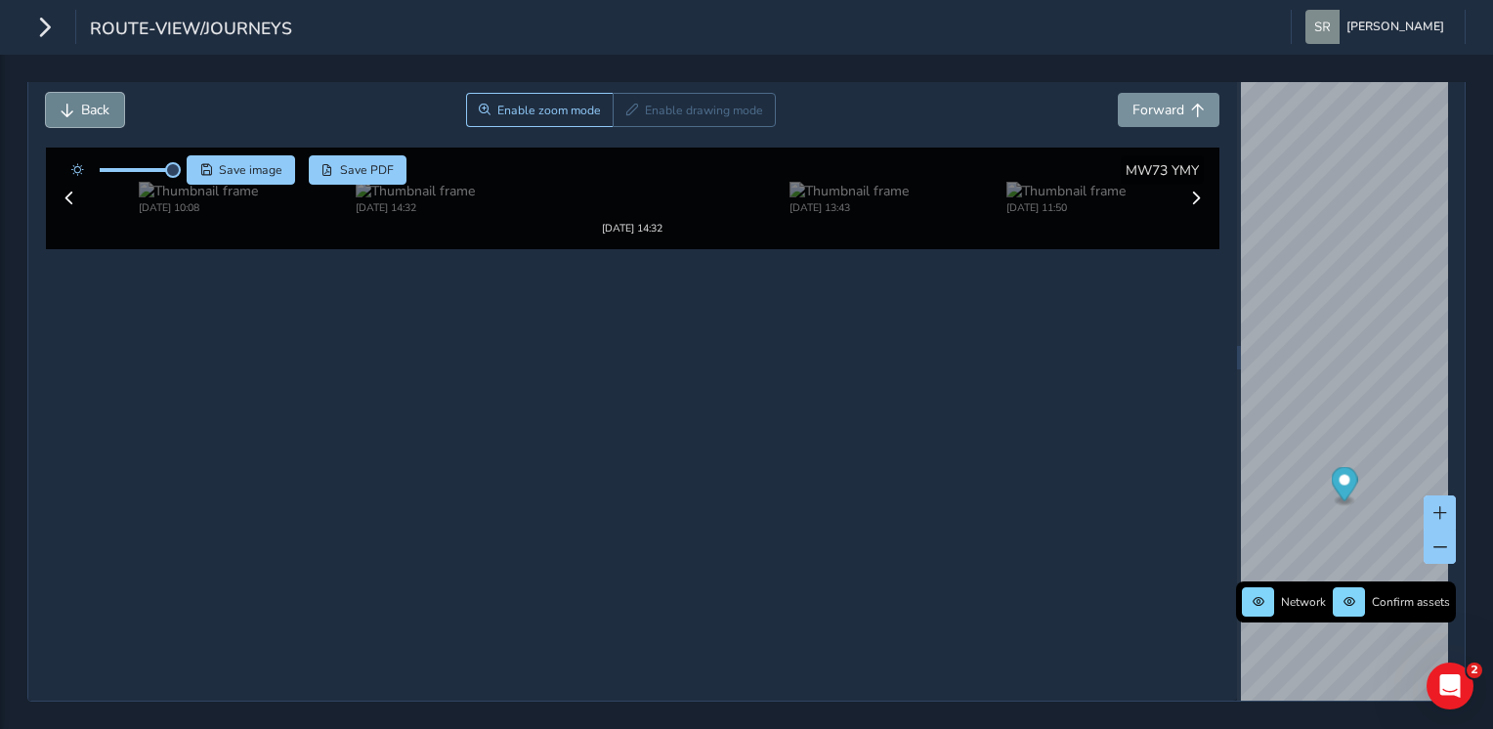
click at [59, 93] on button "Back" at bounding box center [85, 110] width 78 height 34
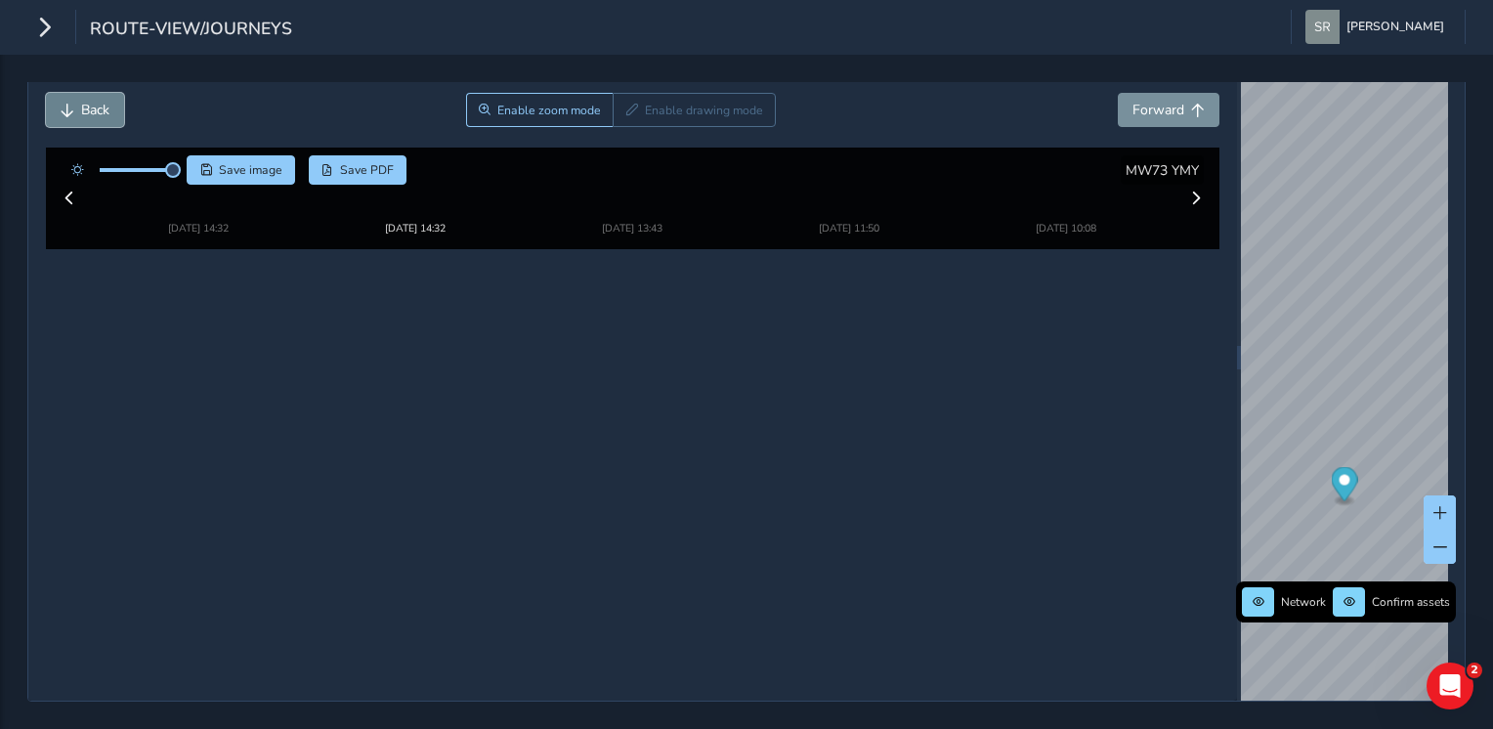
click at [59, 93] on button "Back" at bounding box center [85, 110] width 78 height 34
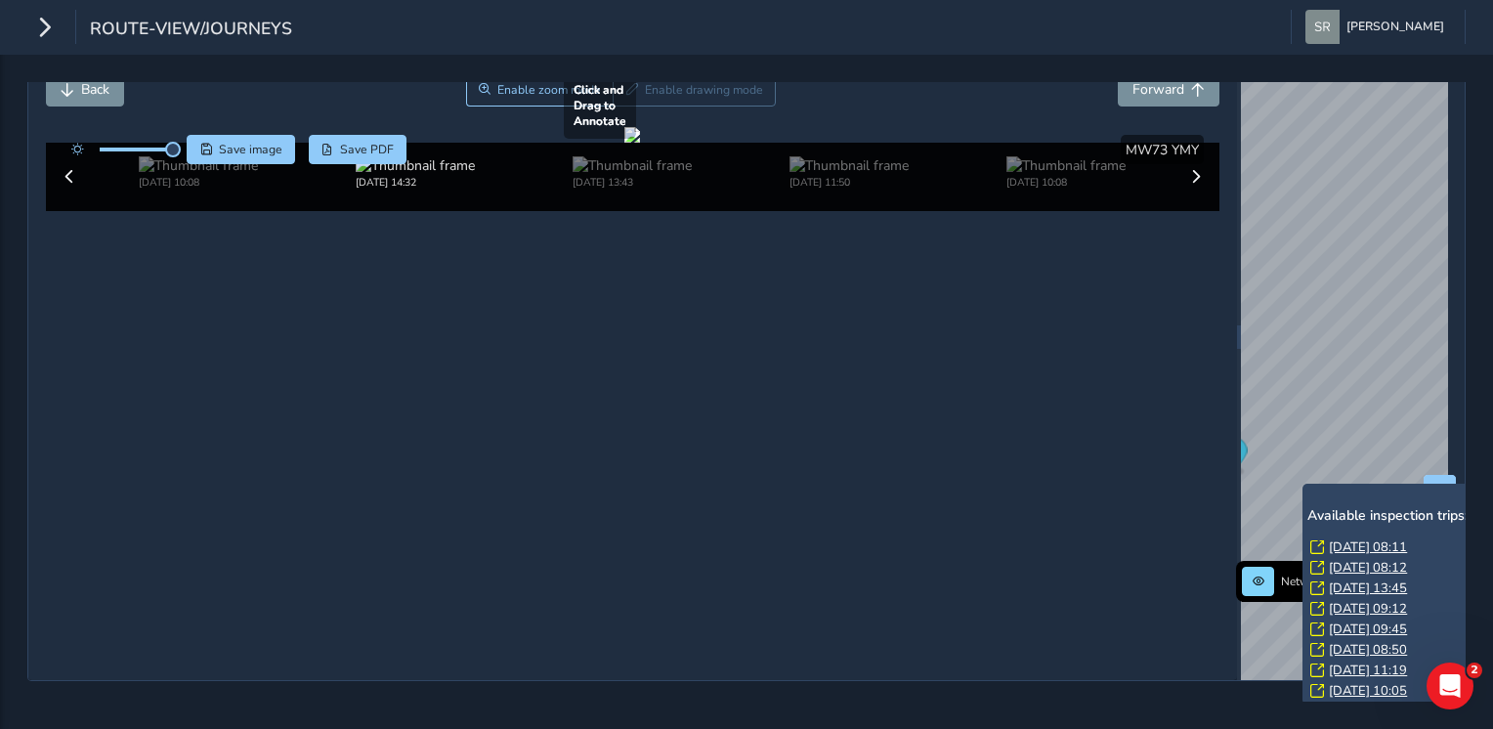
click at [1305, 485] on div "x Available inspection trips: [DATE] 08:11 [DATE] 08:12 [DATE] 13:45 [DATE] 09:…" at bounding box center [1399, 594] width 195 height 221
click at [1378, 538] on link "[DATE] 08:11" at bounding box center [1368, 547] width 78 height 18
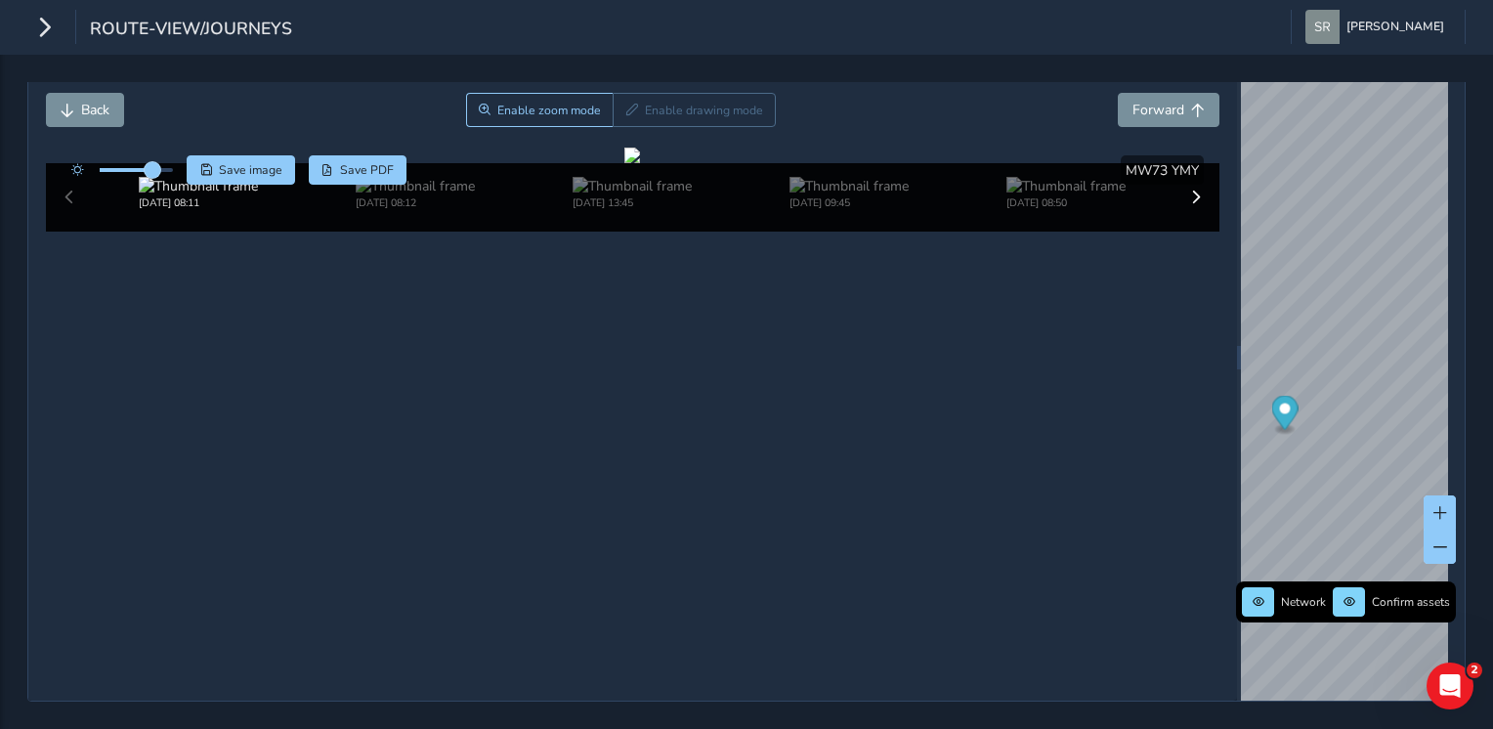
drag, startPoint x: 174, startPoint y: 147, endPoint x: 152, endPoint y: 149, distance: 21.6
click at [152, 162] on span at bounding box center [153, 170] width 16 height 16
click at [81, 101] on span "Back" at bounding box center [95, 110] width 28 height 19
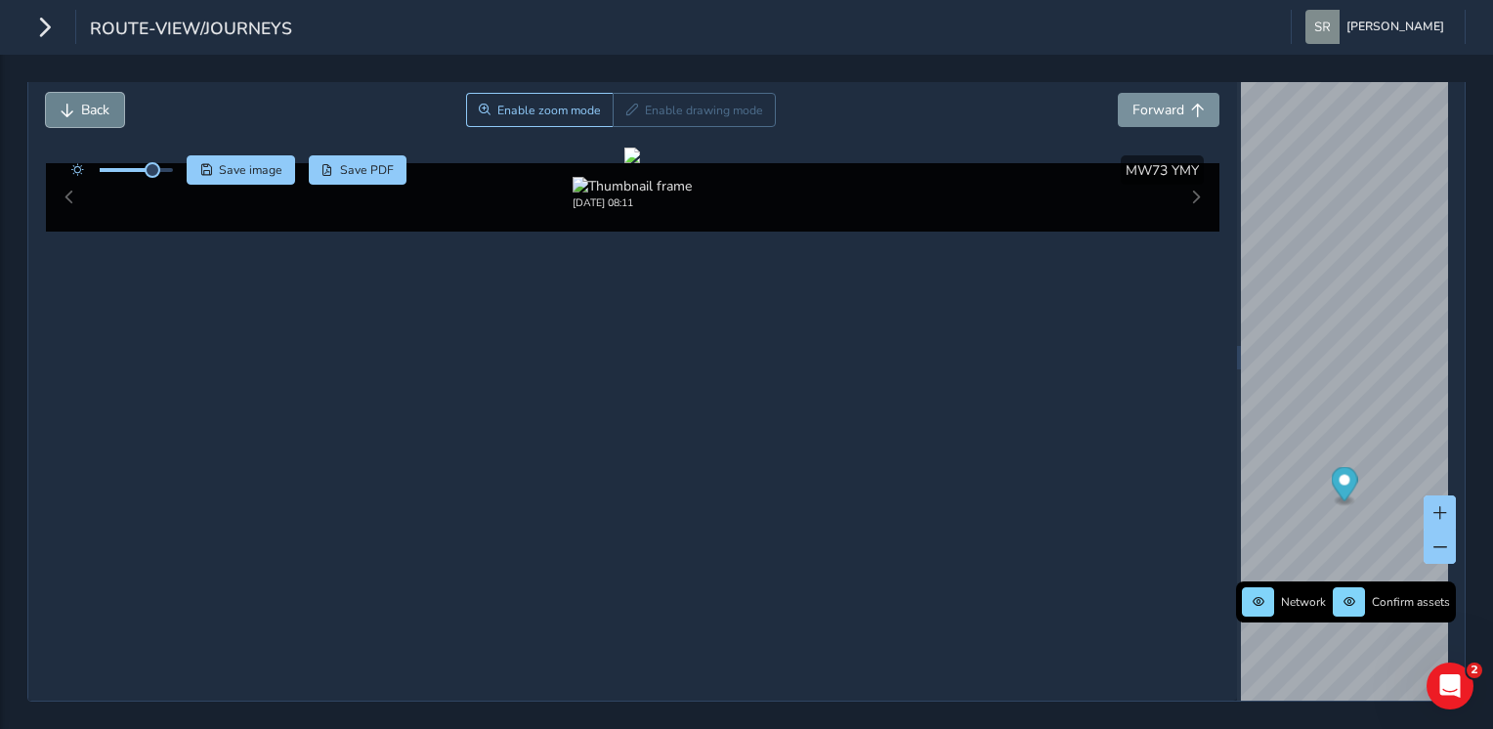
click at [81, 101] on span "Back" at bounding box center [95, 110] width 28 height 19
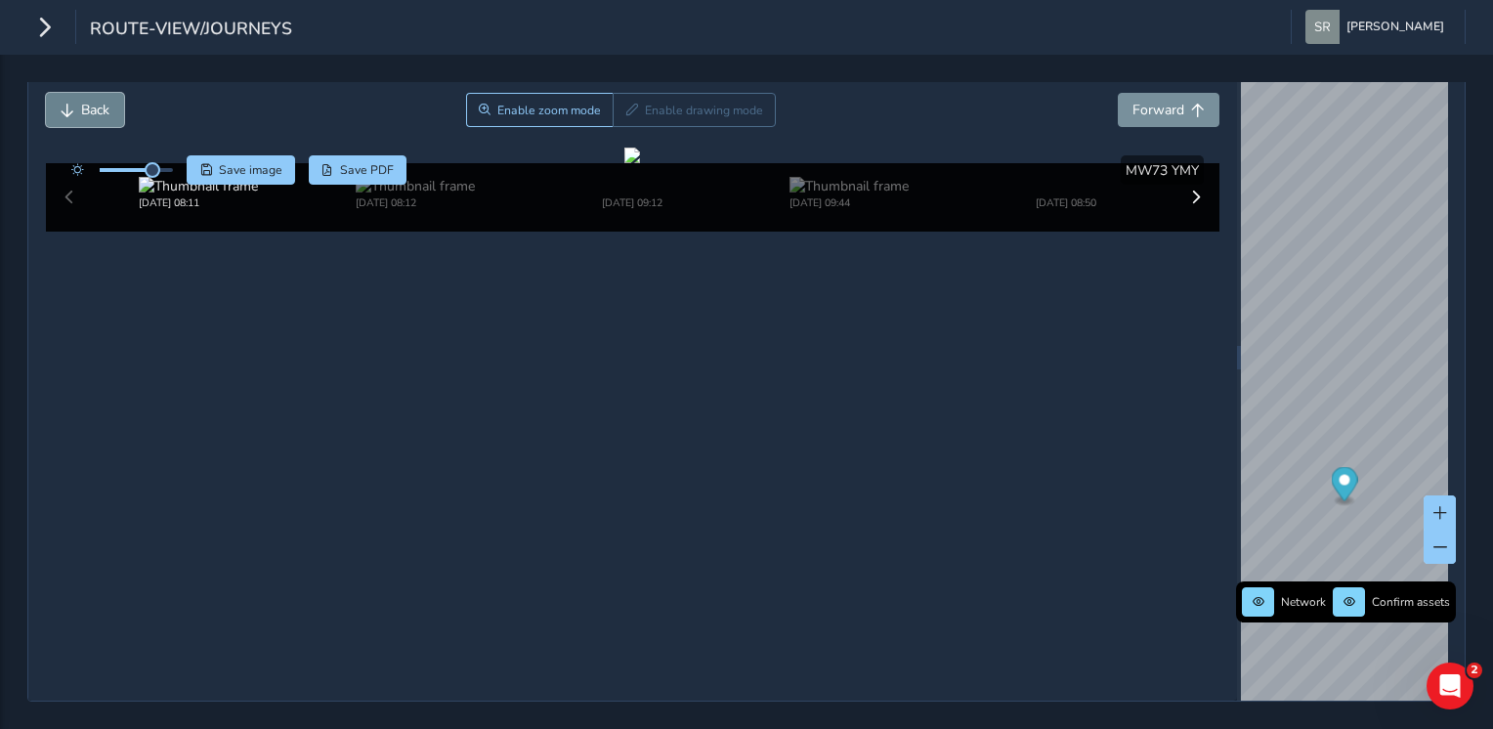
click at [81, 101] on span "Back" at bounding box center [95, 110] width 28 height 19
click at [1136, 101] on span "Forward" at bounding box center [1158, 110] width 52 height 19
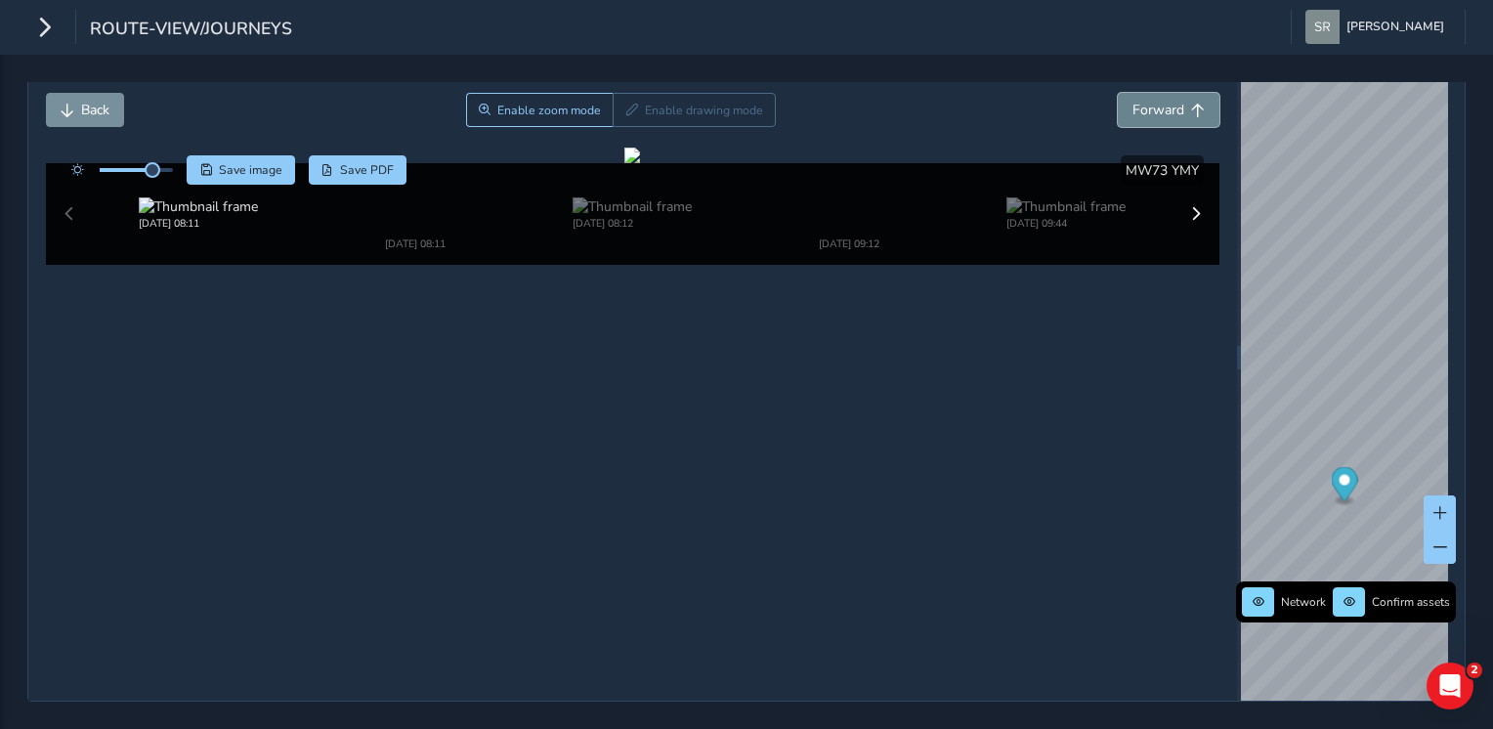
click at [1136, 101] on span "Forward" at bounding box center [1158, 110] width 52 height 19
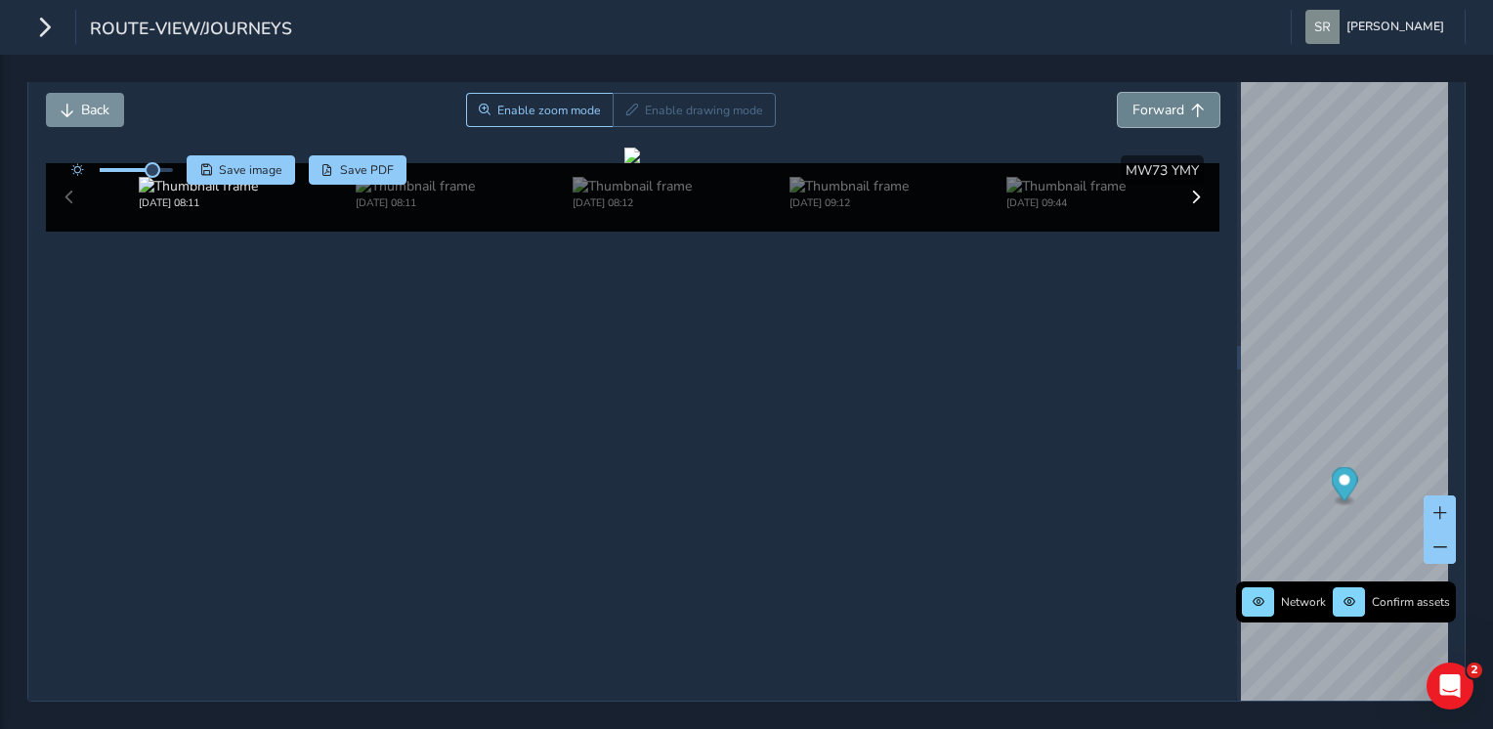
click at [1136, 101] on span "Forward" at bounding box center [1158, 110] width 52 height 19
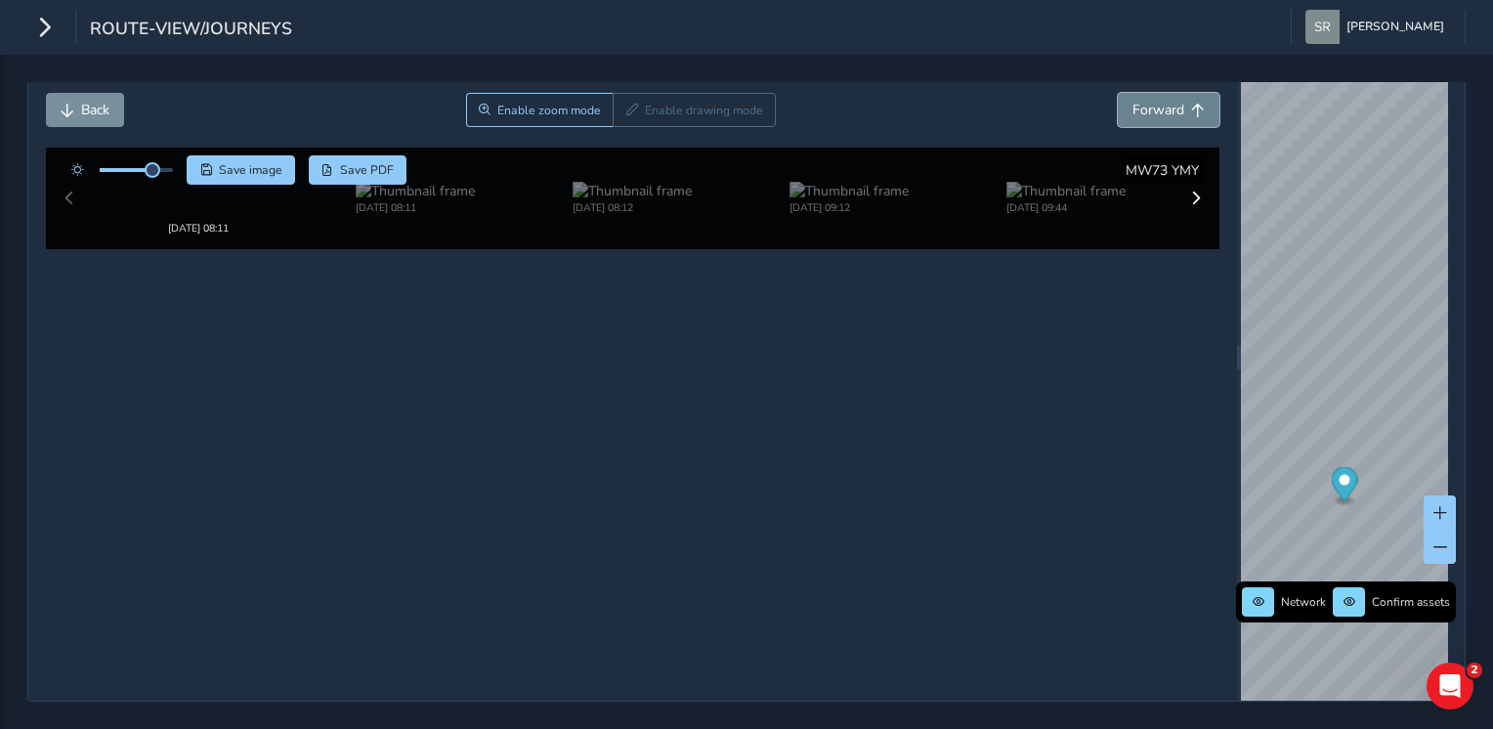
click at [1136, 101] on span "Forward" at bounding box center [1158, 110] width 52 height 19
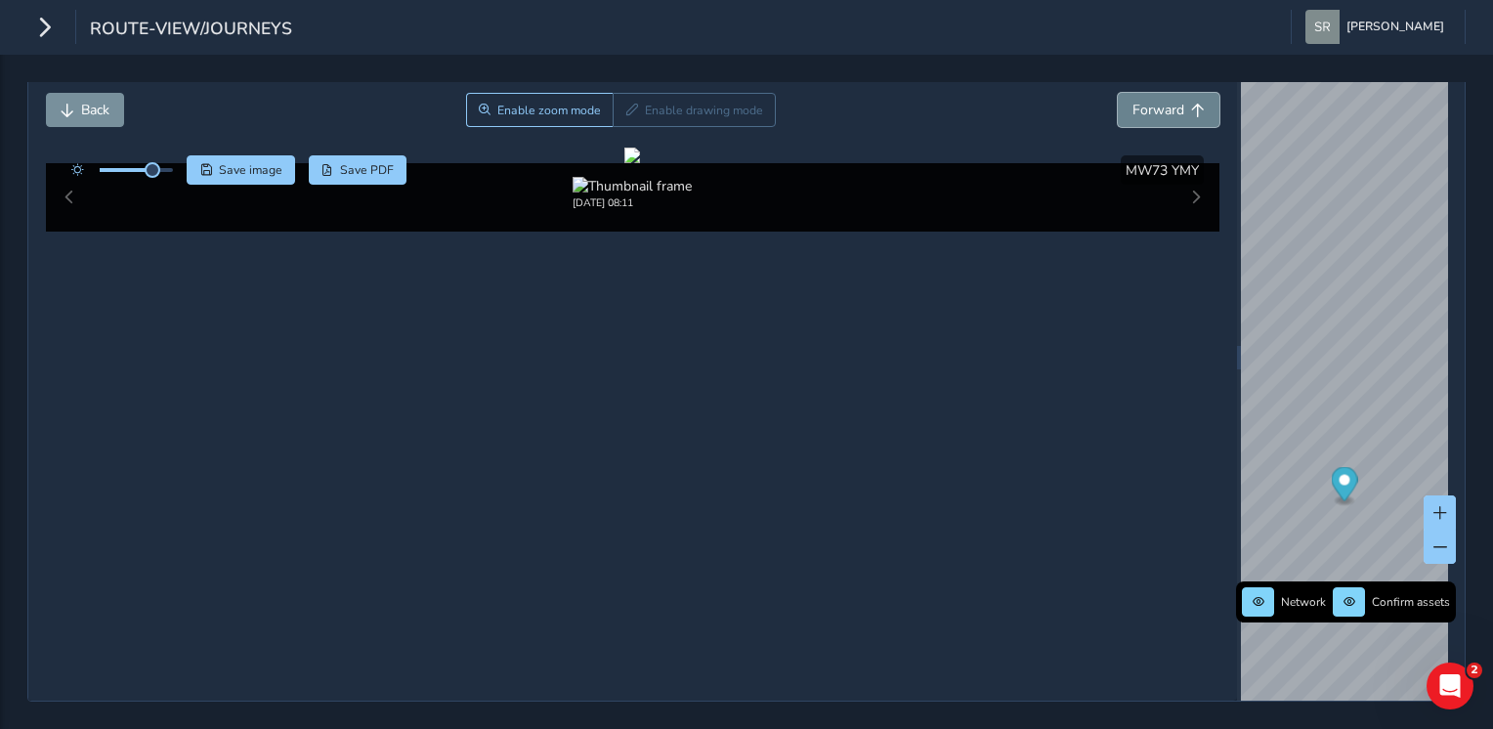
click at [1136, 101] on span "Forward" at bounding box center [1158, 110] width 52 height 19
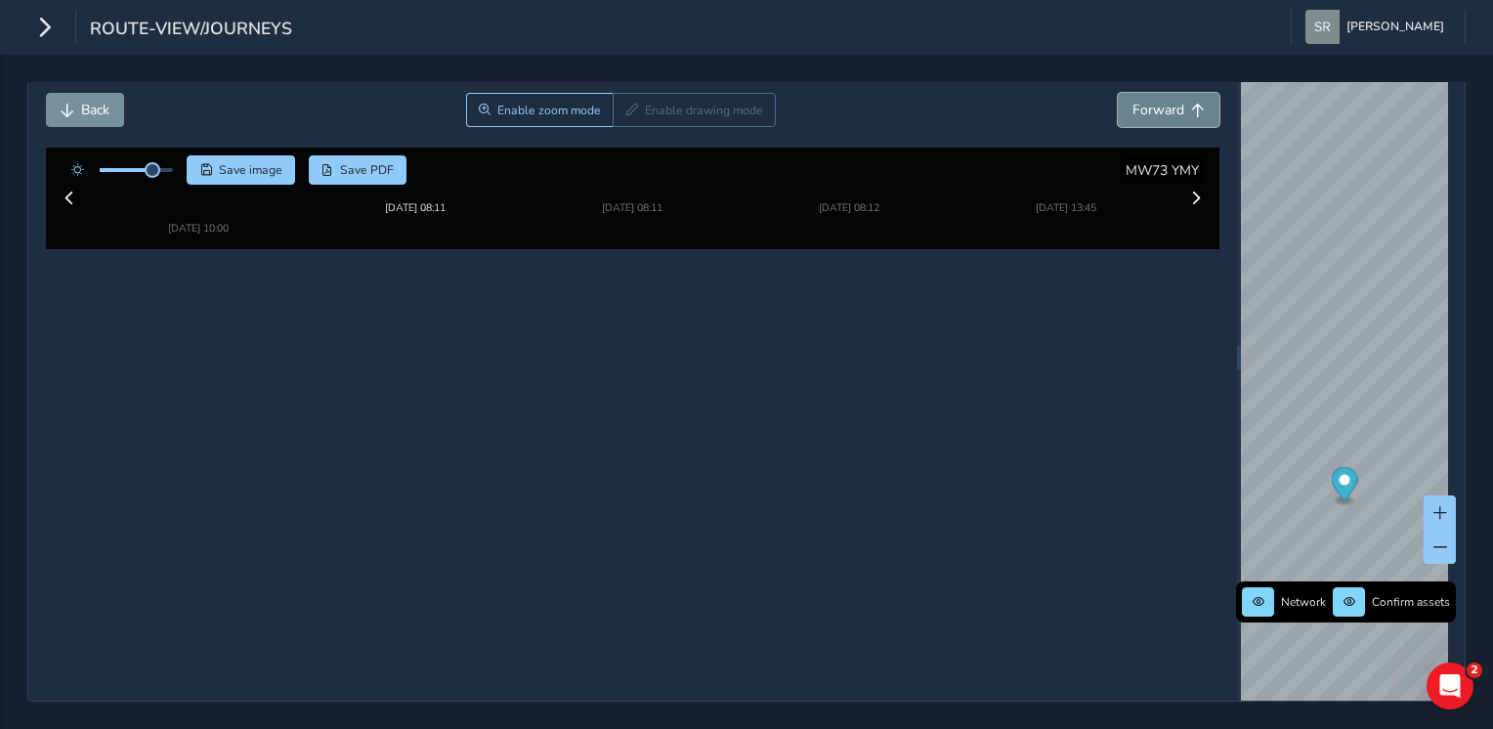
click at [1136, 101] on span "Forward" at bounding box center [1158, 110] width 52 height 19
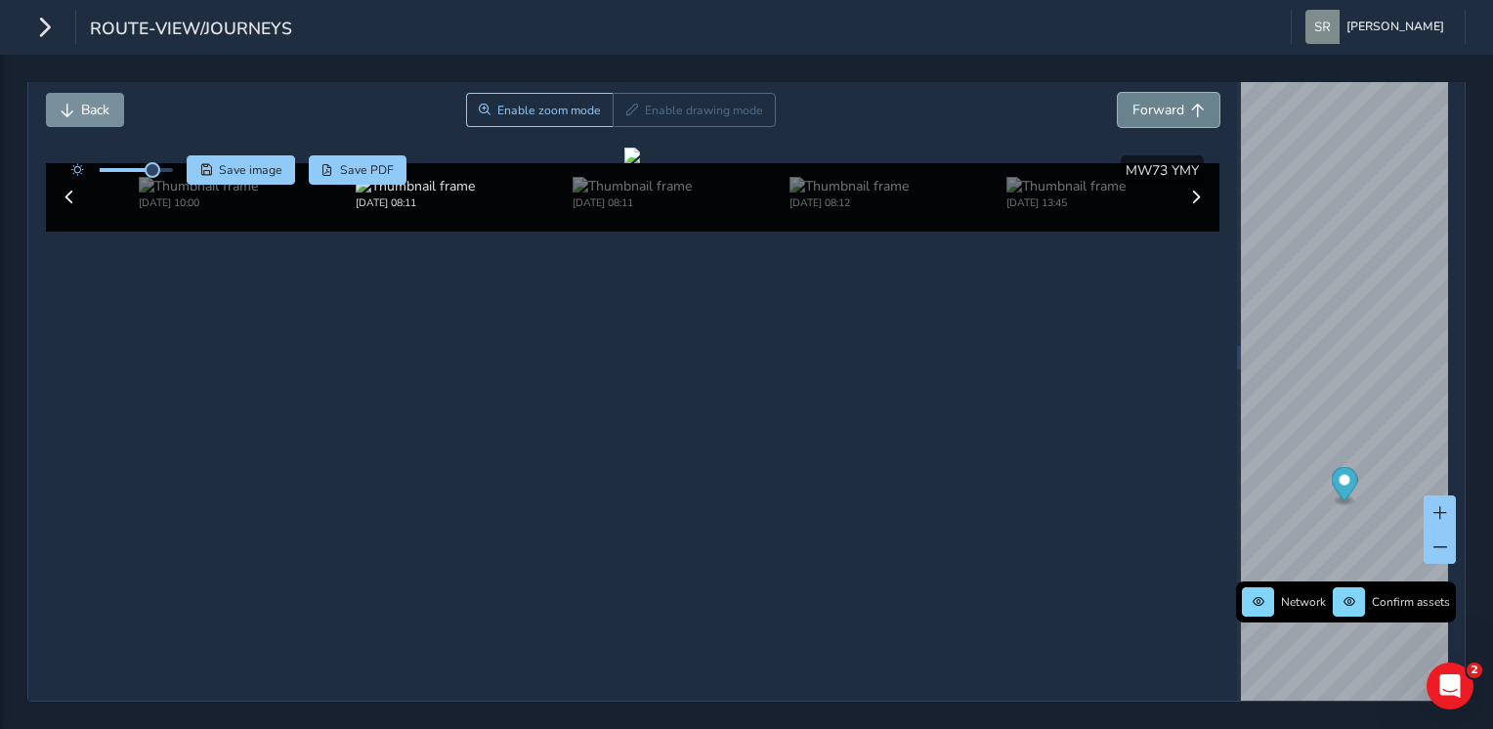
click at [1136, 101] on span "Forward" at bounding box center [1158, 110] width 52 height 19
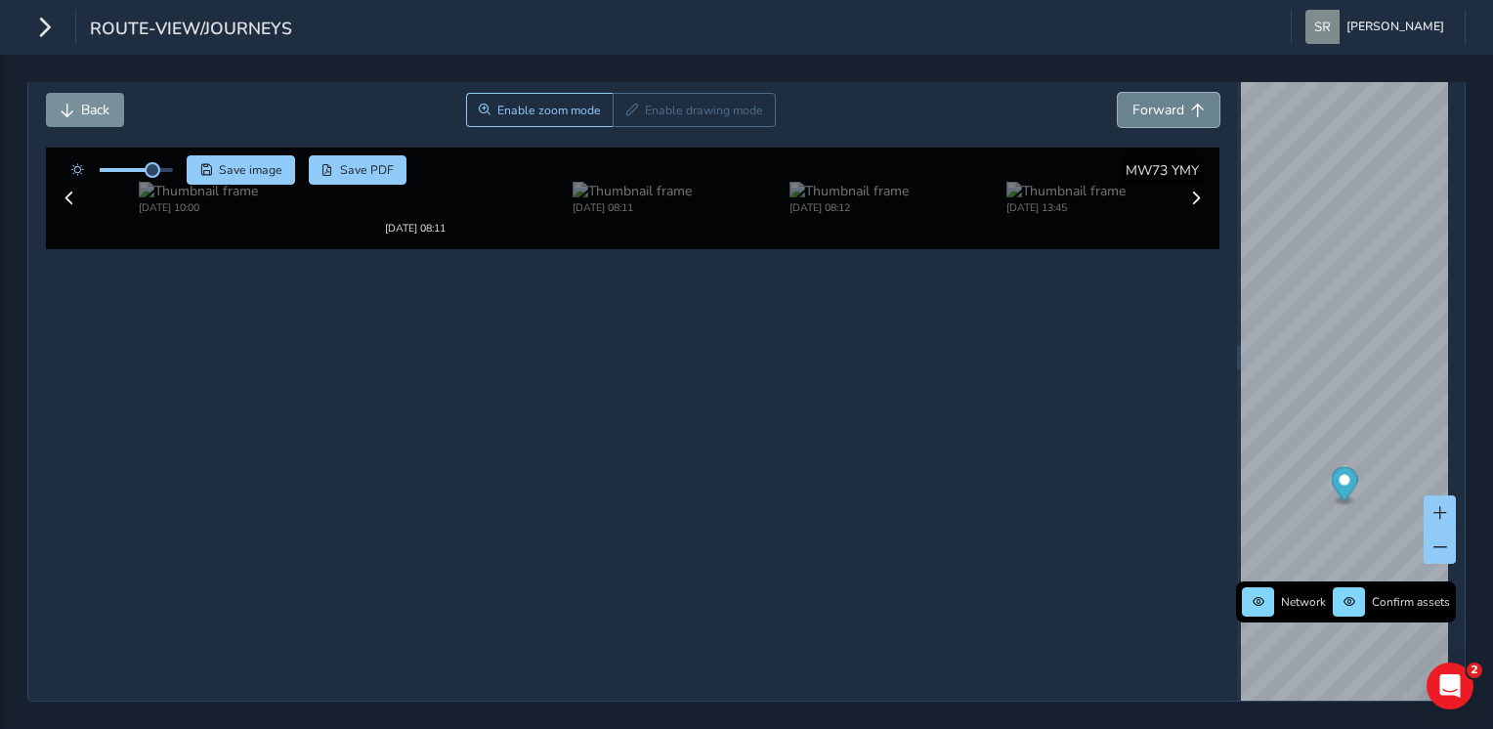
click at [1136, 101] on span "Forward" at bounding box center [1158, 110] width 52 height 19
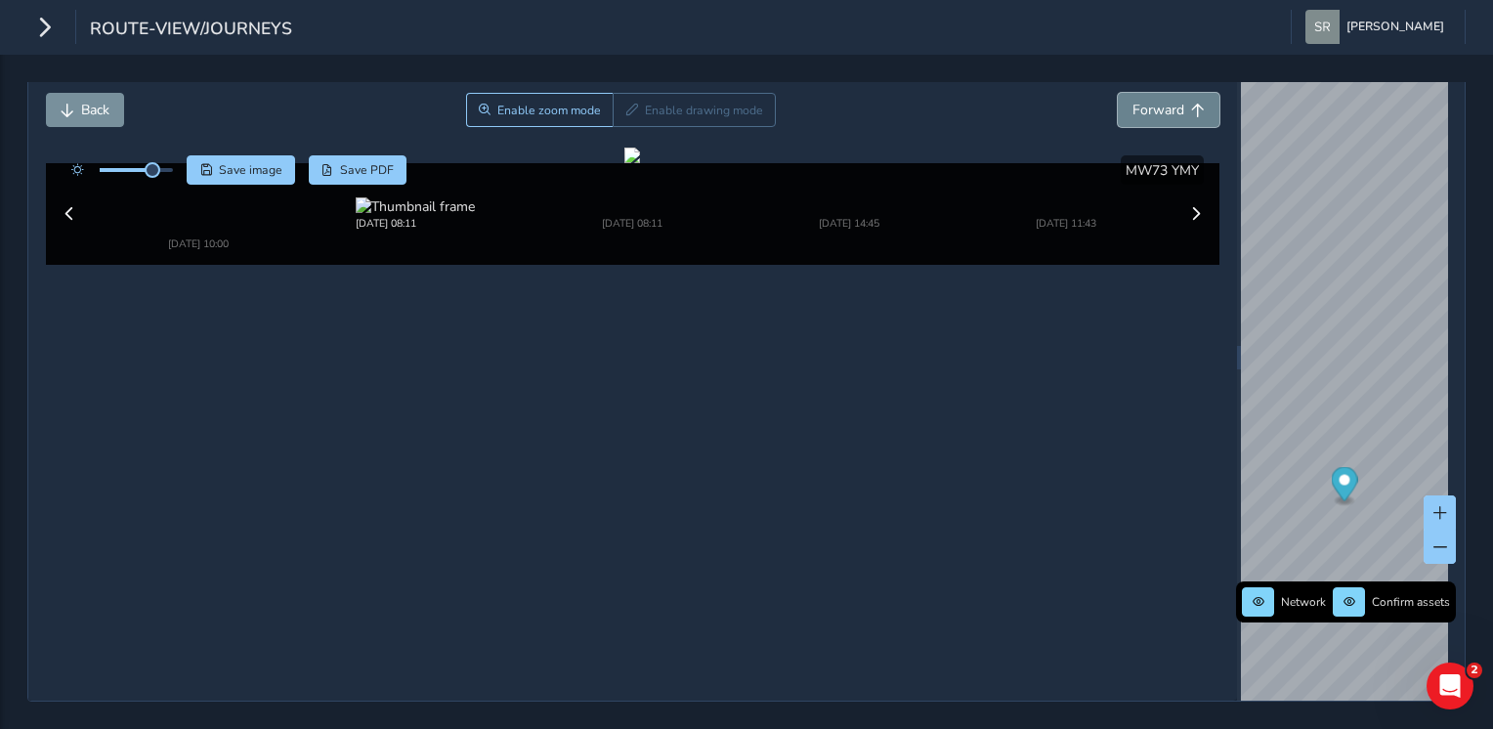
click at [1136, 101] on span "Forward" at bounding box center [1158, 110] width 52 height 19
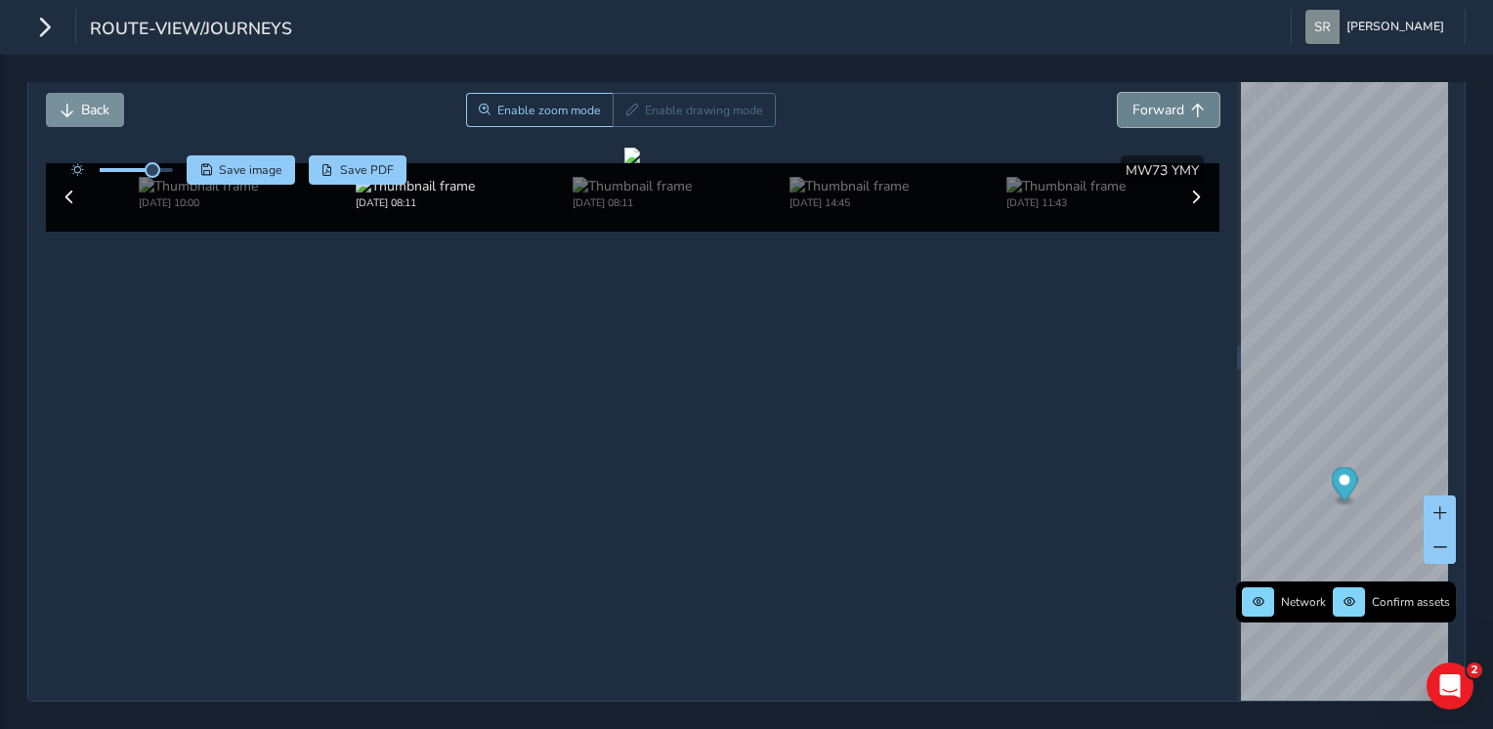
click at [1136, 101] on span "Forward" at bounding box center [1158, 110] width 52 height 19
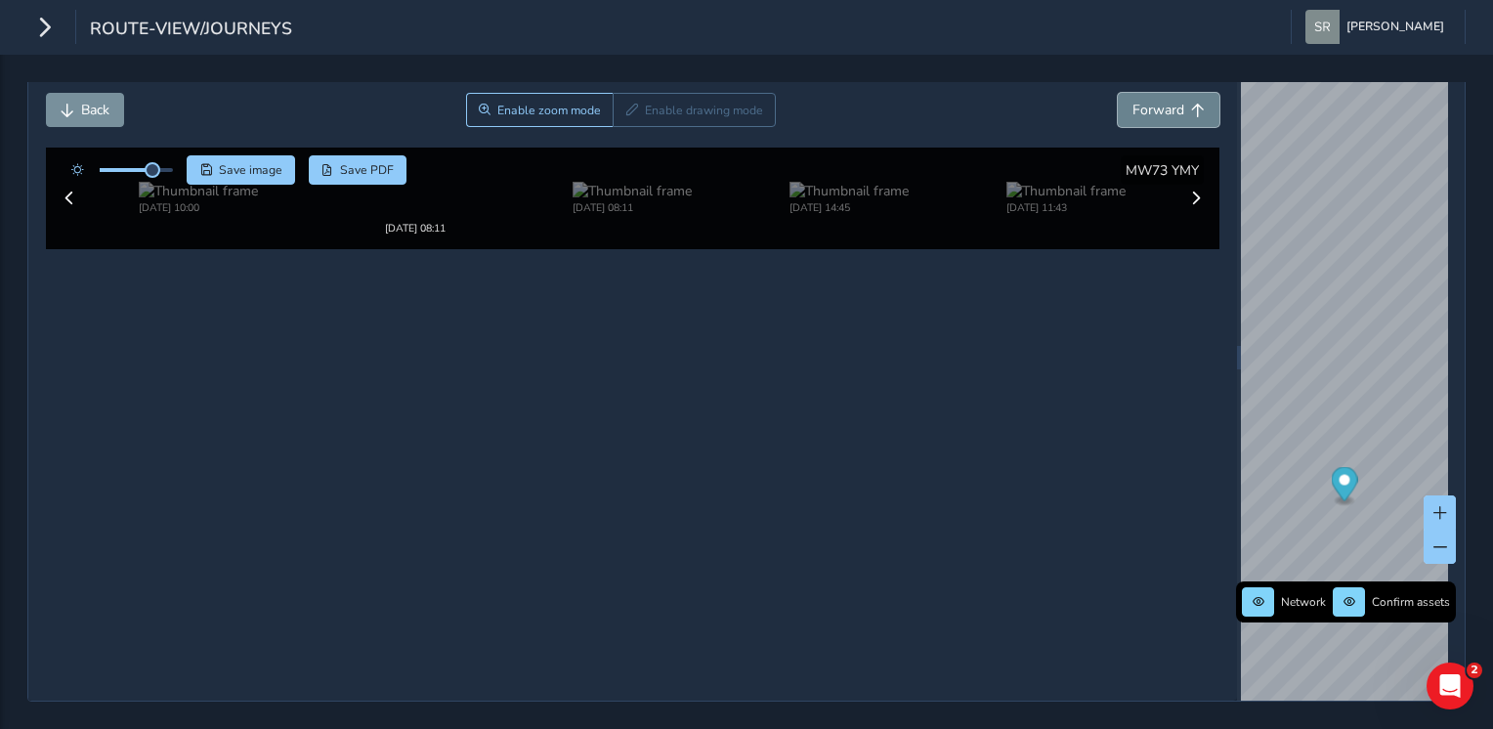
click at [1136, 101] on span "Forward" at bounding box center [1158, 110] width 52 height 19
